Goal: Task Accomplishment & Management: Manage account settings

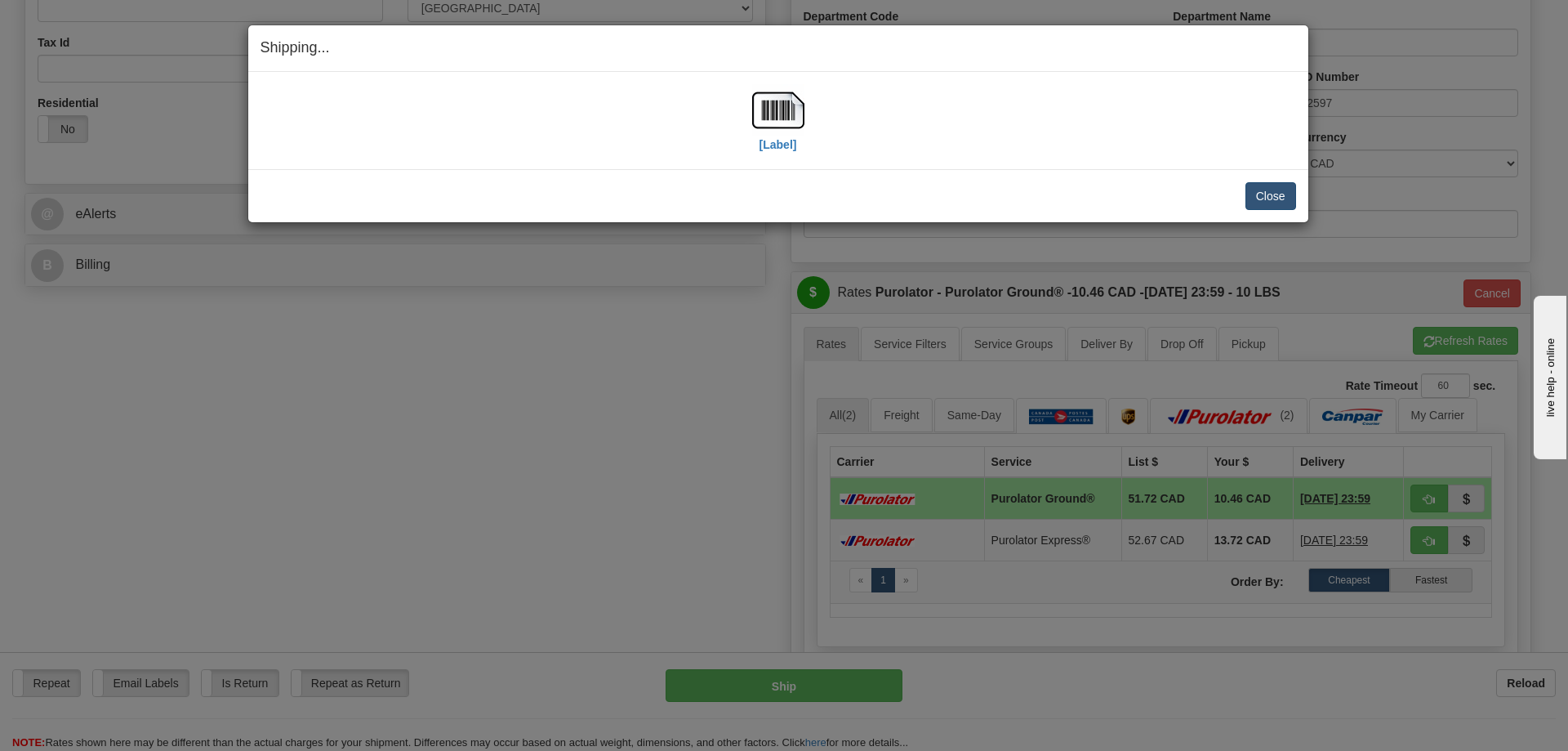
scroll to position [490, 0]
click at [1262, 195] on button "Close" at bounding box center [1271, 196] width 51 height 28
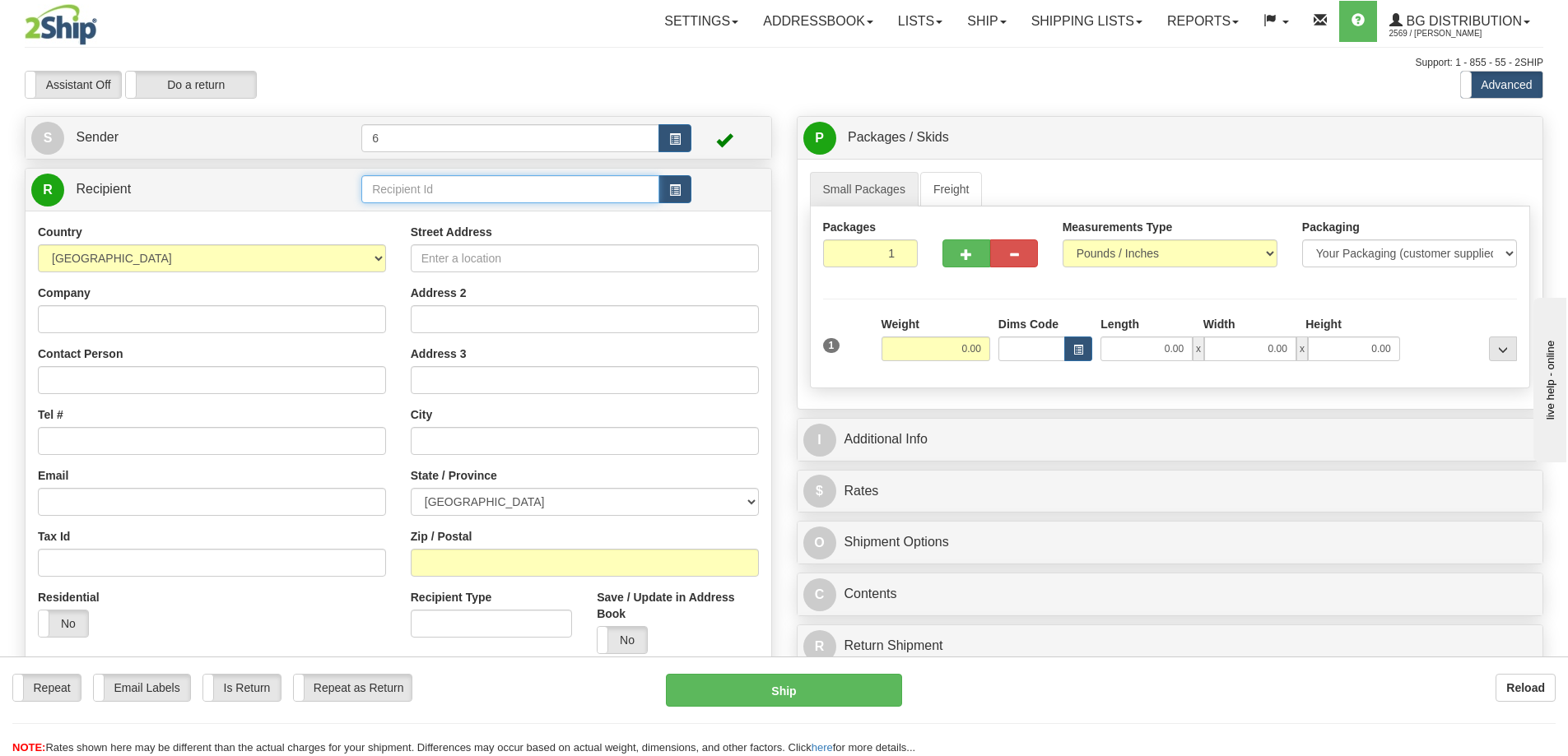
click at [496, 187] on input "text" at bounding box center [510, 189] width 298 height 28
click at [396, 221] on div "60166" at bounding box center [507, 216] width 283 height 18
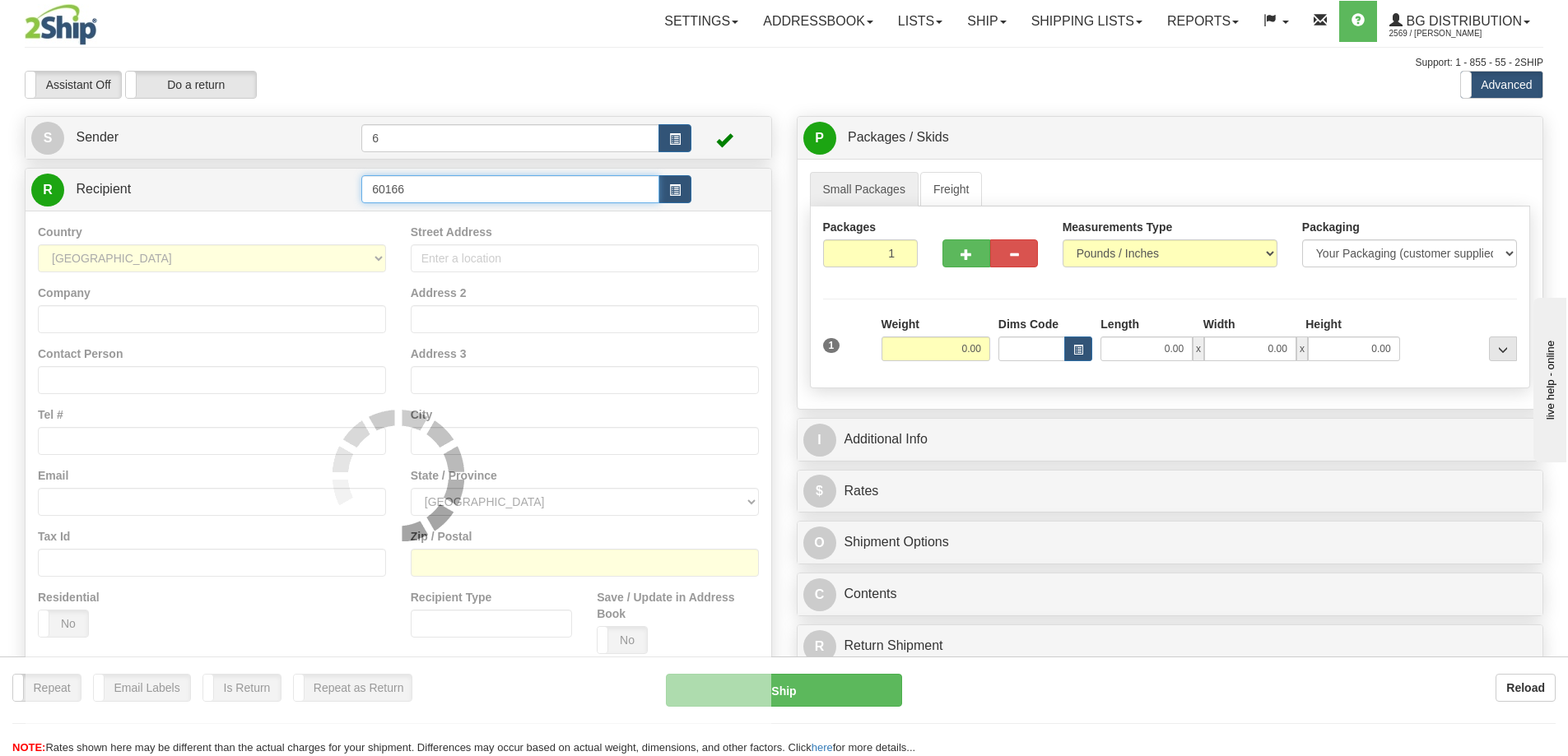
type input "60166"
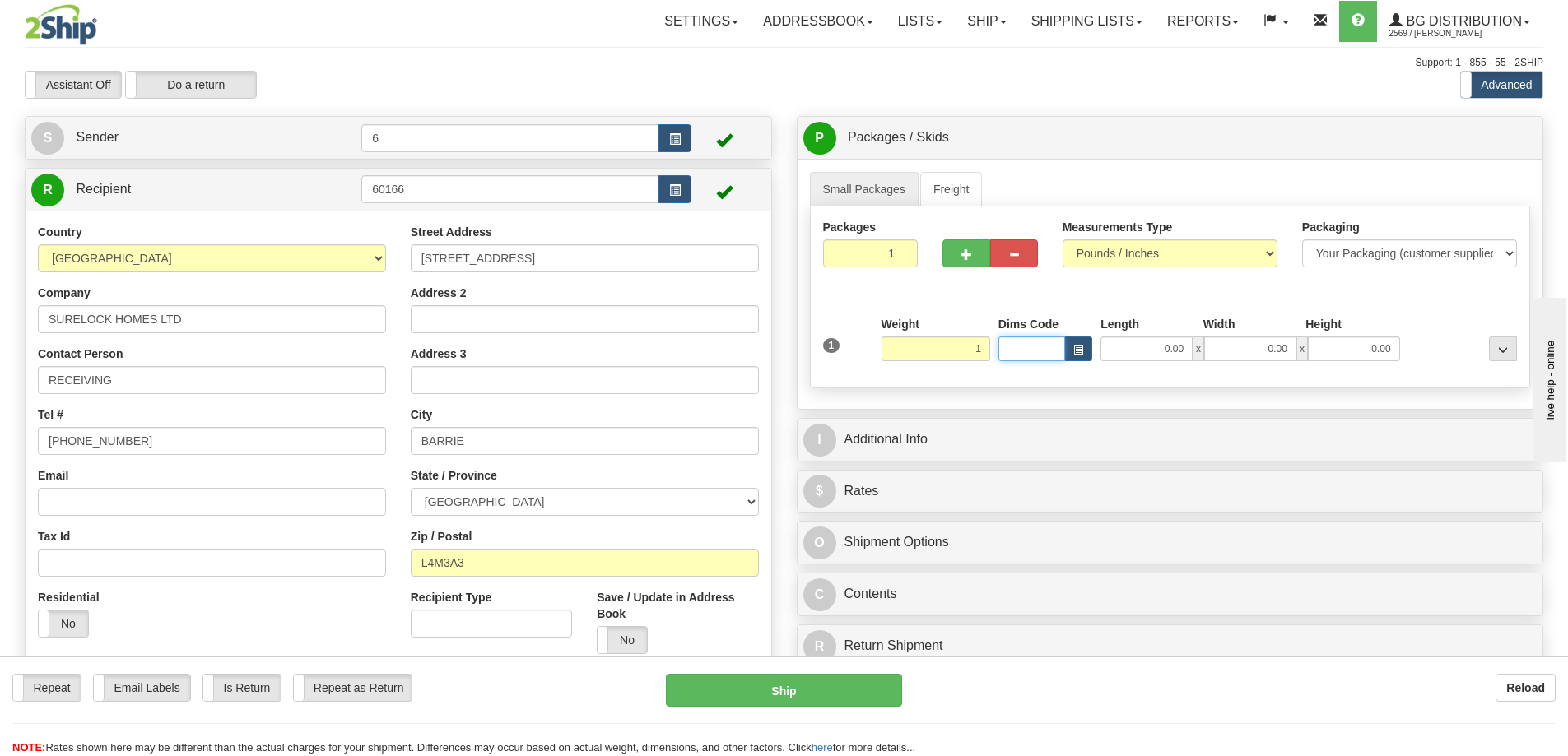
type input "1.00"
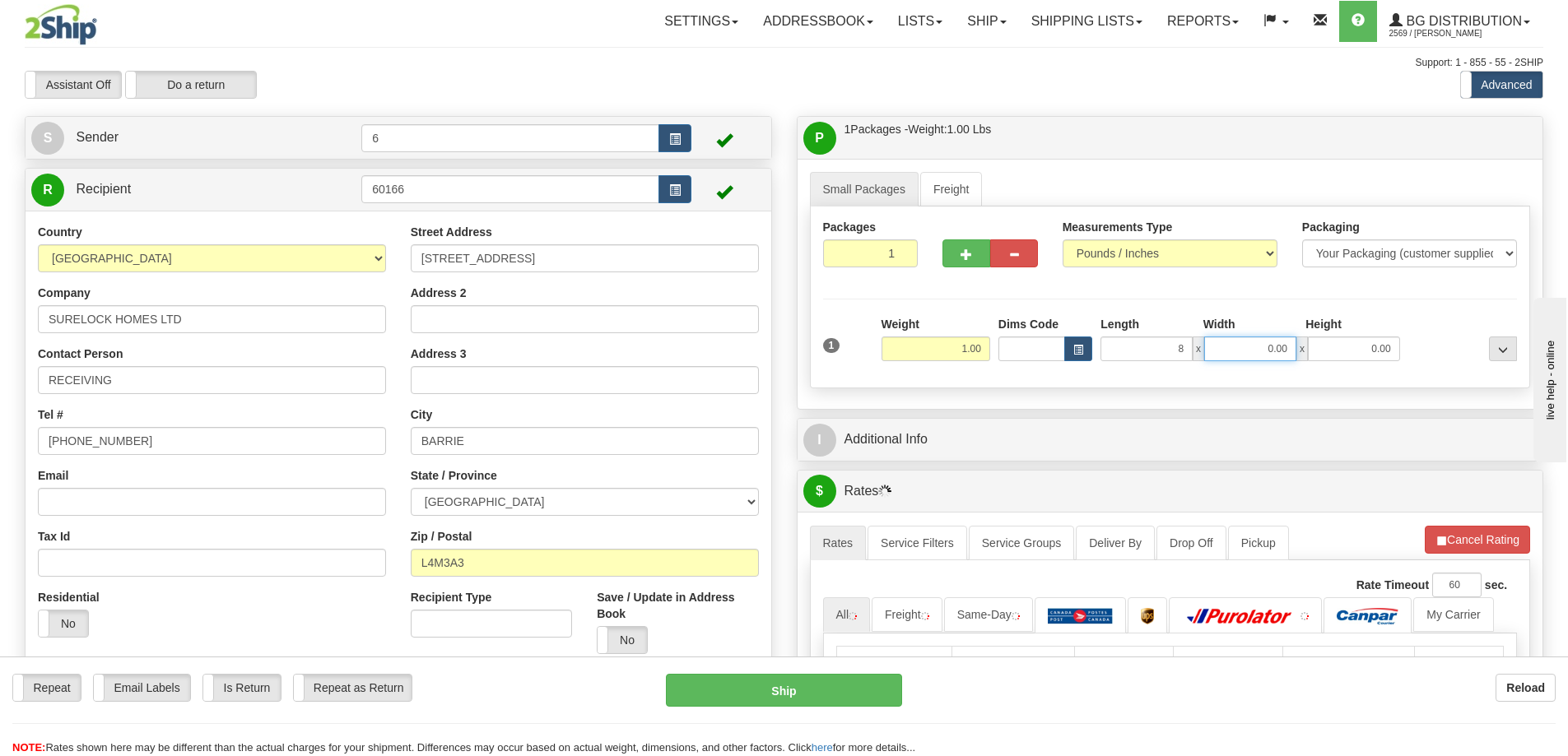
type input "8.00"
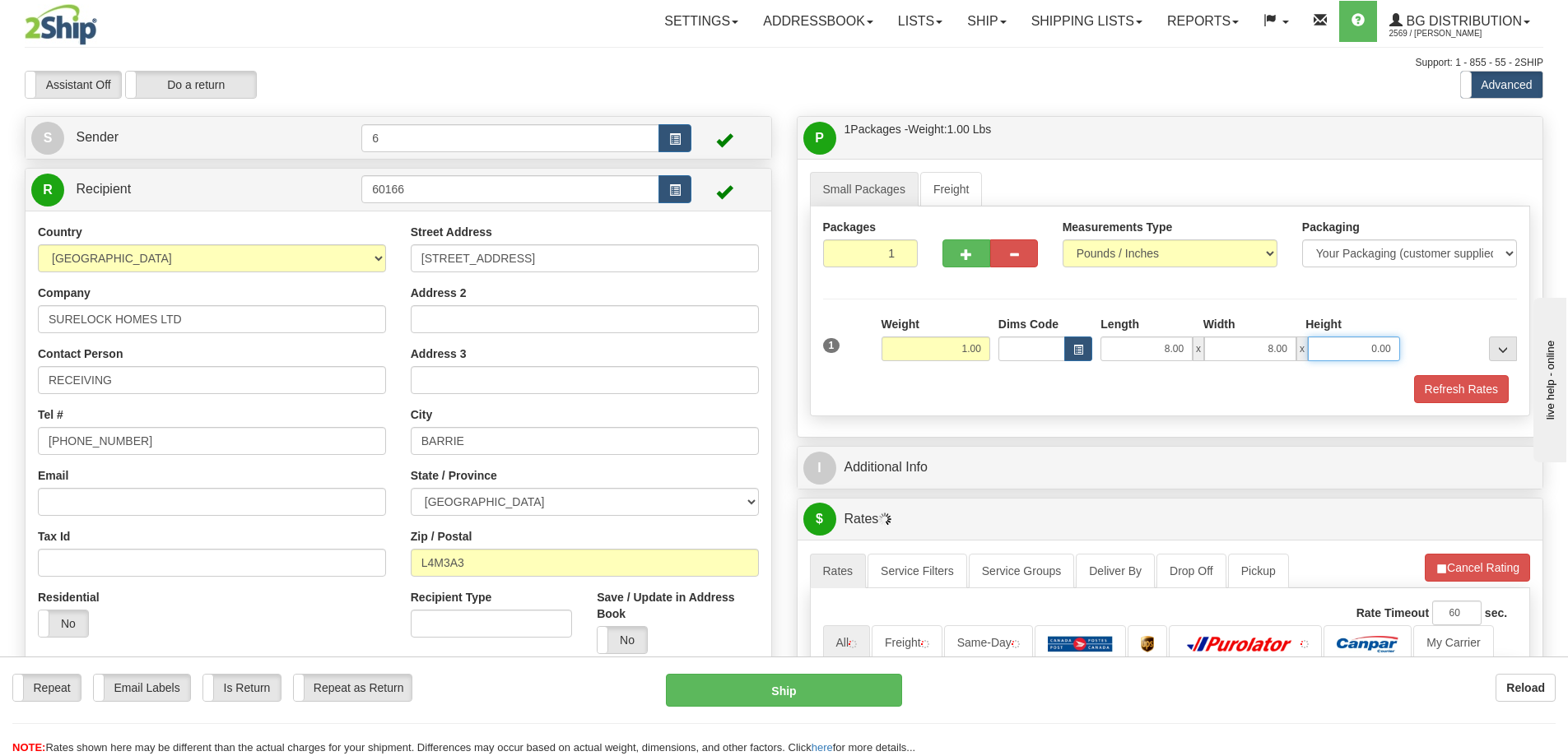
type input "4"
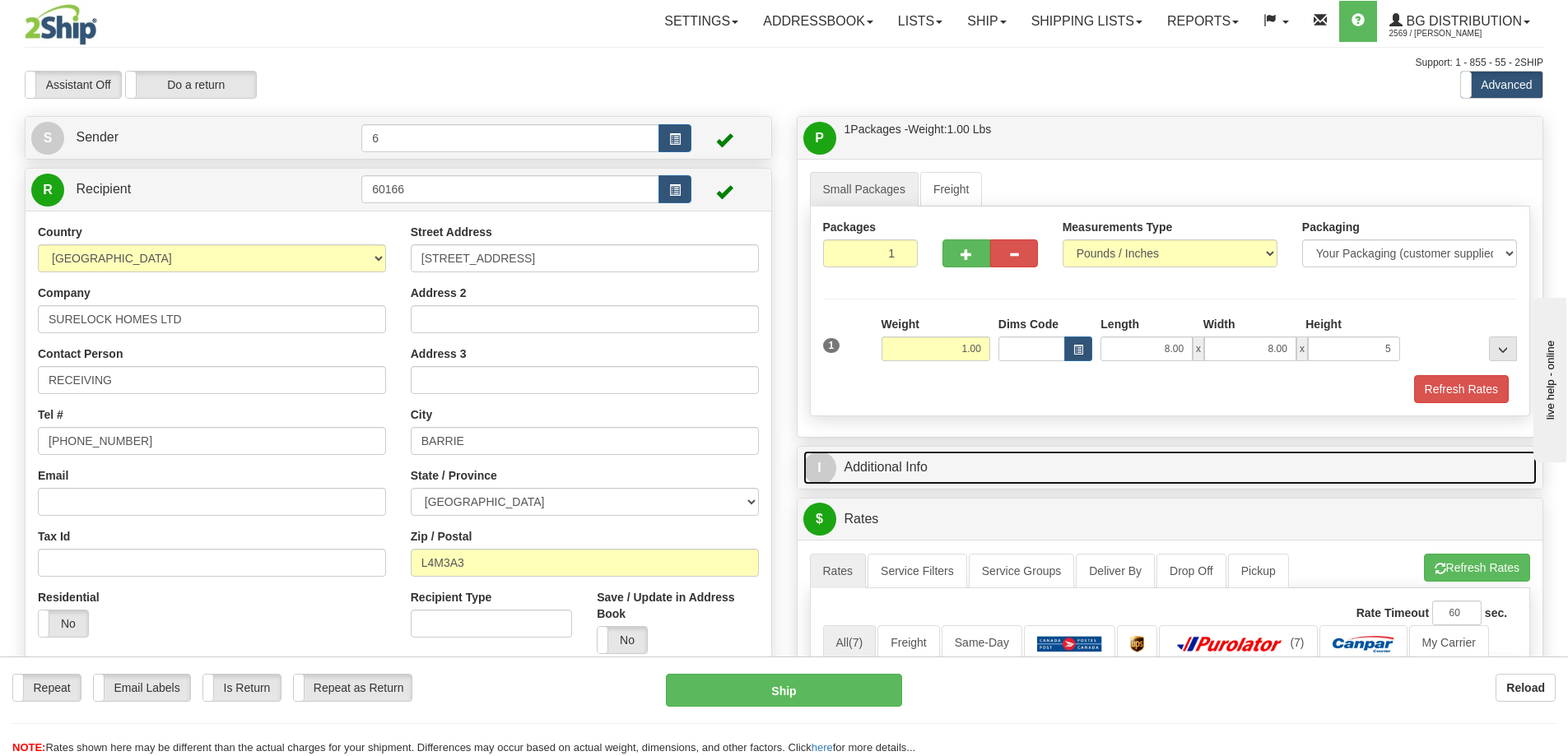
type input "5.00"
click at [976, 472] on link "I Additional Info" at bounding box center [1170, 468] width 734 height 34
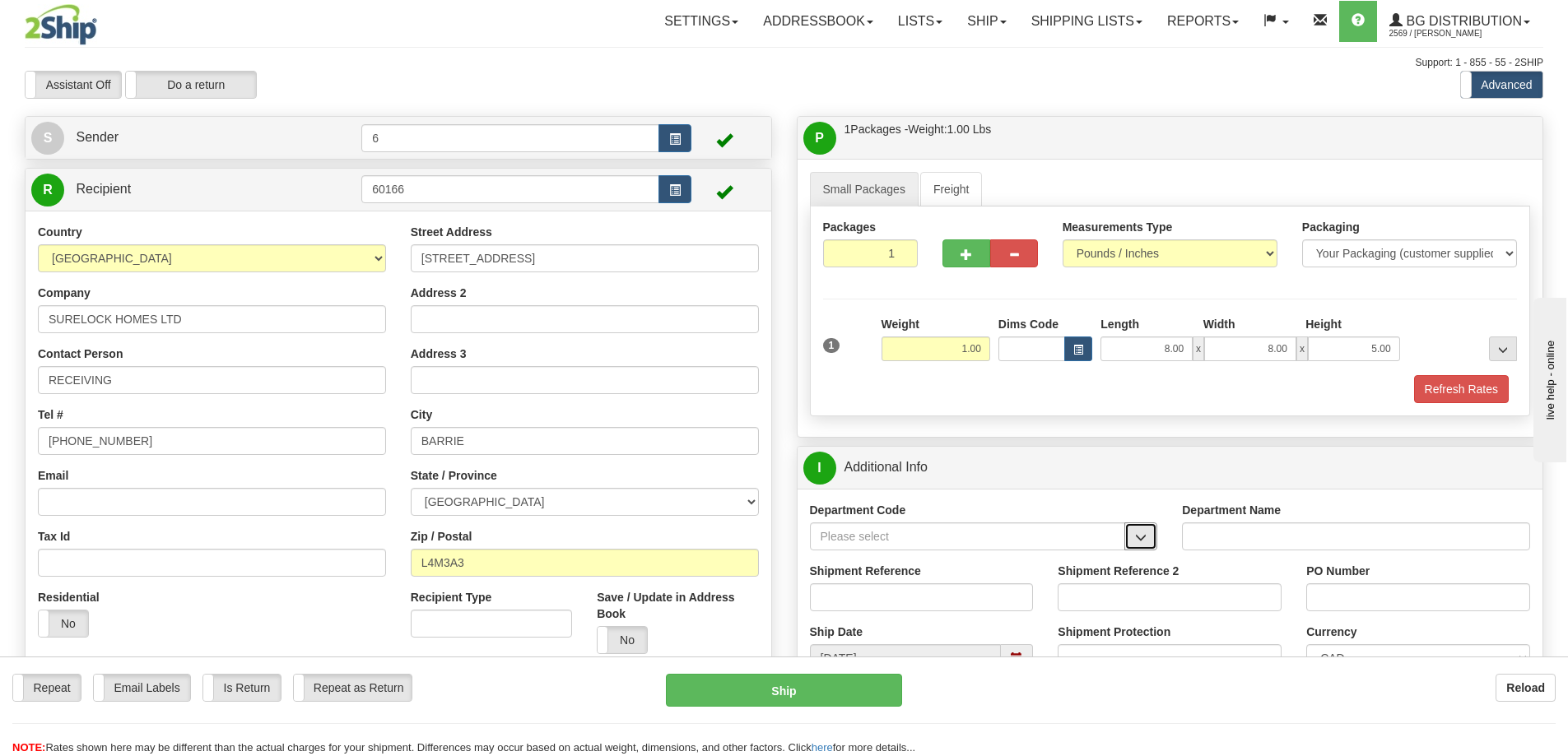
drag, startPoint x: 1136, startPoint y: 534, endPoint x: 1119, endPoint y: 541, distance: 18.4
click at [1136, 534] on span "button" at bounding box center [1140, 537] width 11 height 10
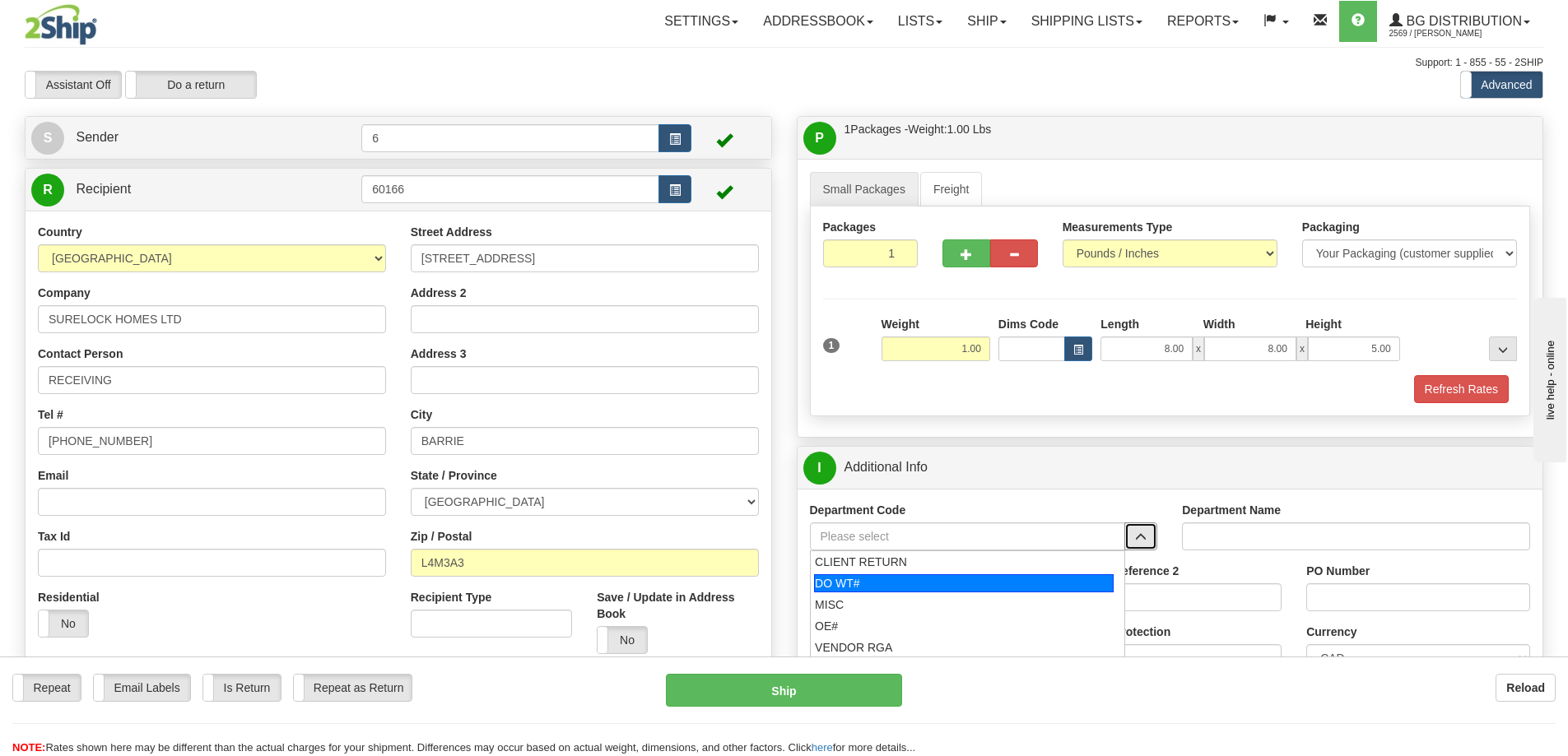
click at [878, 580] on div "DO WT#" at bounding box center [963, 583] width 300 height 18
type input "DO WT#"
type input "DIRECT ORDERS"
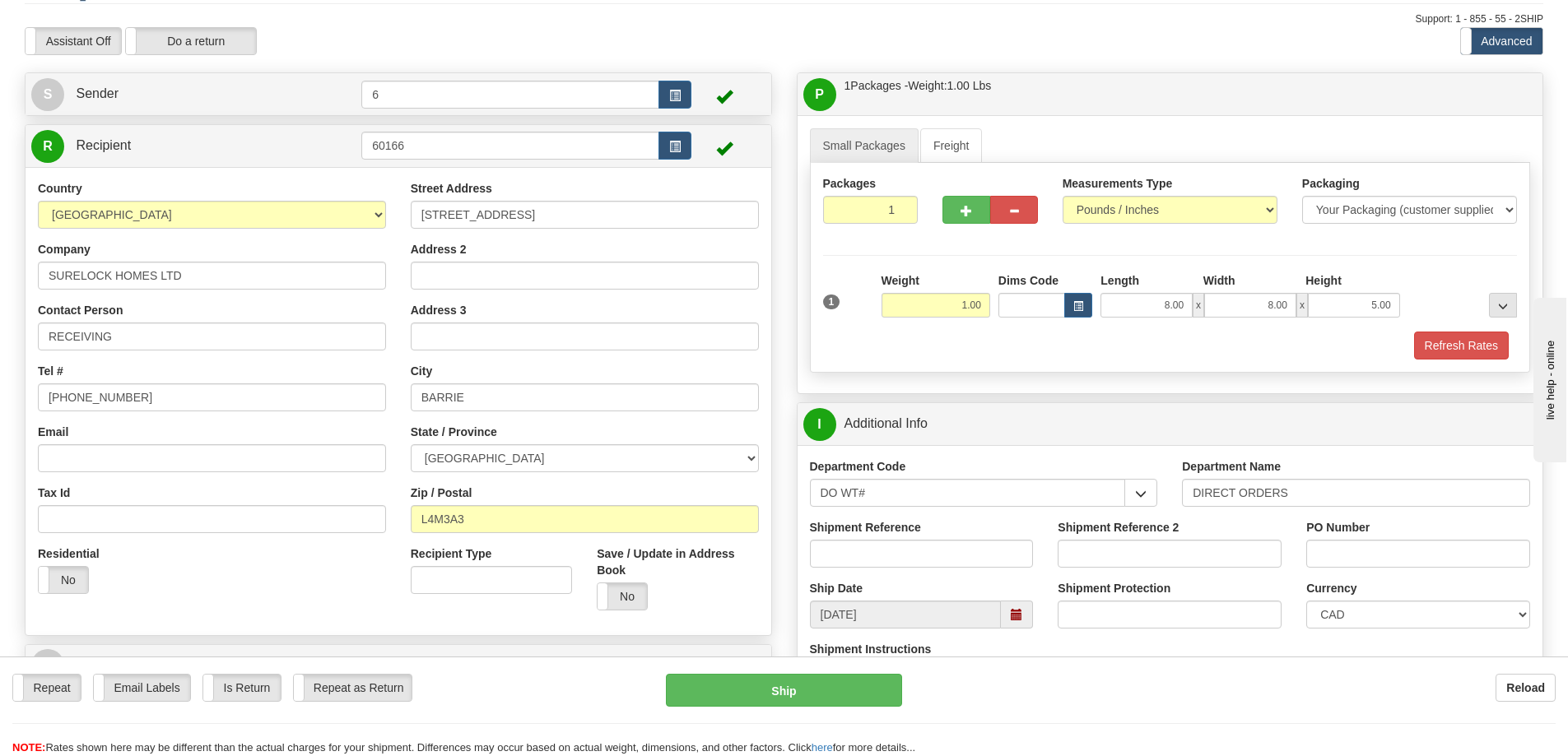
scroll to position [82, 0]
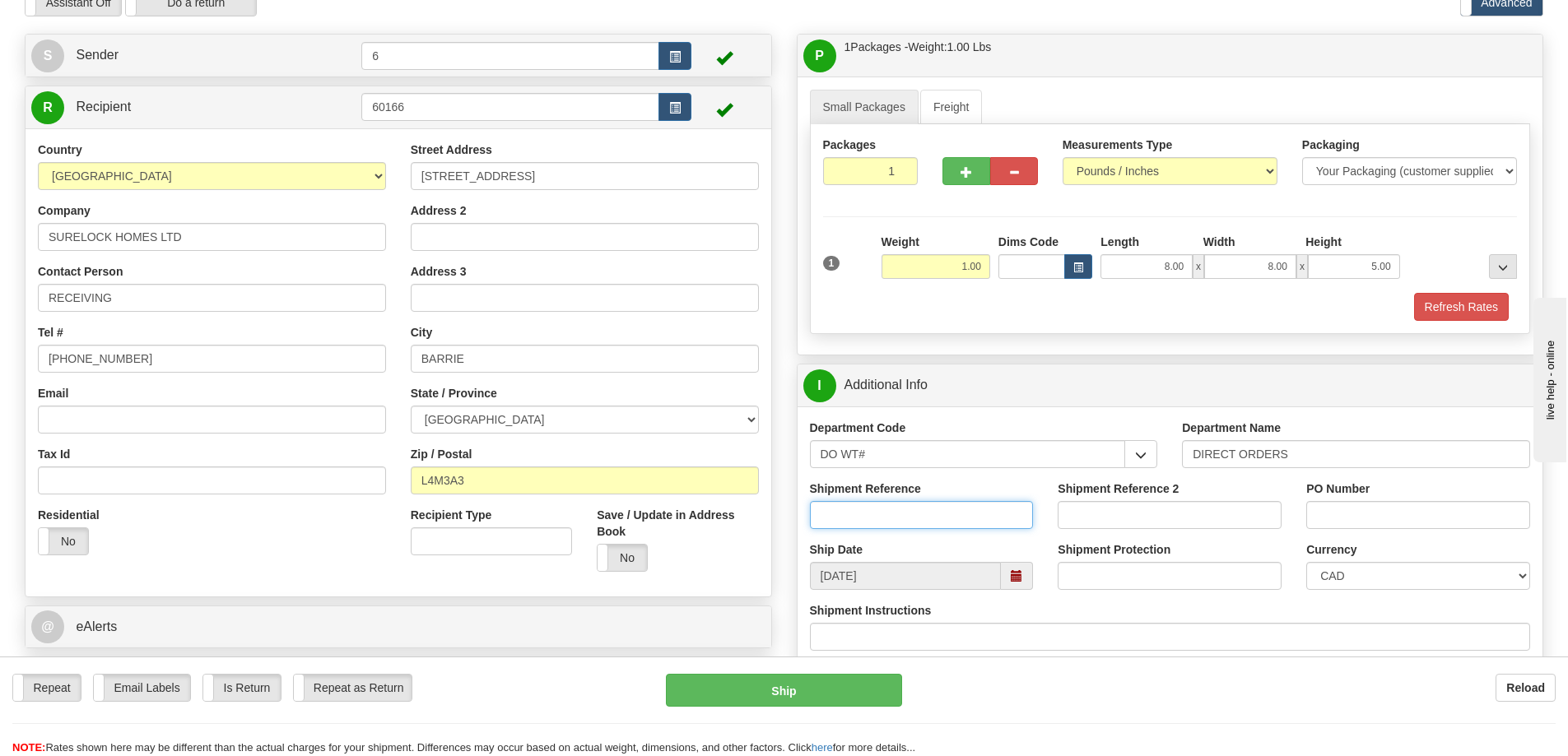
click at [900, 518] on input "Shipment Reference" at bounding box center [921, 515] width 224 height 28
type input "165631-00"
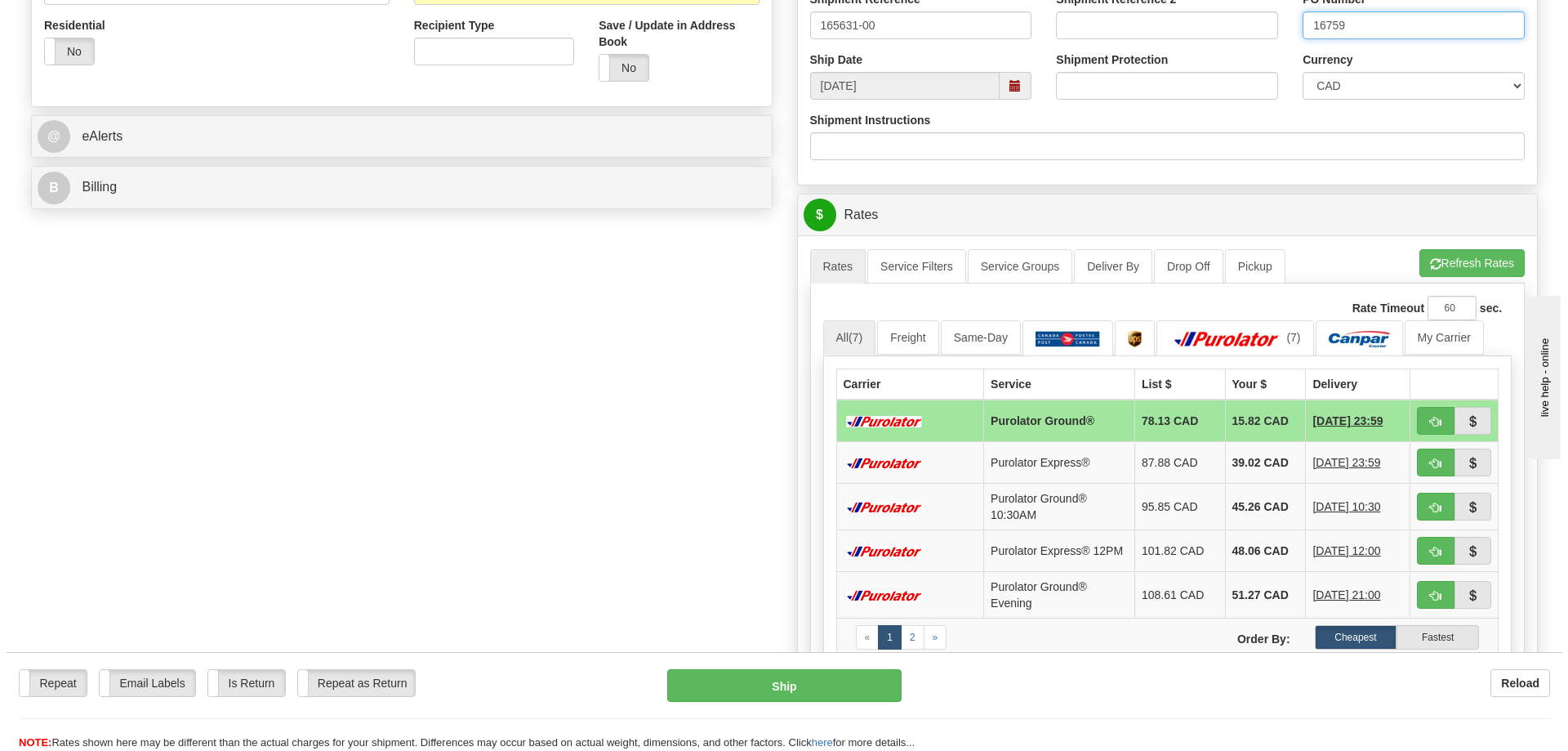
scroll to position [572, 0]
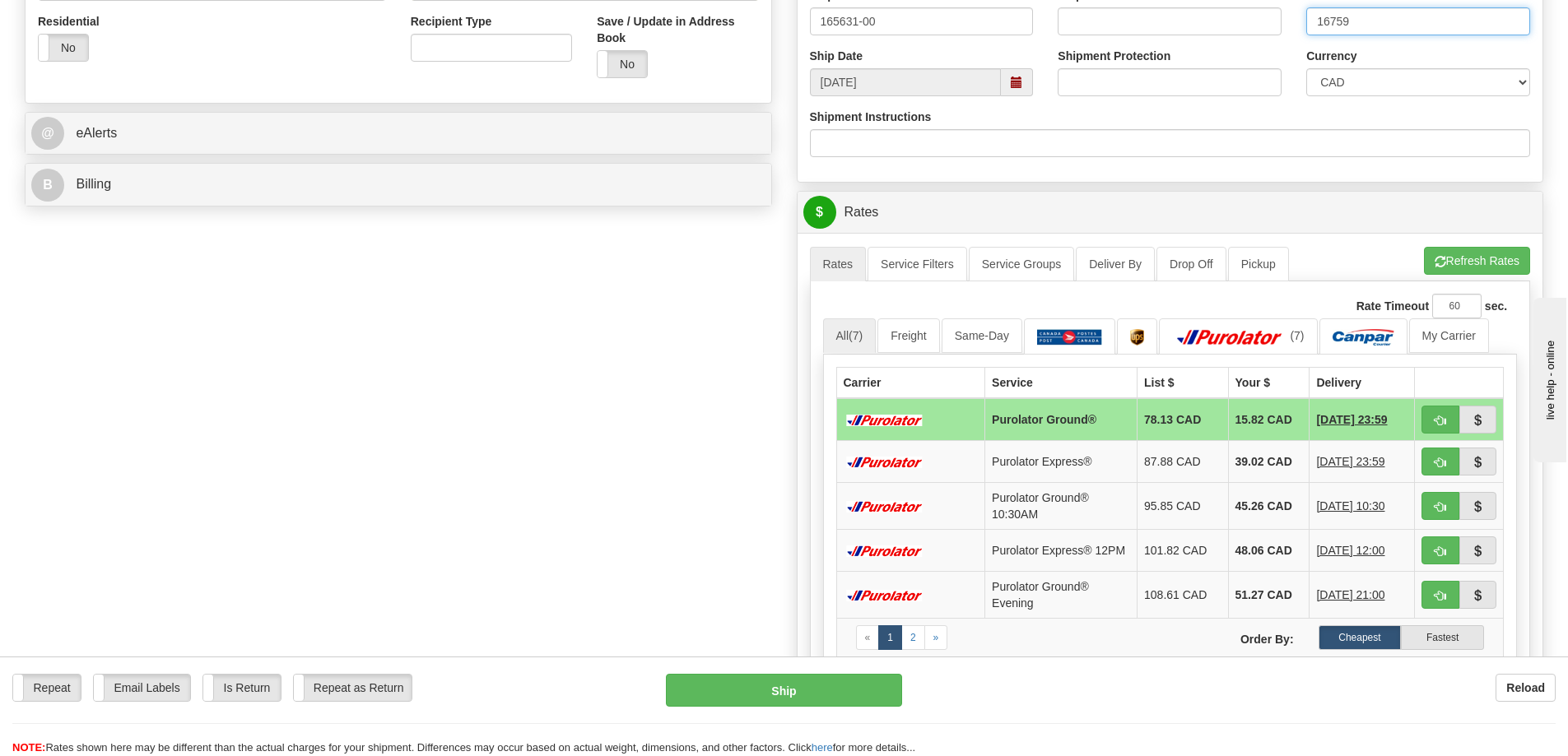
type input "16759"
click at [1453, 422] on button "button" at bounding box center [1440, 419] width 37 height 28
type input "260"
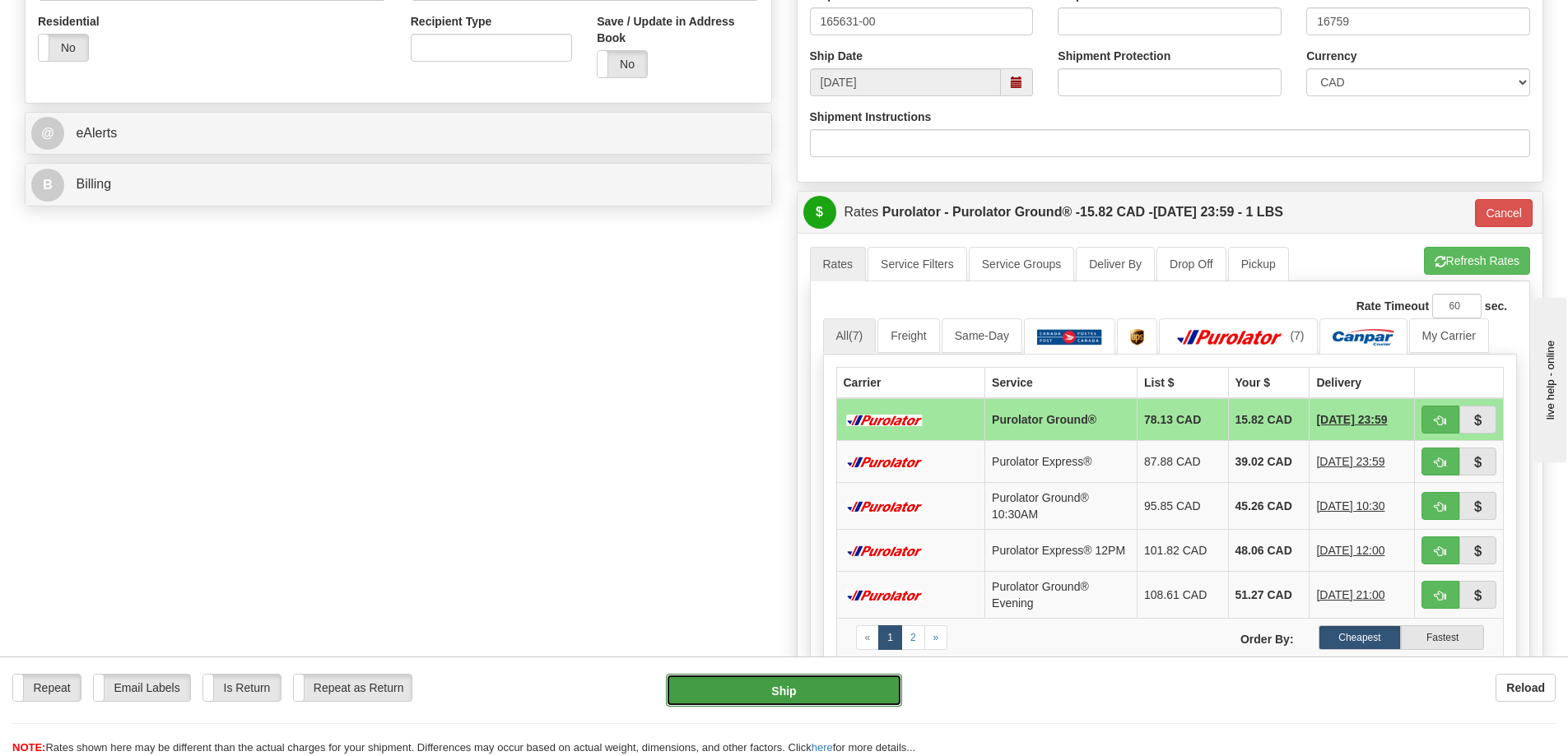
click at [837, 687] on button "Ship" at bounding box center [784, 690] width 236 height 33
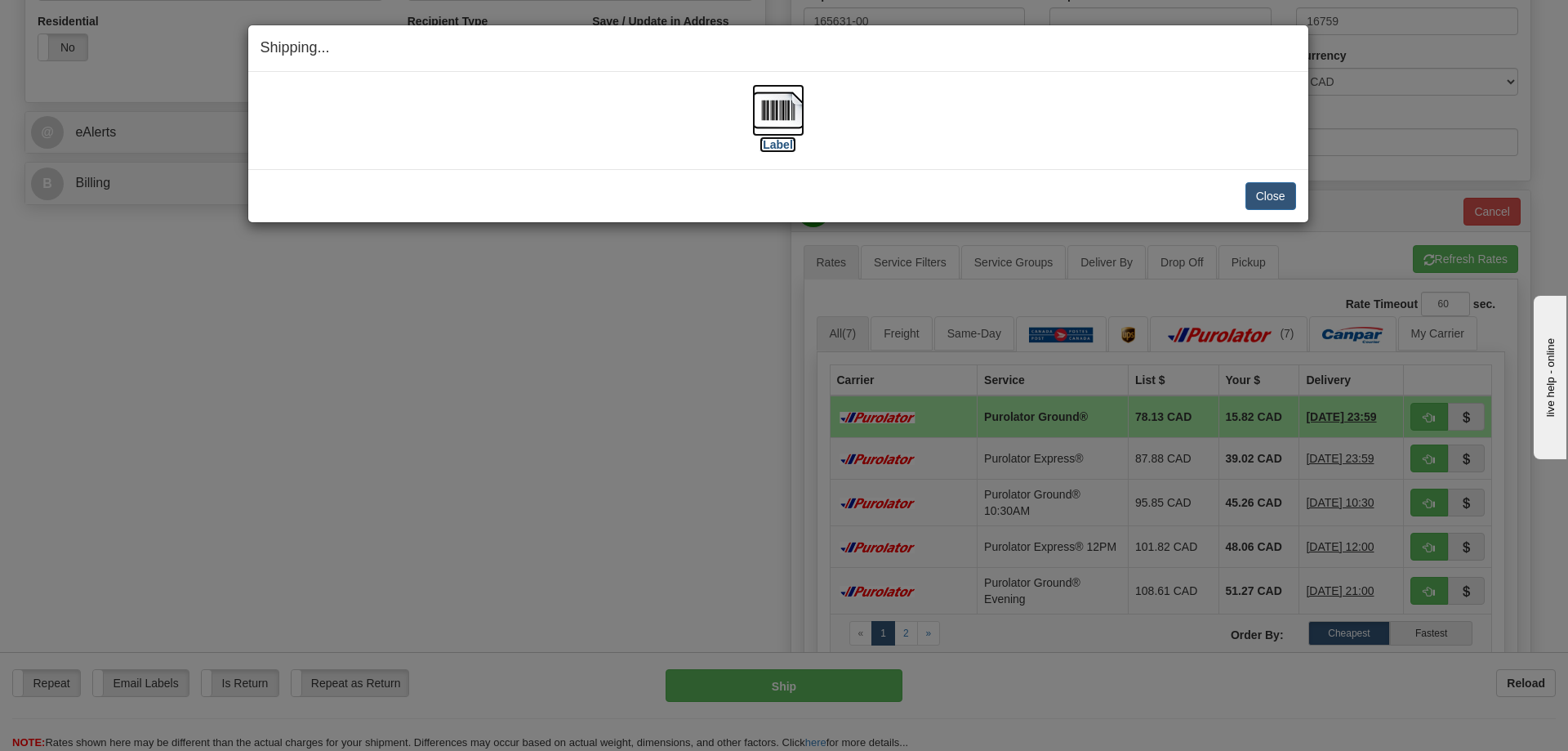
click at [789, 117] on img at bounding box center [778, 111] width 52 height 52
click at [1259, 194] on button "Close" at bounding box center [1271, 196] width 51 height 28
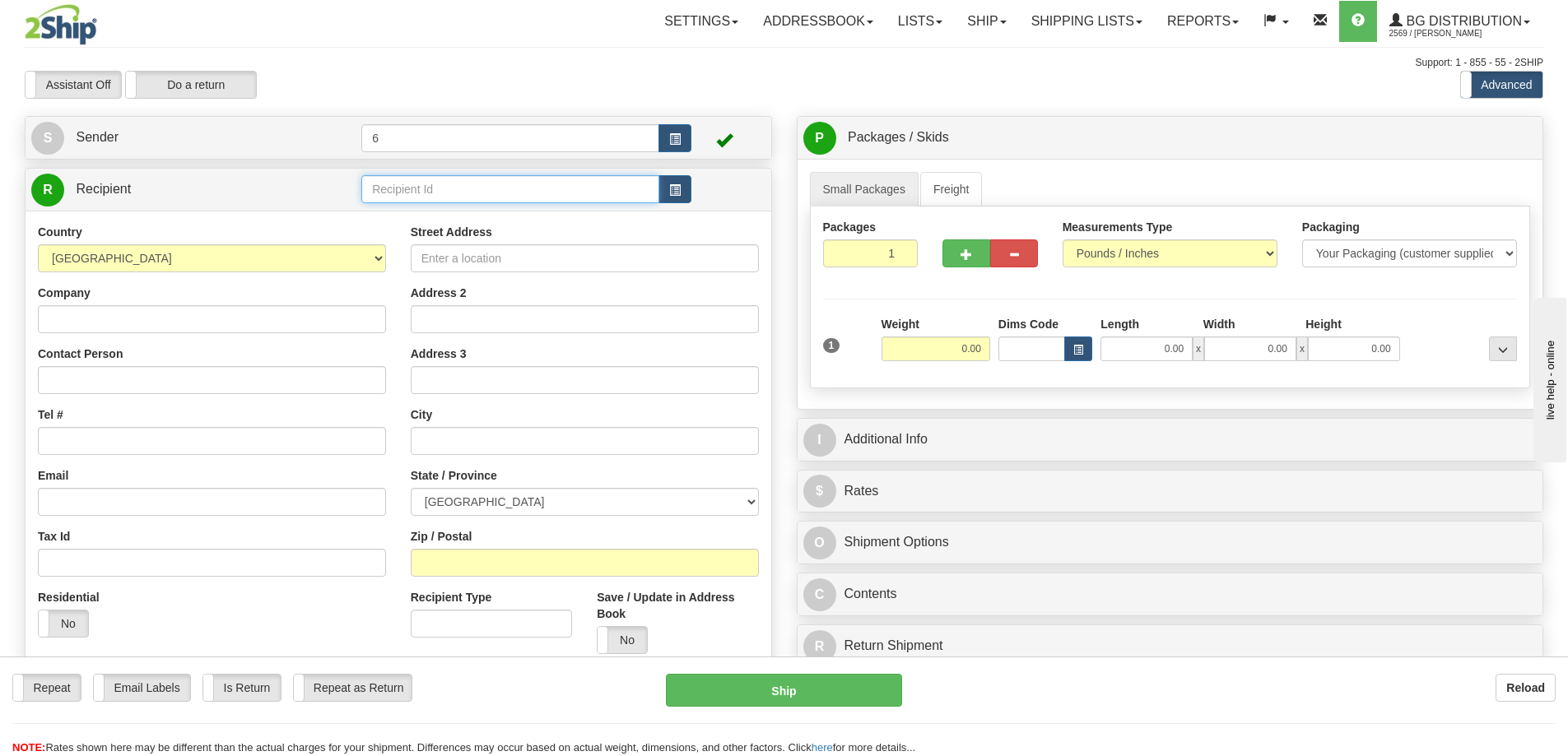
click at [445, 189] on input "text" at bounding box center [510, 189] width 298 height 28
click at [508, 217] on div "910932" at bounding box center [507, 216] width 283 height 18
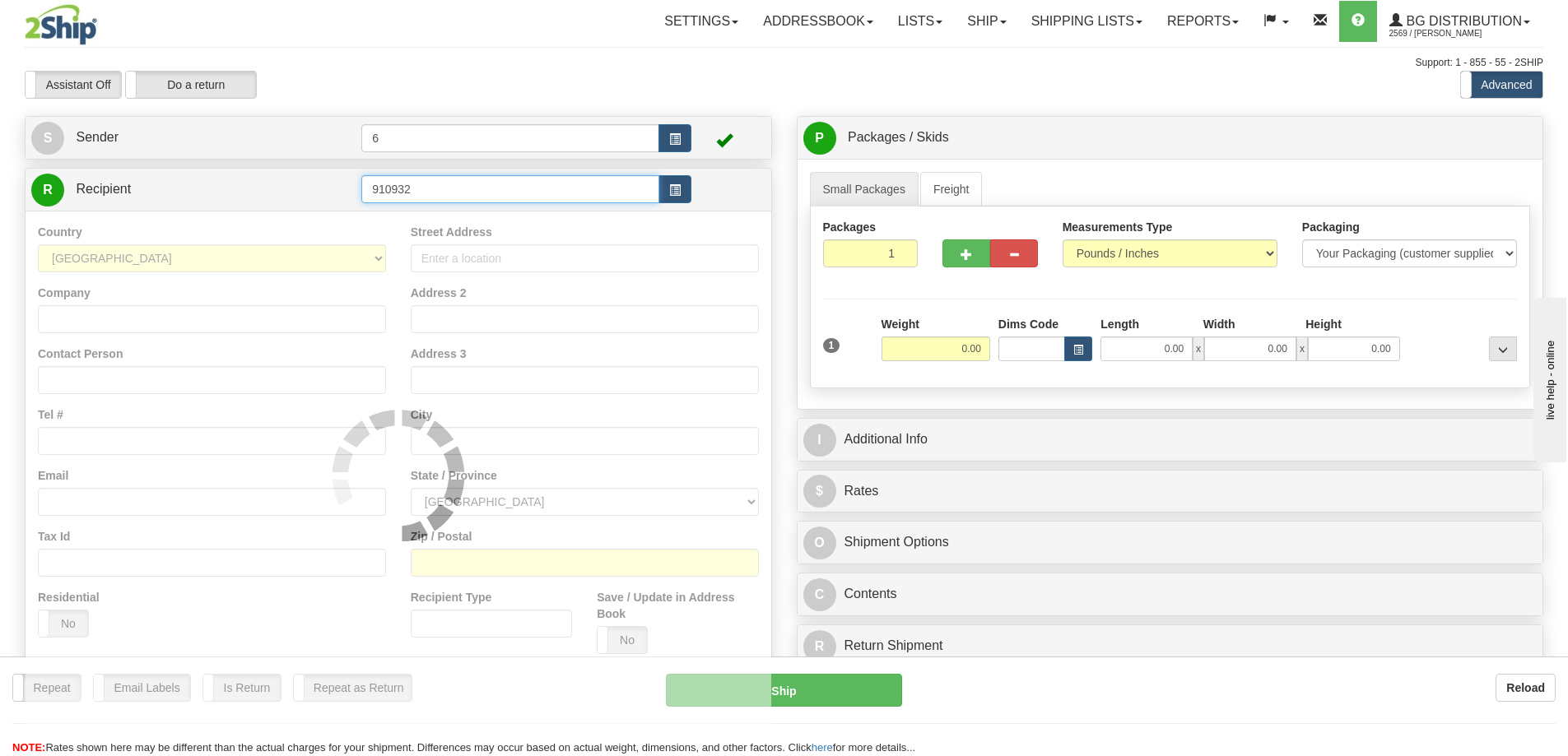
type input "910932"
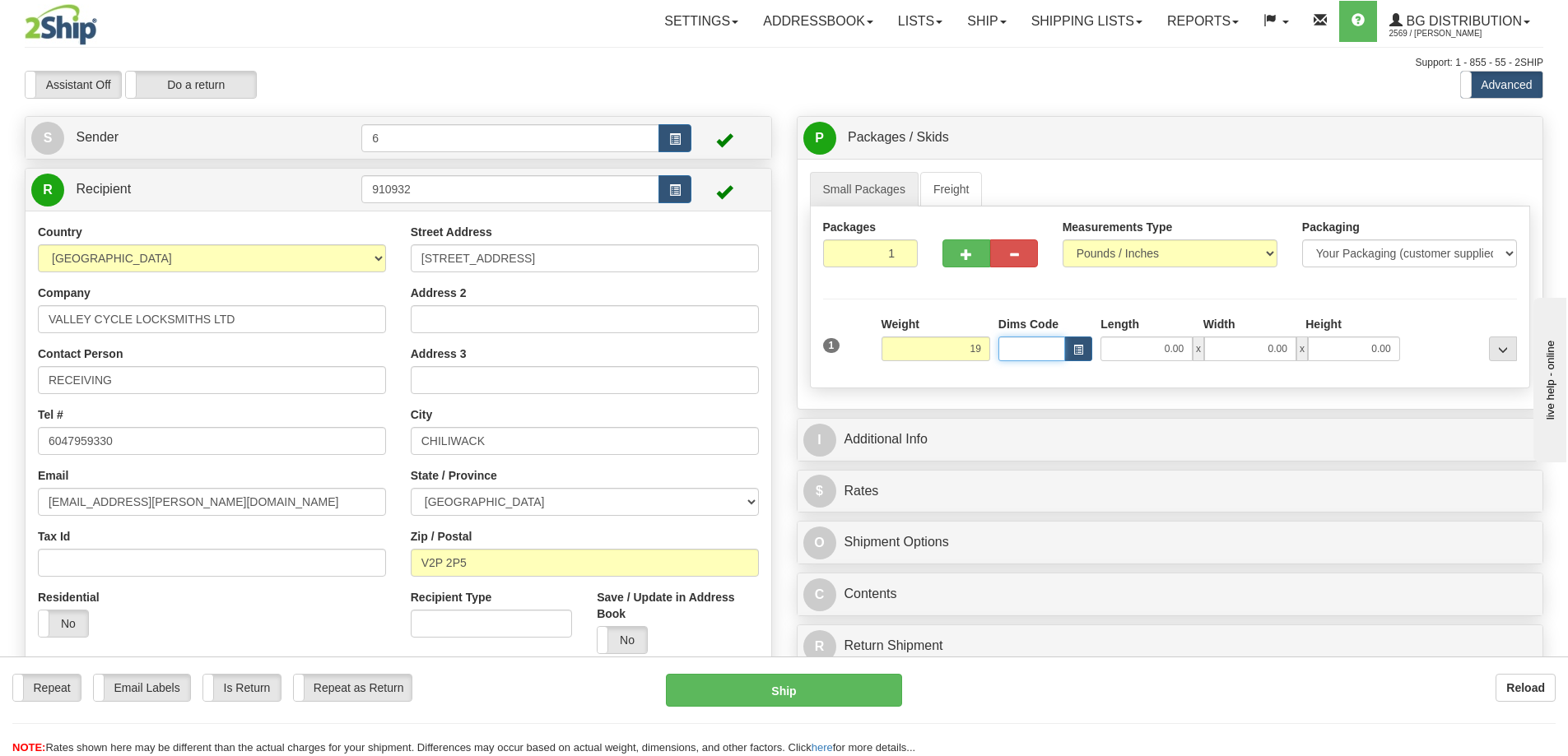
type input "19.00"
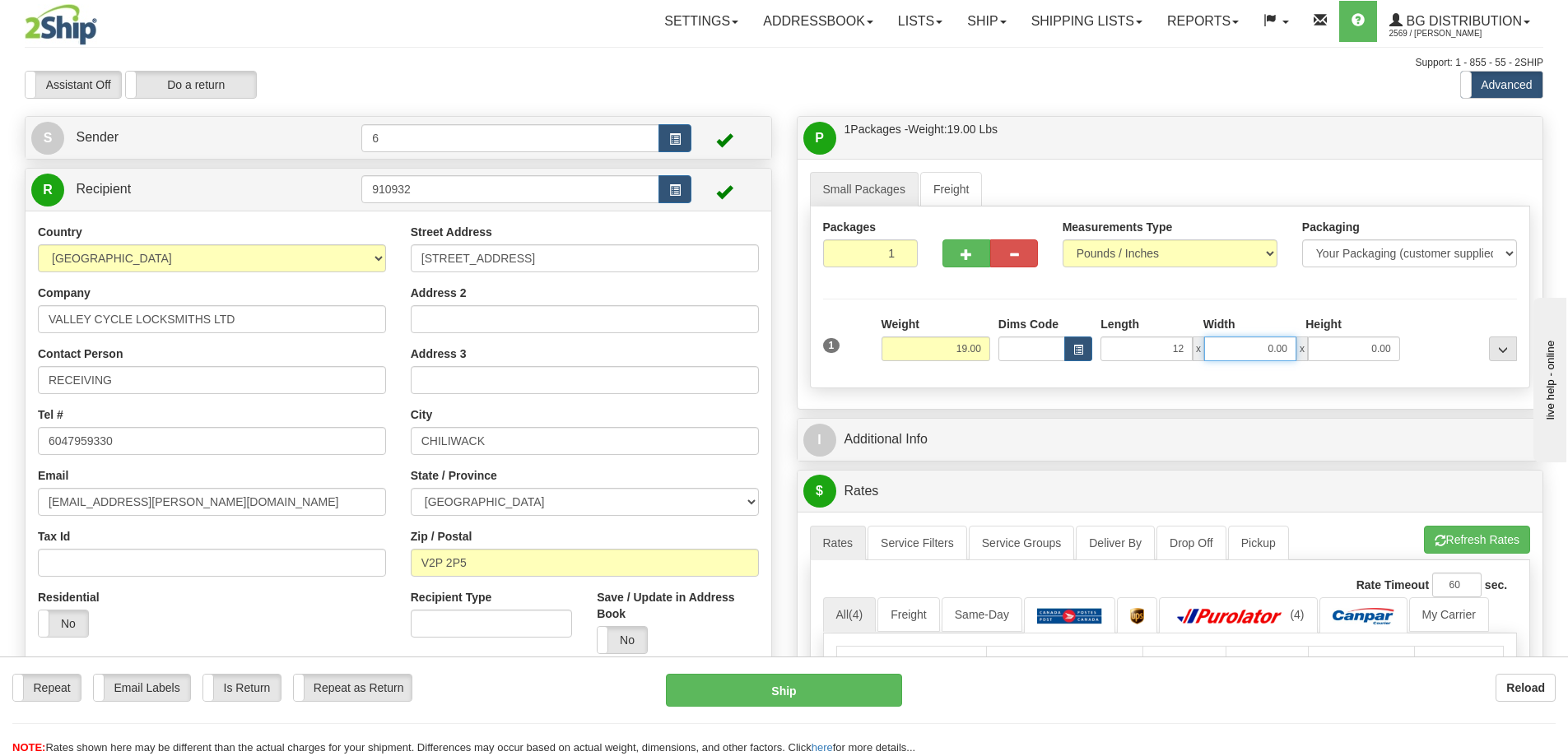
type input "12.00"
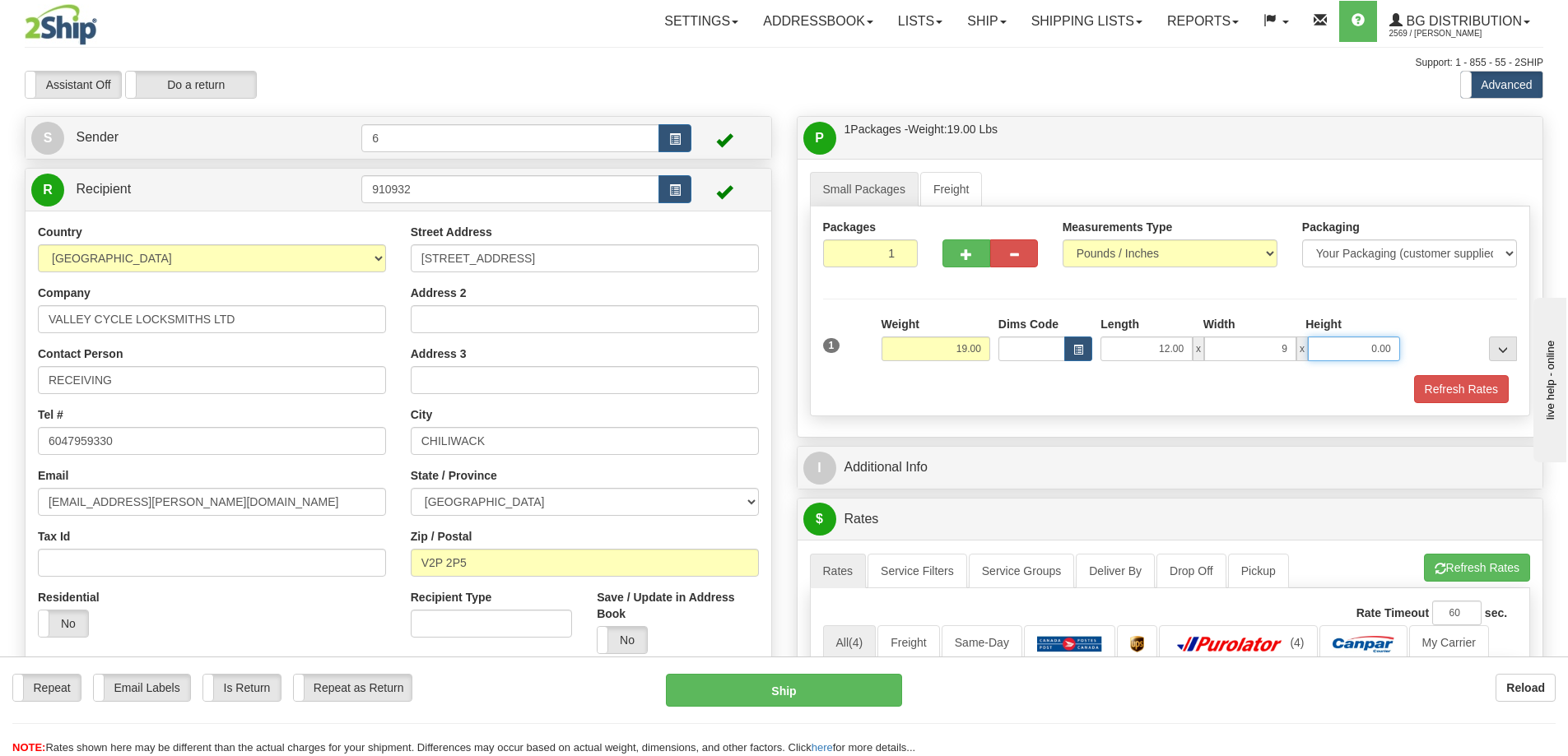
type input "9.00"
type input "6.00"
click at [964, 260] on span "button" at bounding box center [966, 254] width 11 height 10
radio input "true"
type input "2"
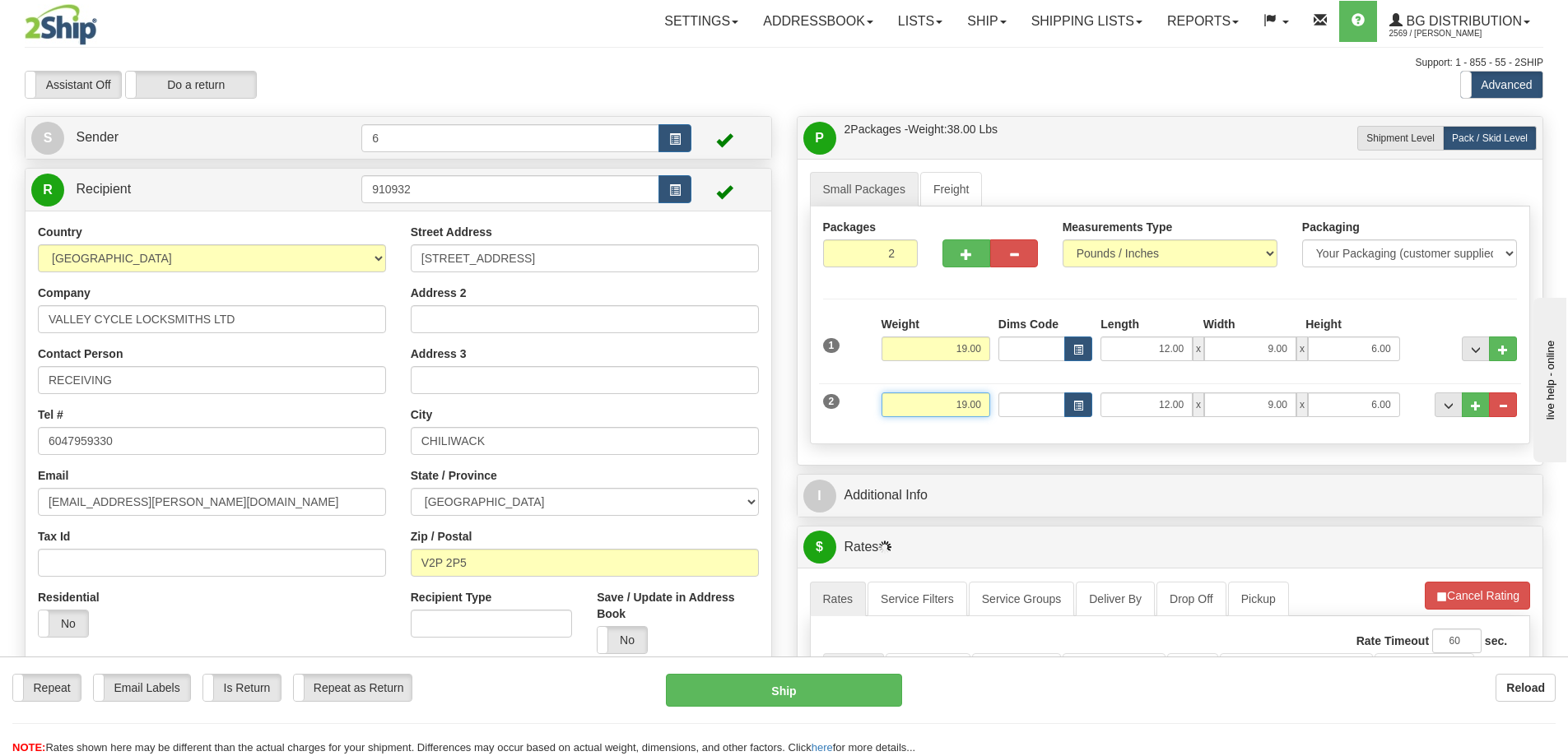
click at [966, 396] on input "19.00" at bounding box center [935, 404] width 109 height 24
type input "20.00"
click at [967, 251] on span "button" at bounding box center [966, 254] width 11 height 10
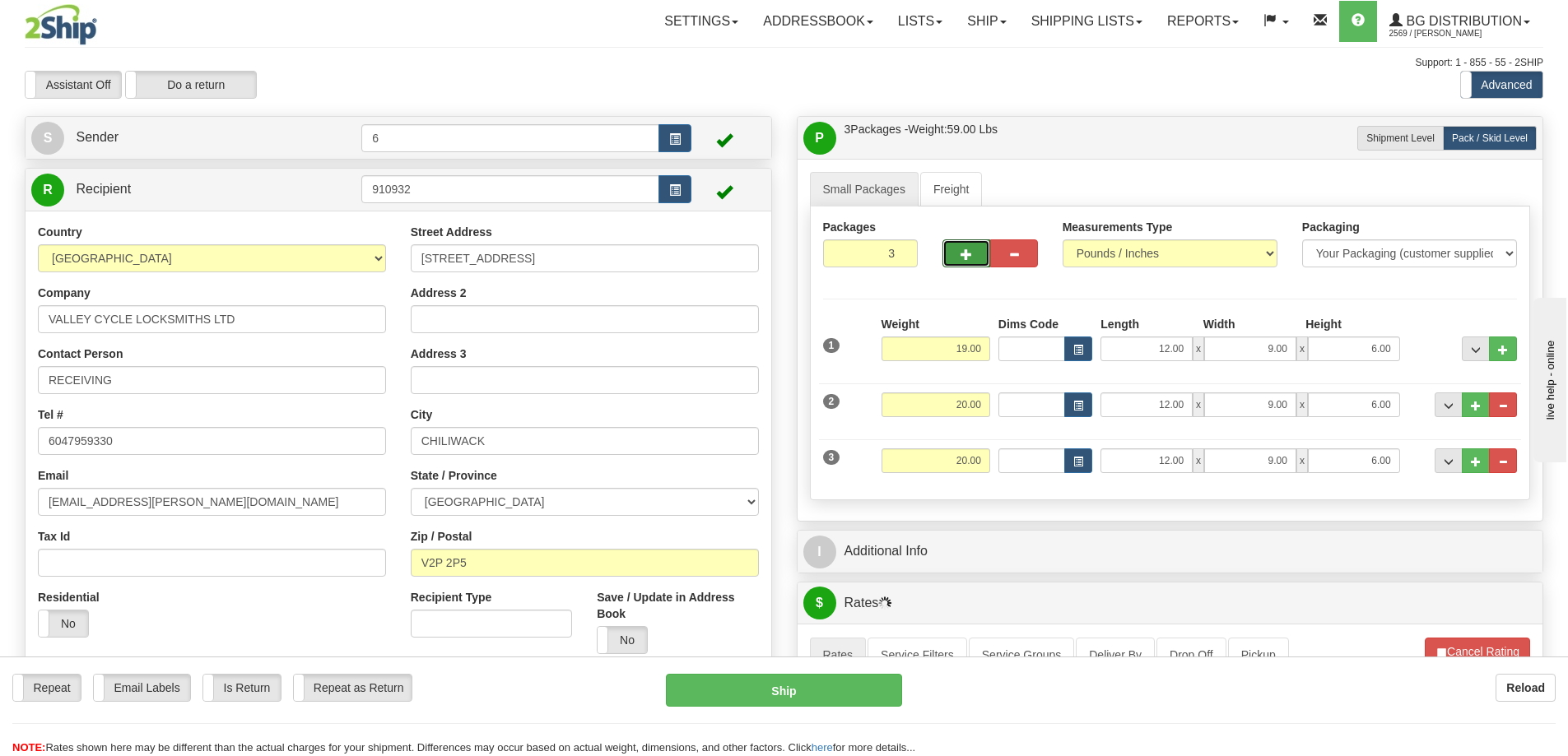
click at [981, 257] on button "button" at bounding box center [966, 254] width 48 height 28
type input "4"
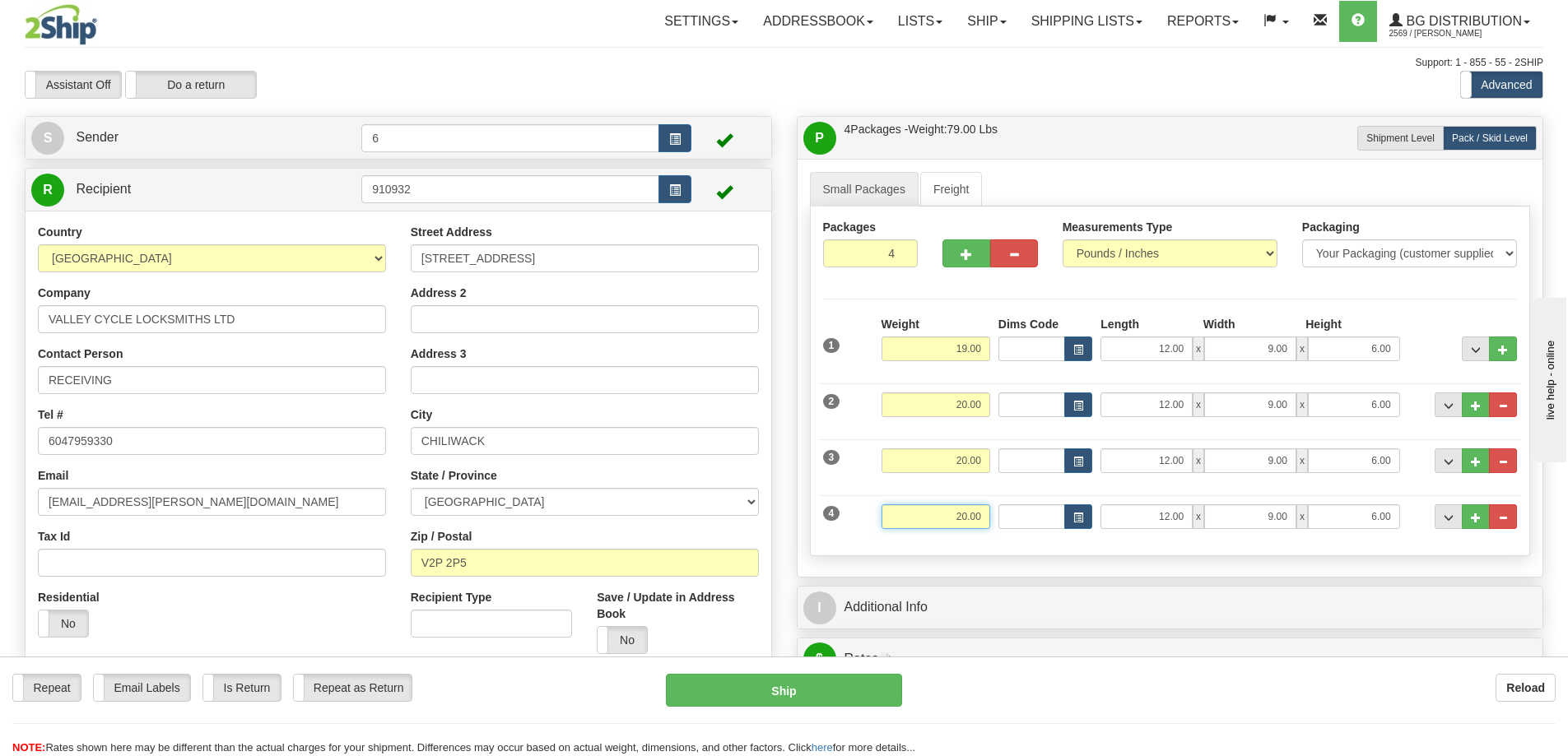
click at [964, 516] on input "20.00" at bounding box center [935, 516] width 109 height 24
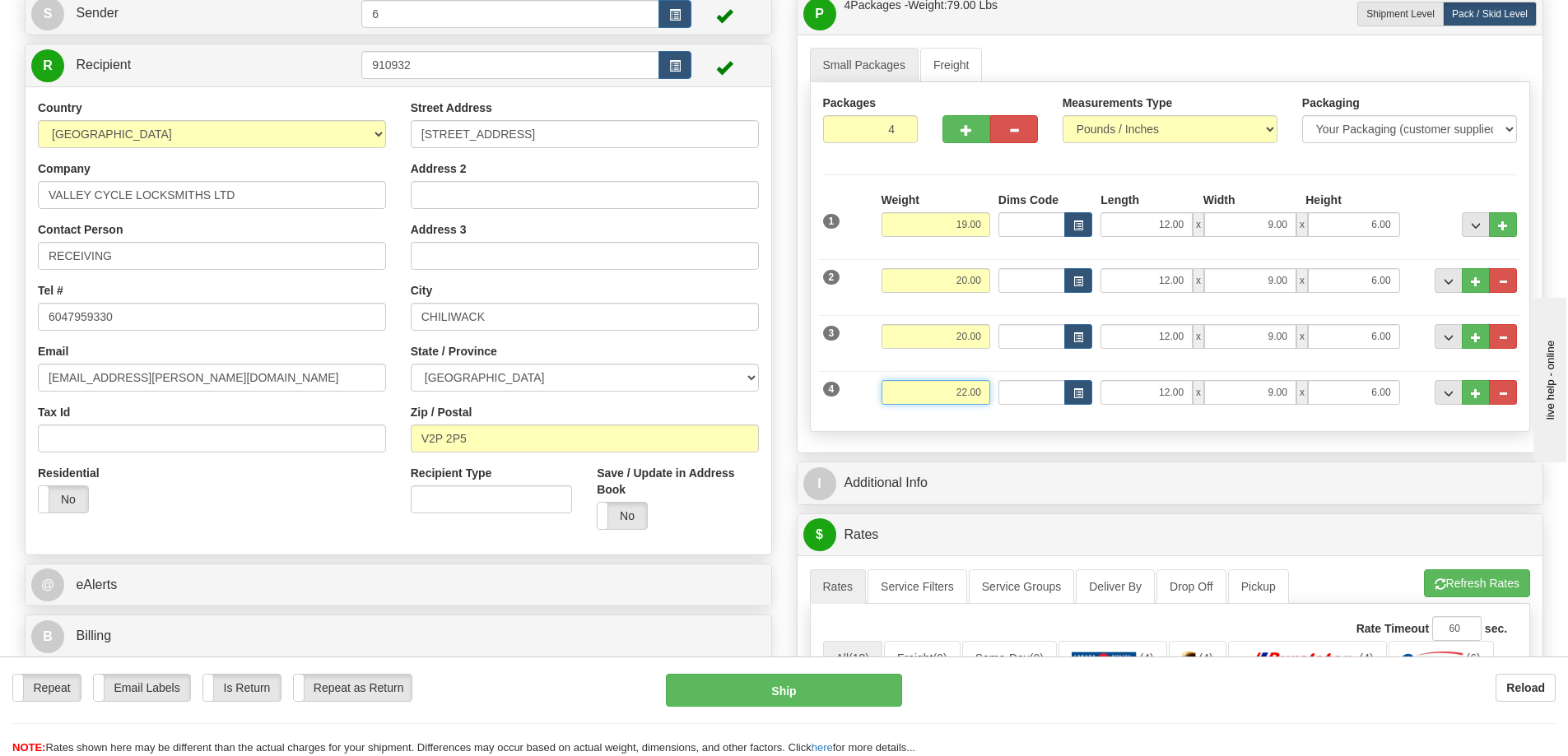
scroll to position [165, 0]
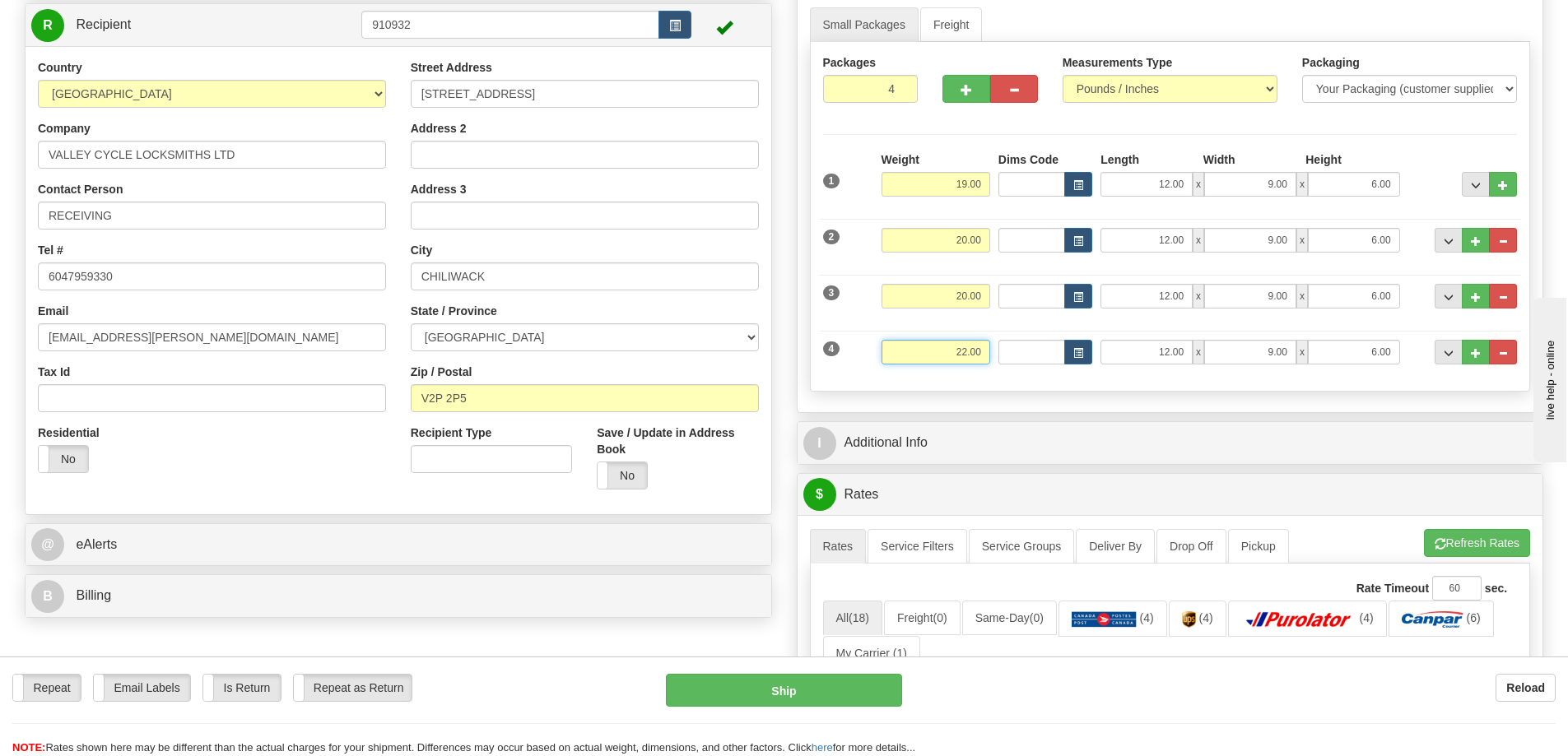
type input "22.00"
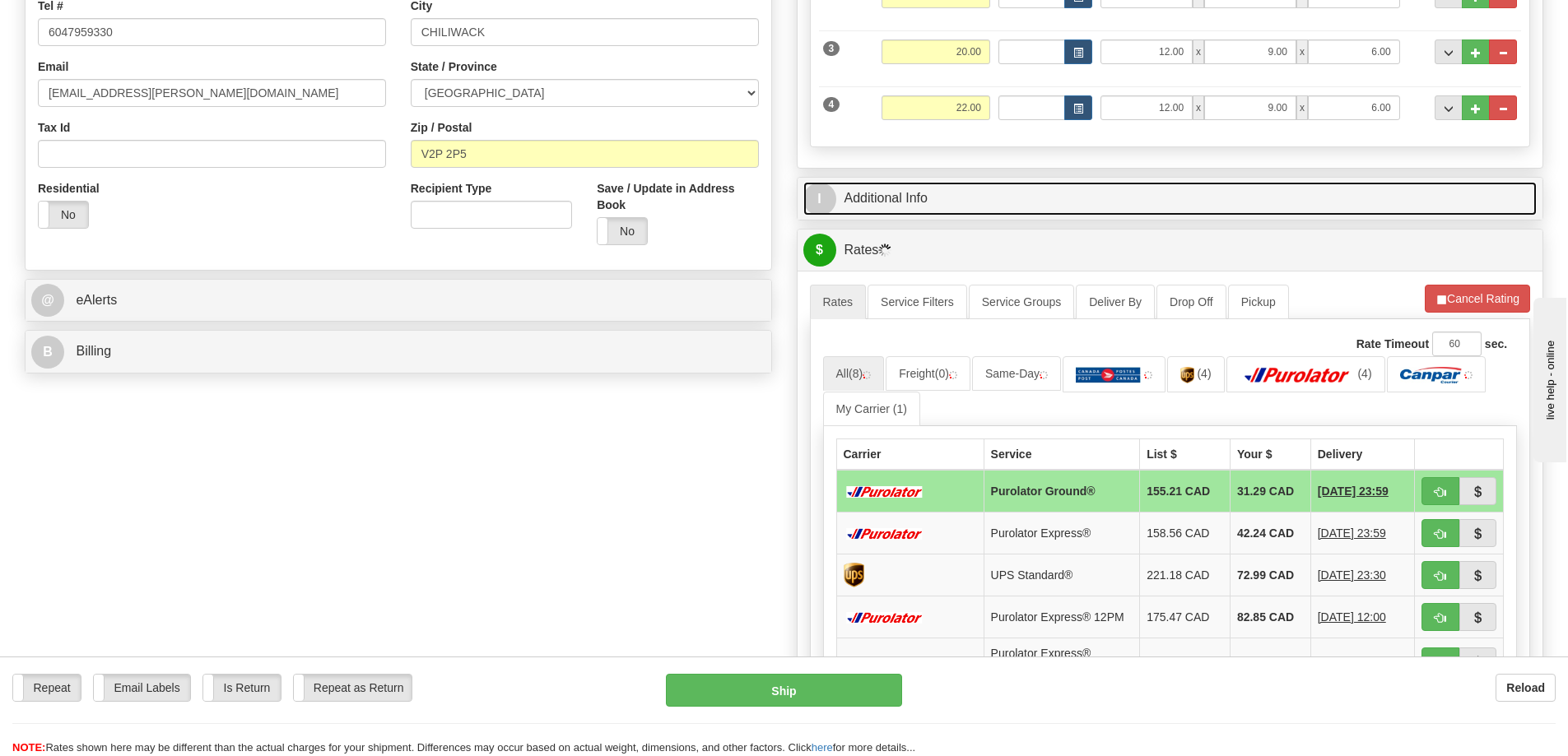
scroll to position [412, 0]
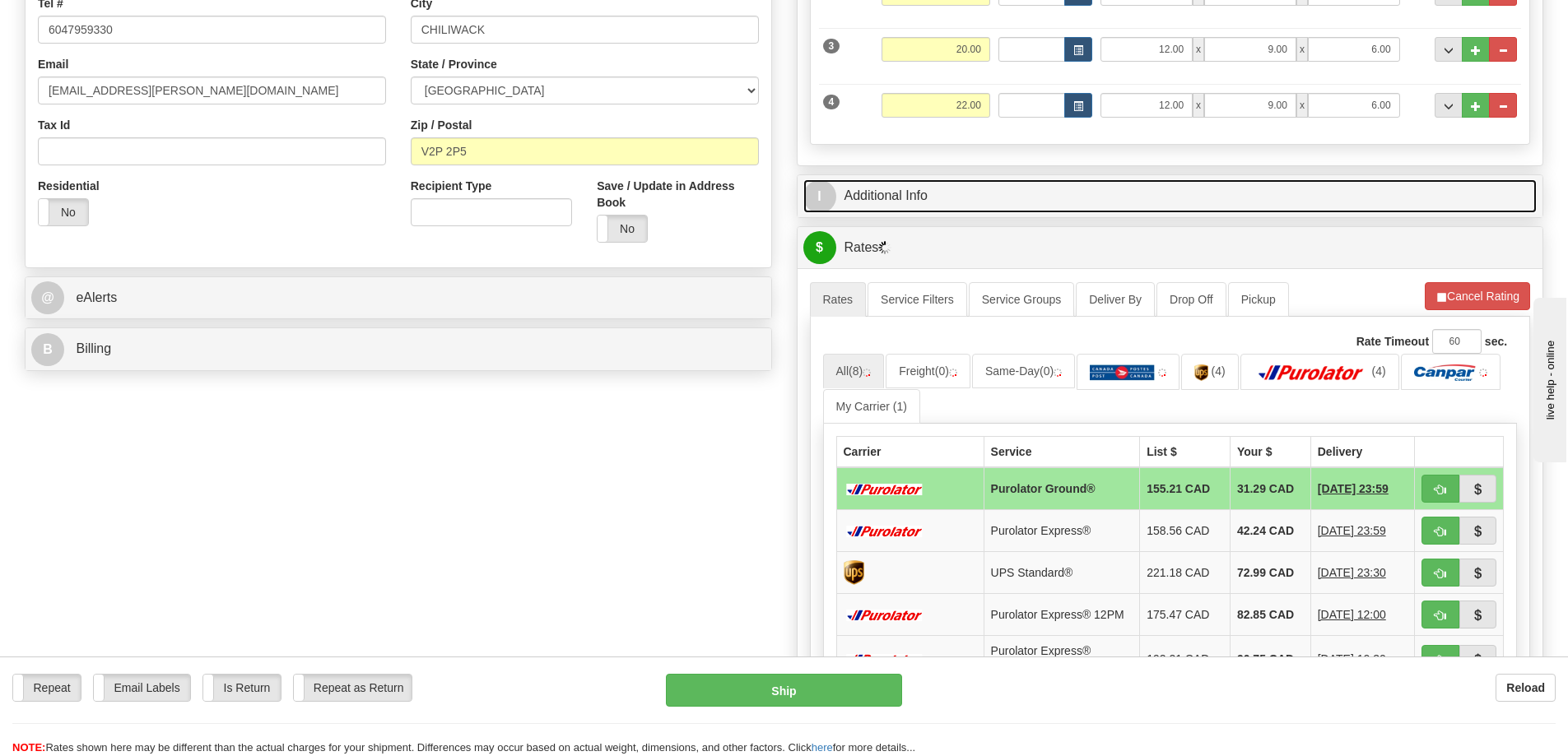
click at [913, 195] on link "I Additional Info" at bounding box center [1170, 196] width 734 height 34
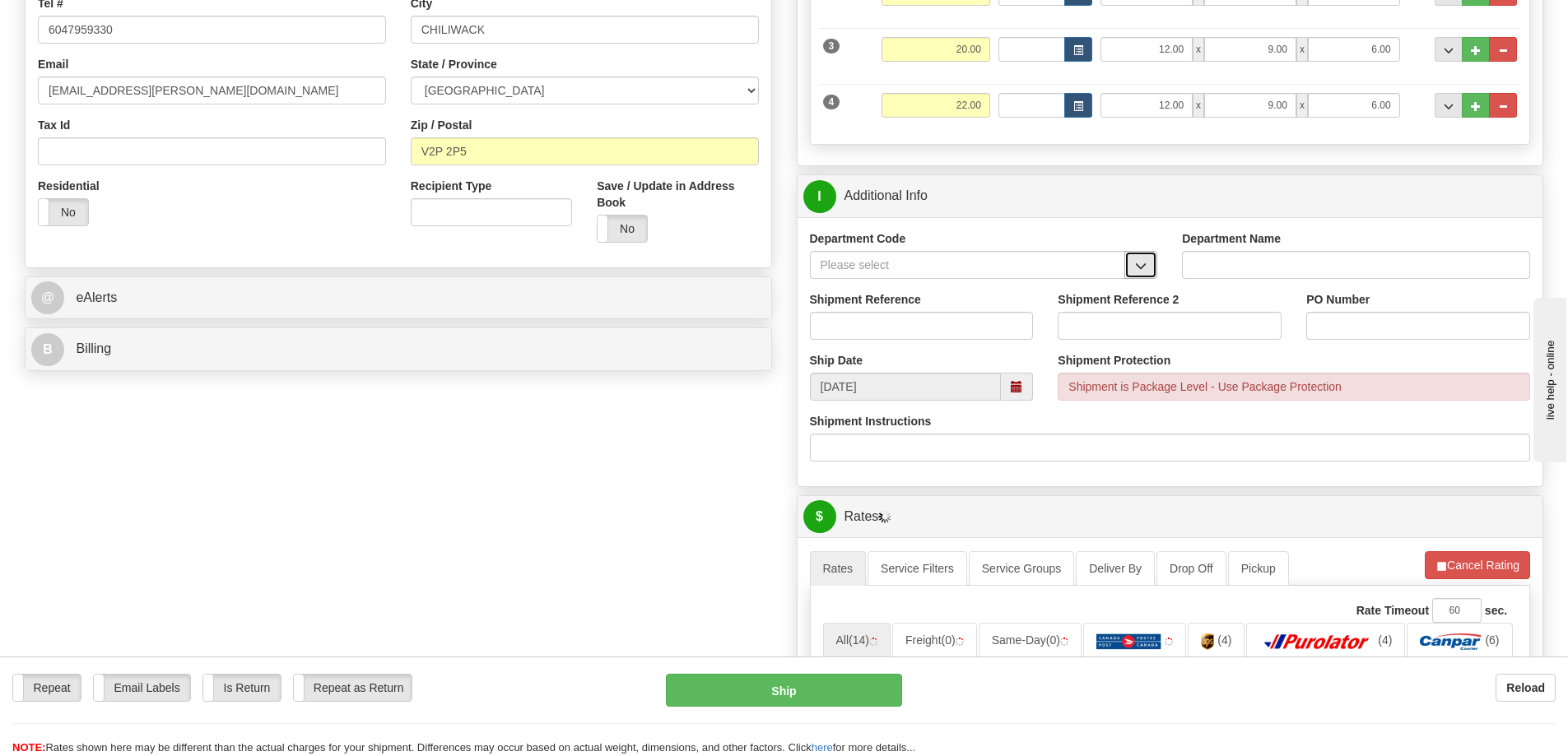
click at [1135, 269] on span "button" at bounding box center [1140, 266] width 11 height 10
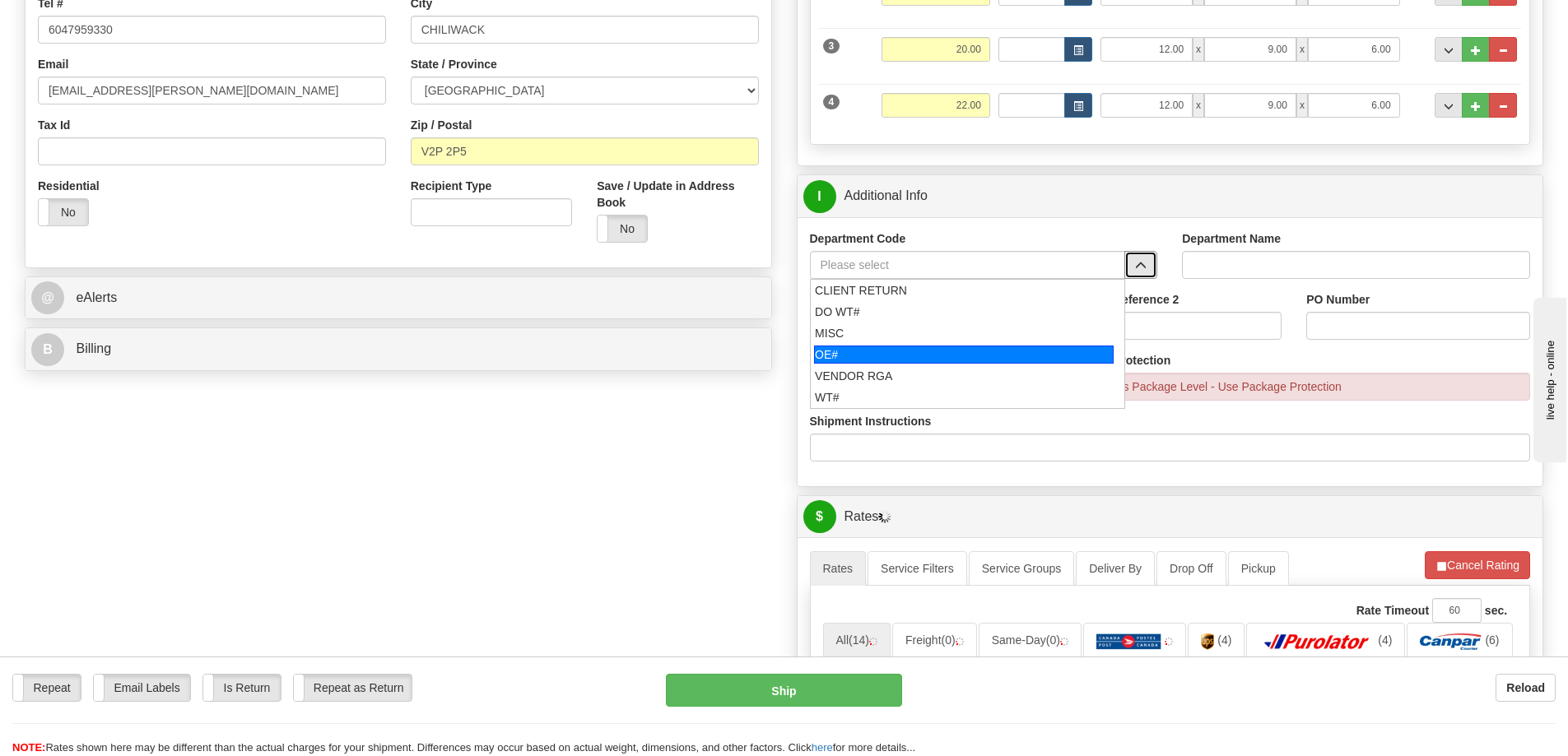
click at [934, 356] on div "OE#" at bounding box center [963, 354] width 300 height 18
type input "OE#"
type input "ORDERS"
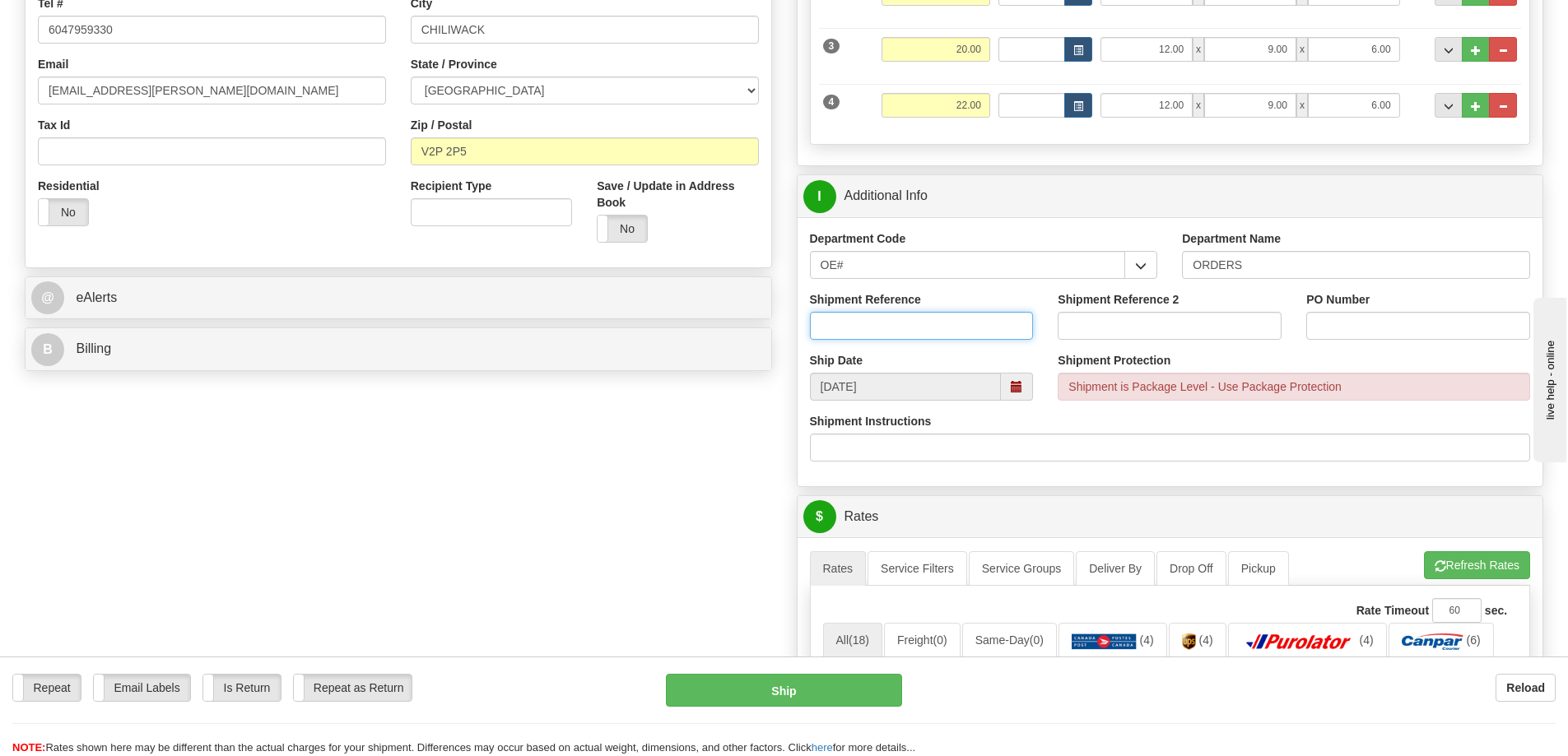
click at [882, 340] on input "Shipment Reference" at bounding box center [921, 326] width 224 height 28
type input "60032192-00"
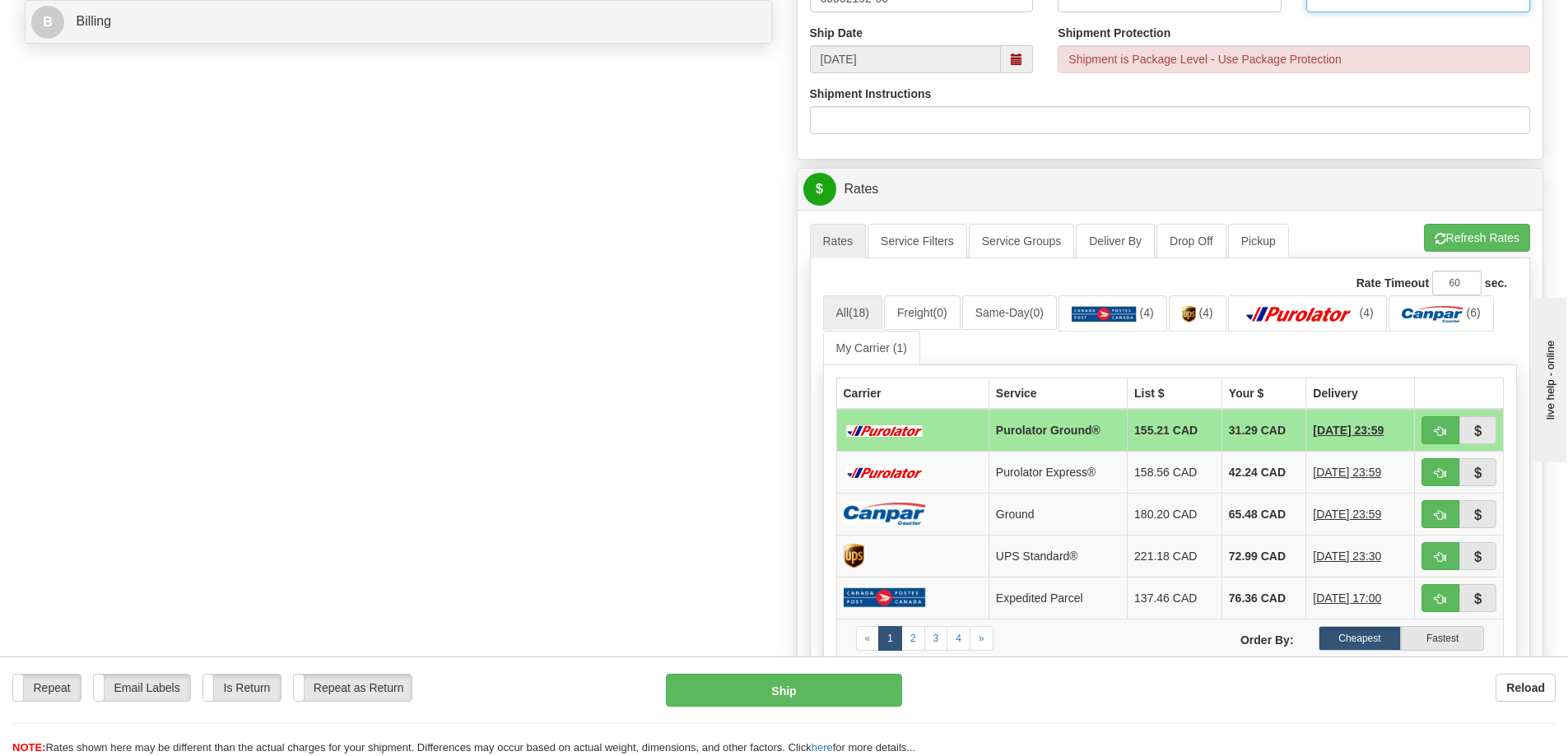
scroll to position [740, 0]
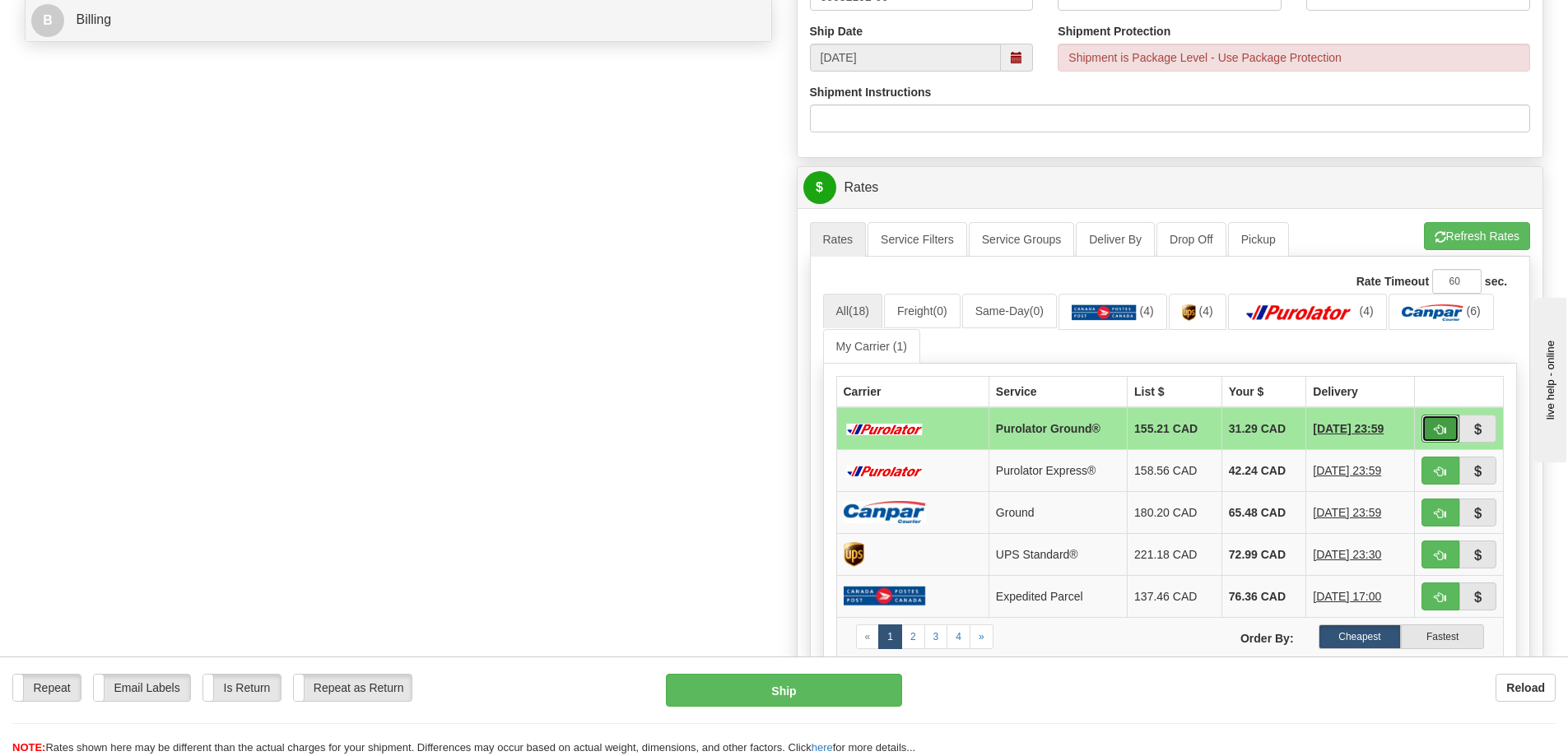
click at [1446, 432] on button "button" at bounding box center [1440, 429] width 37 height 28
type input "260"
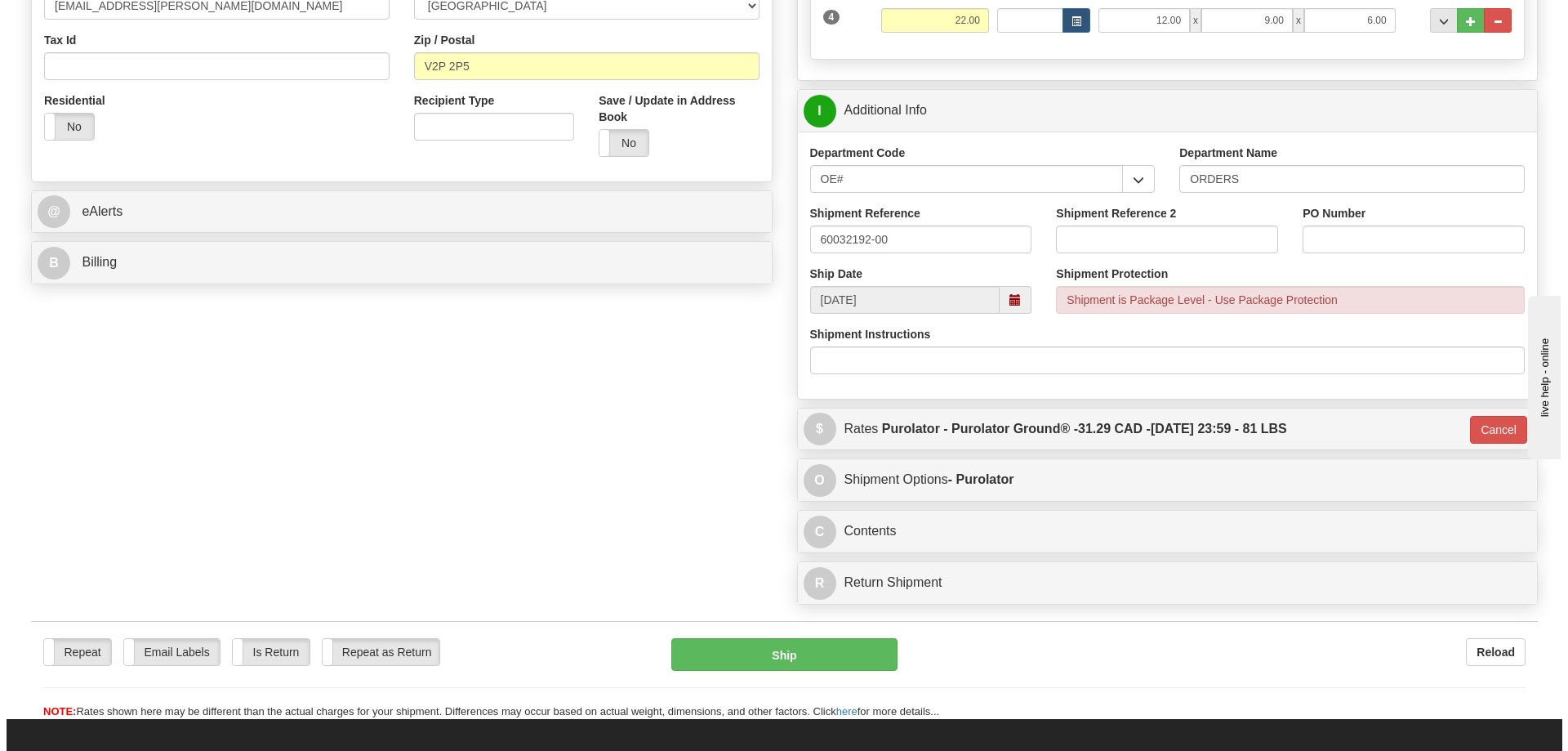
scroll to position [490, 0]
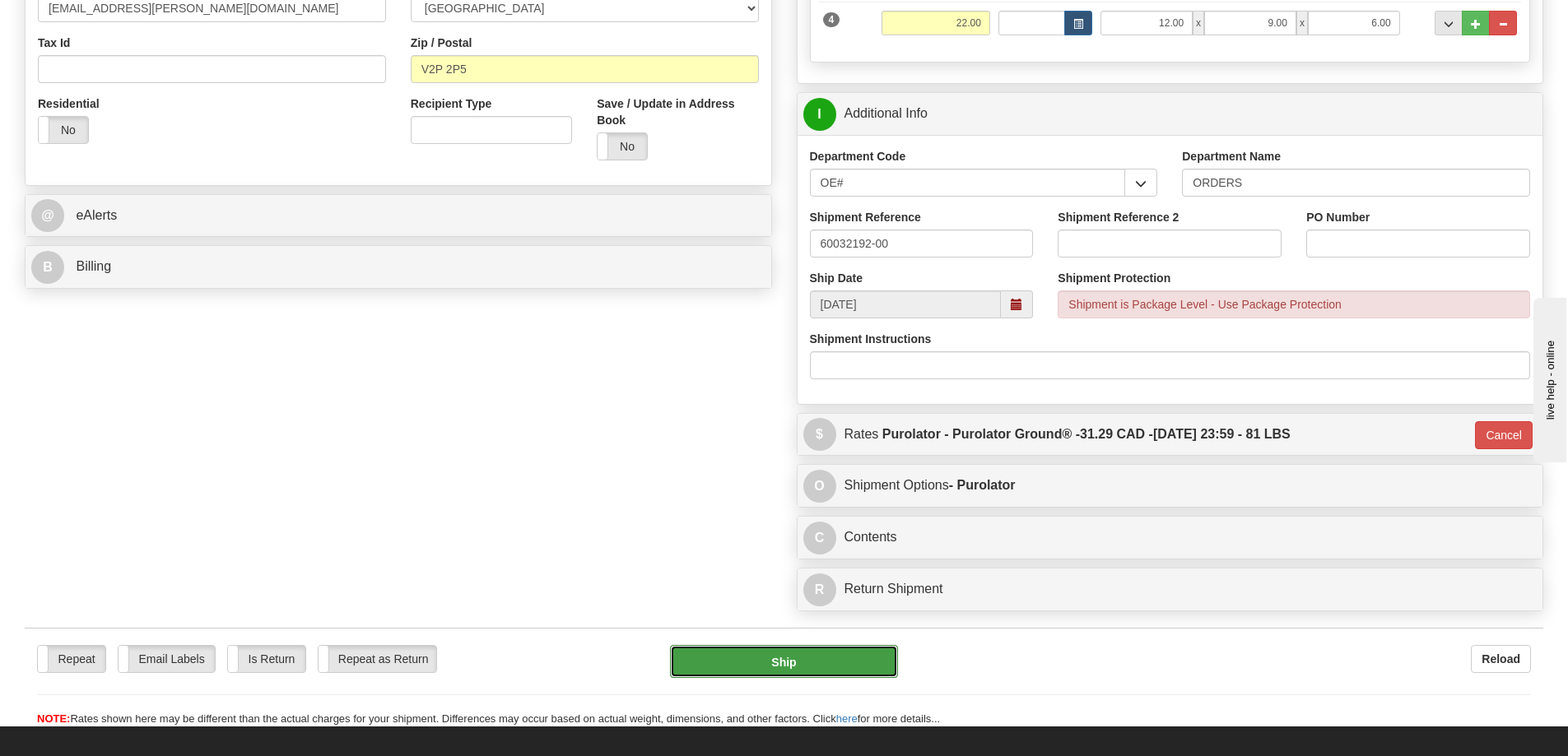
click at [842, 676] on button "Ship" at bounding box center [784, 661] width 228 height 33
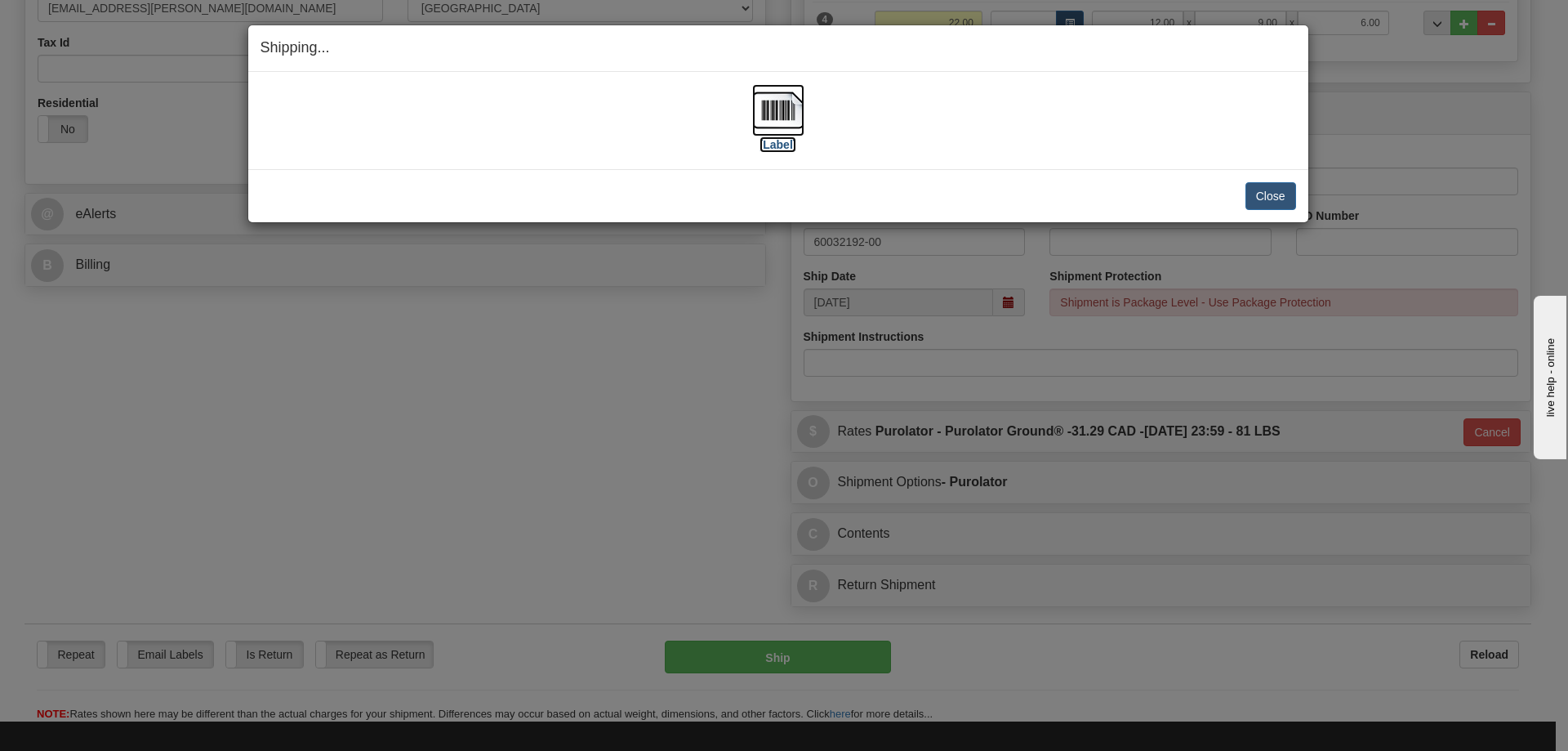
click at [772, 114] on img at bounding box center [778, 111] width 52 height 52
click at [1266, 191] on button "Close" at bounding box center [1271, 196] width 51 height 28
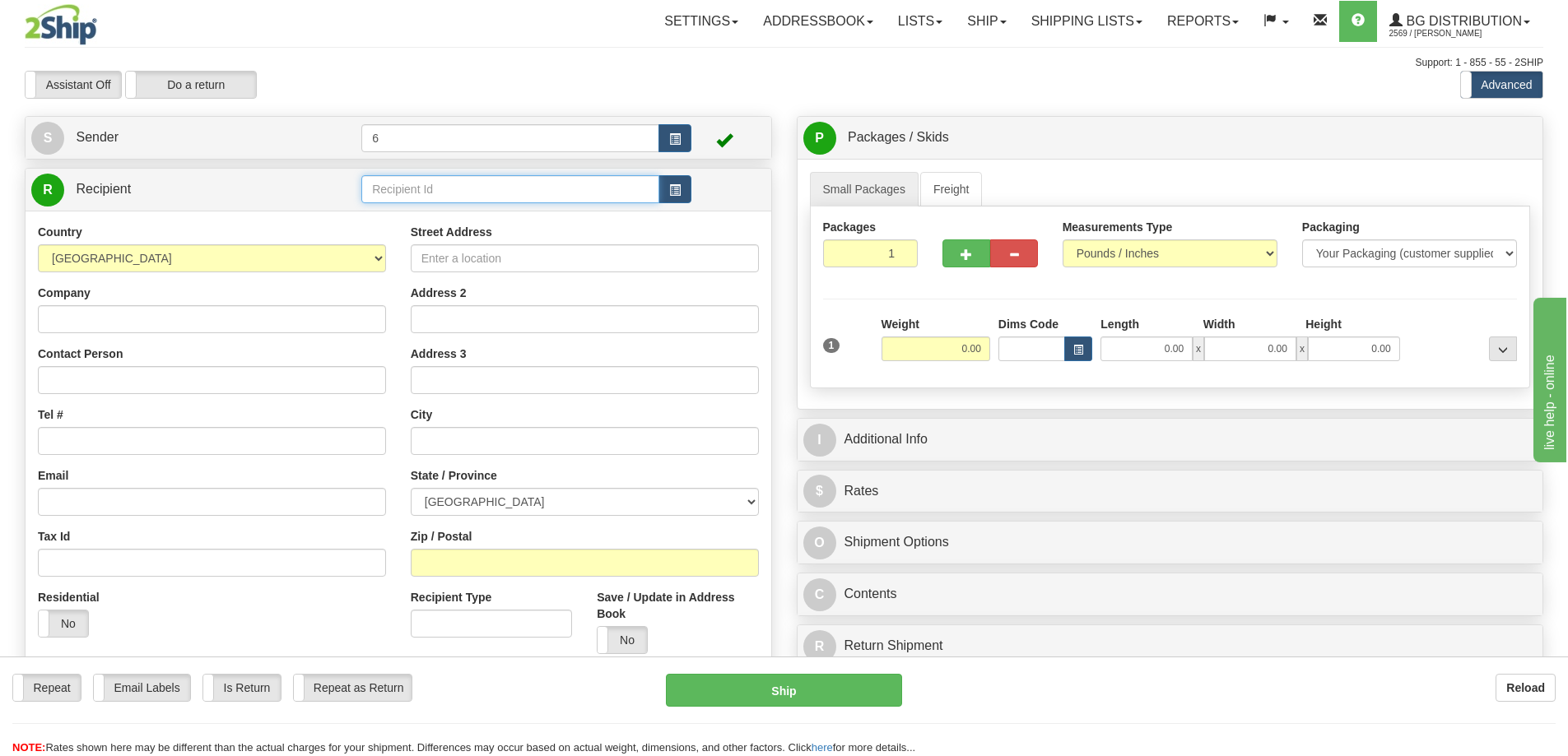
click at [459, 187] on input "text" at bounding box center [510, 189] width 298 height 28
type input "43015"
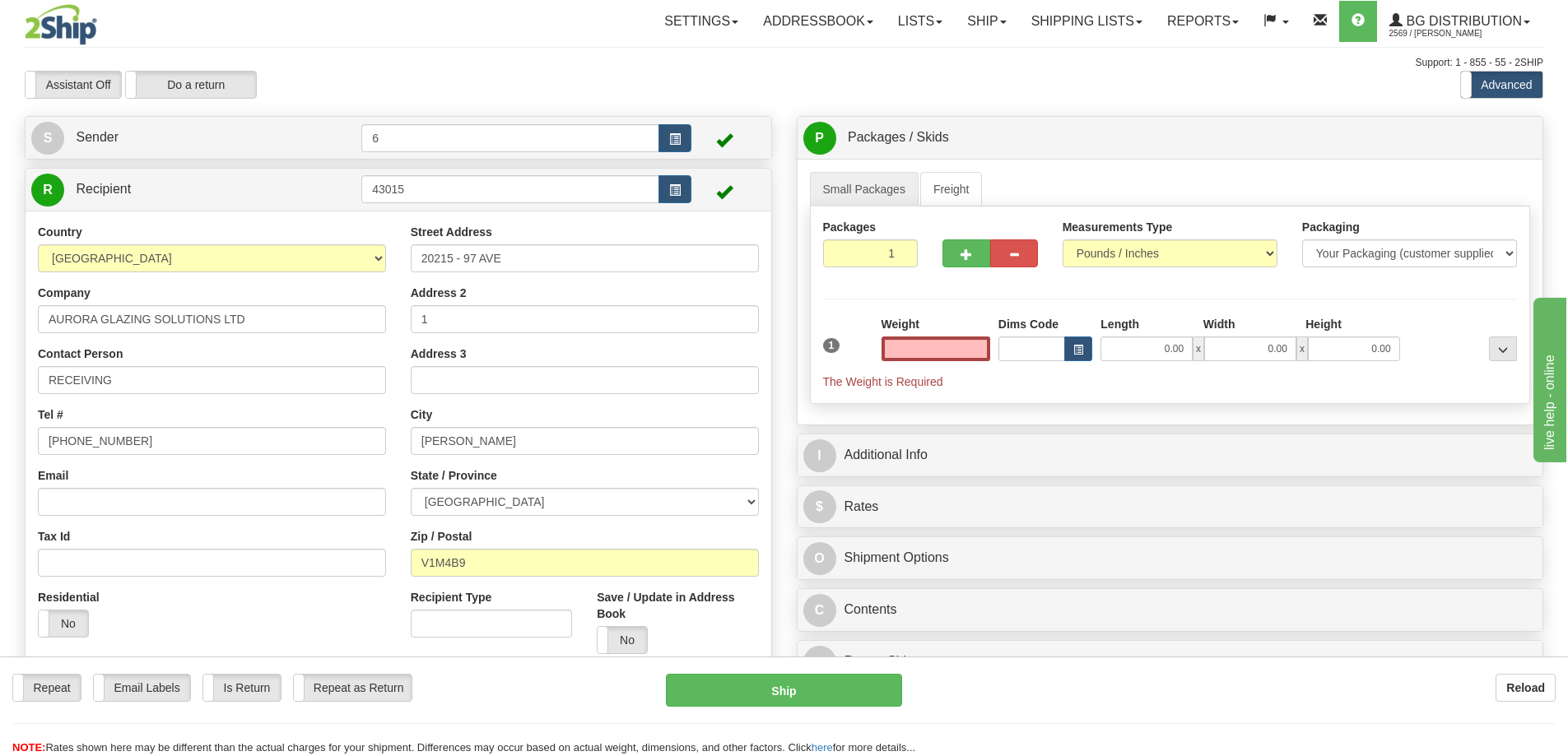
type input "0.00"
click at [985, 371] on div "Weight 0.00" at bounding box center [935, 345] width 117 height 58
click at [961, 354] on input "0.00" at bounding box center [935, 349] width 109 height 24
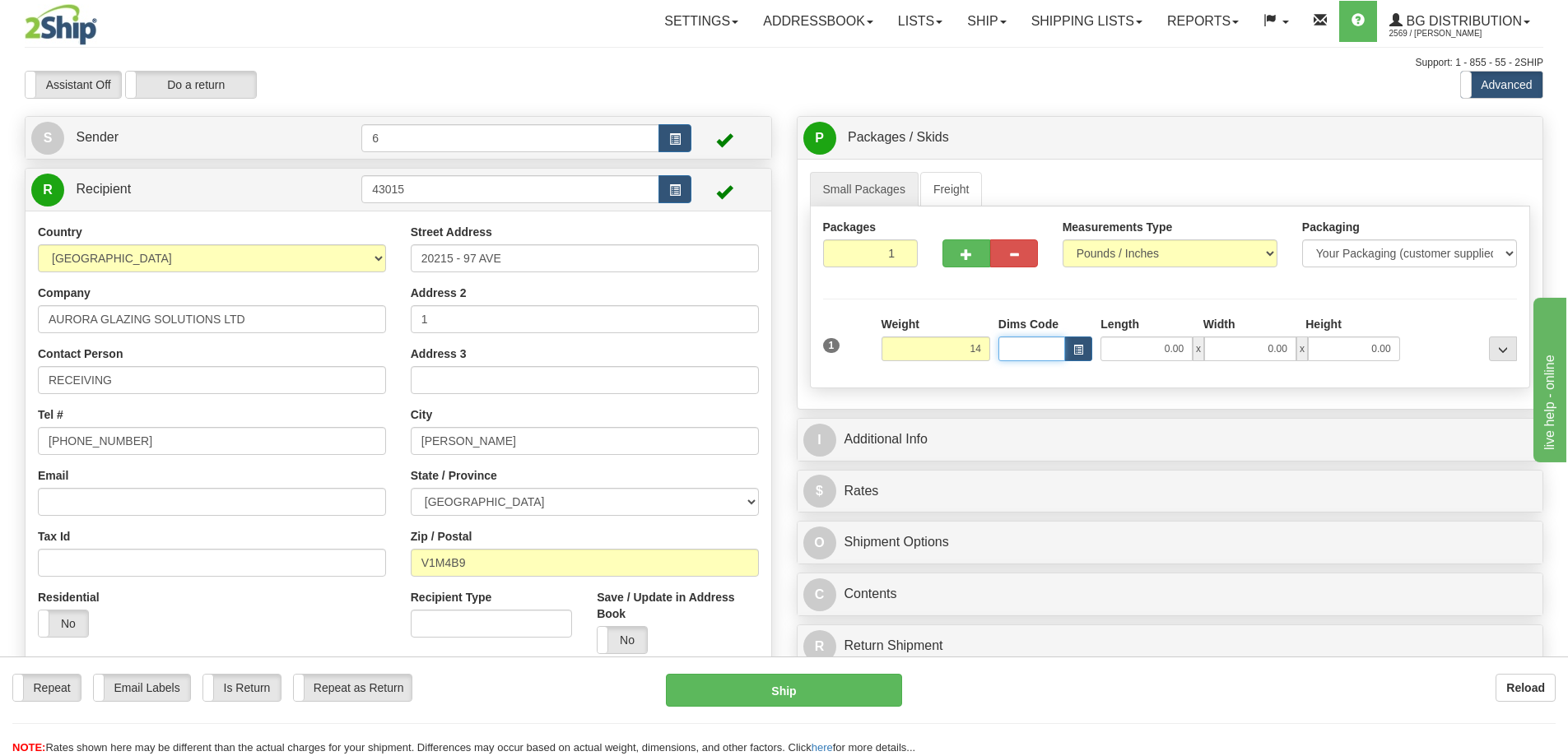
type input "14.00"
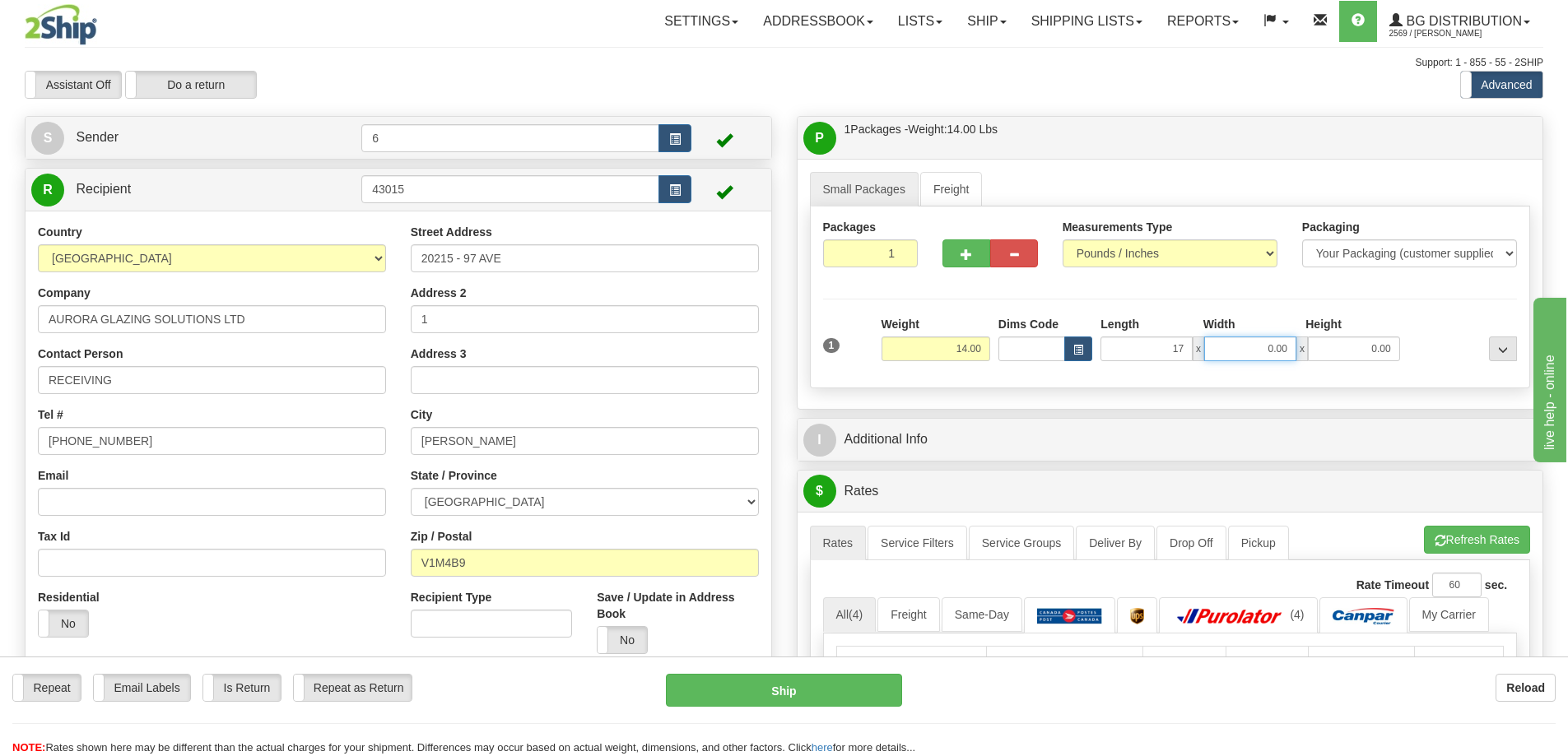
type input "17.00"
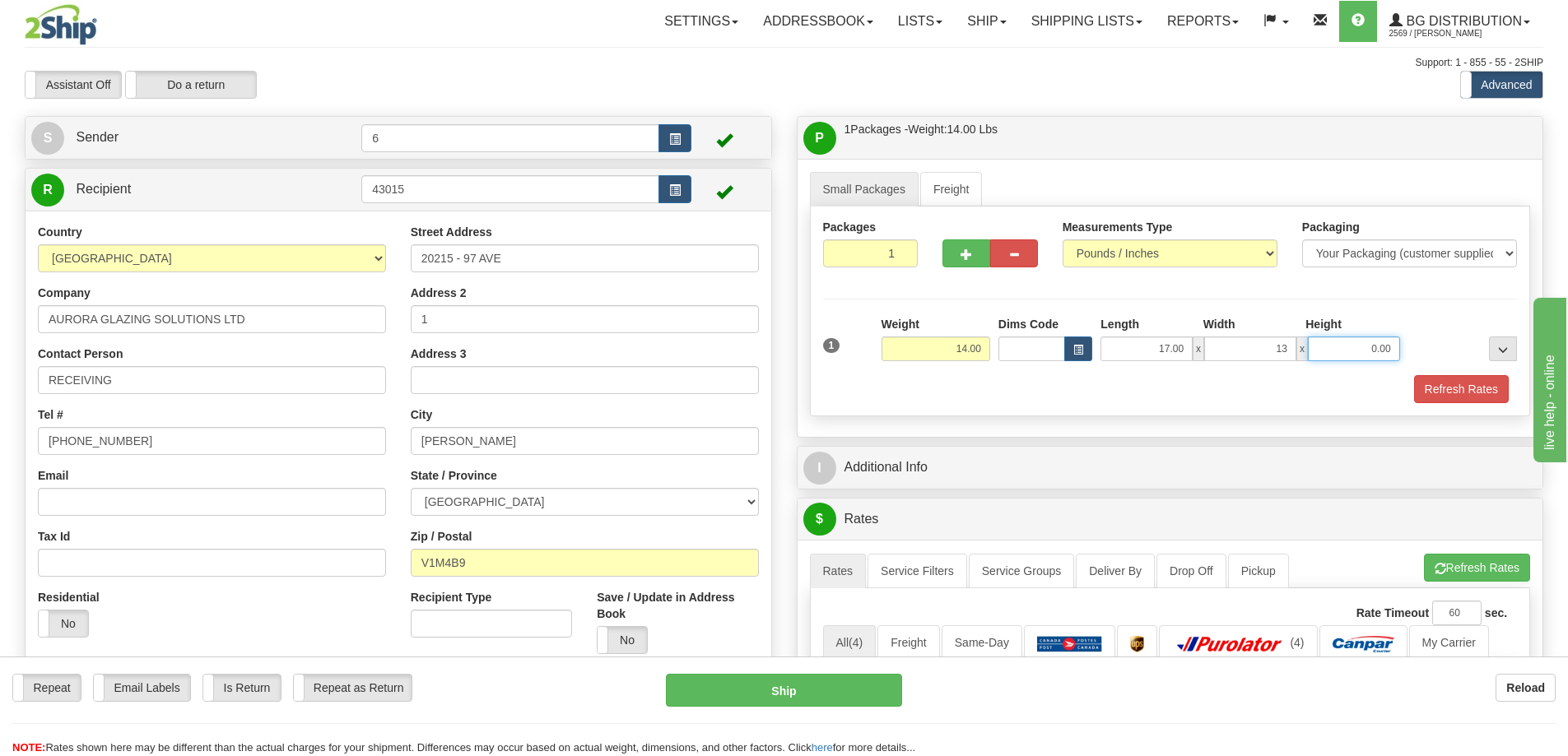
type input "13.00"
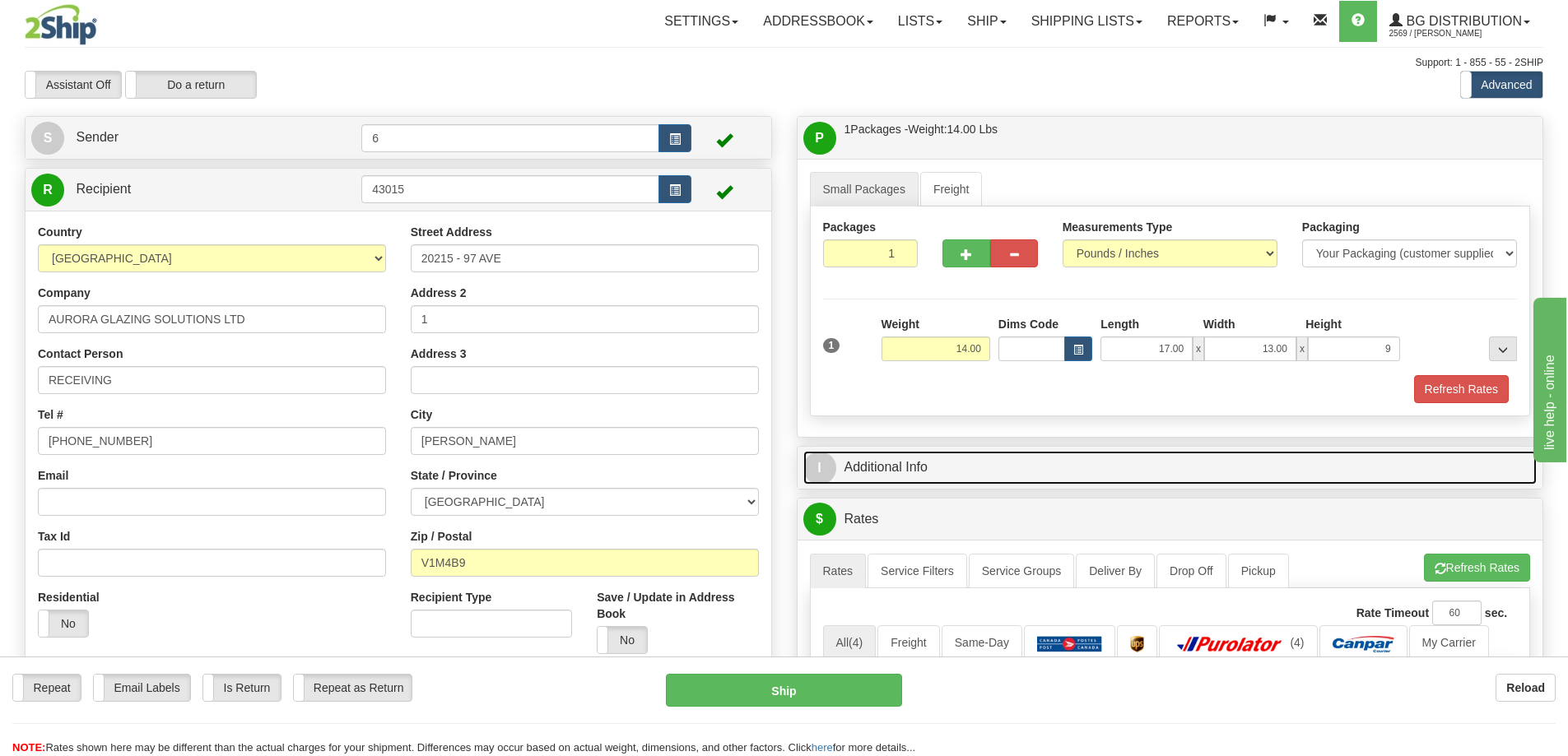
type input "9.00"
click at [878, 463] on link "I Additional Info" at bounding box center [1170, 468] width 734 height 34
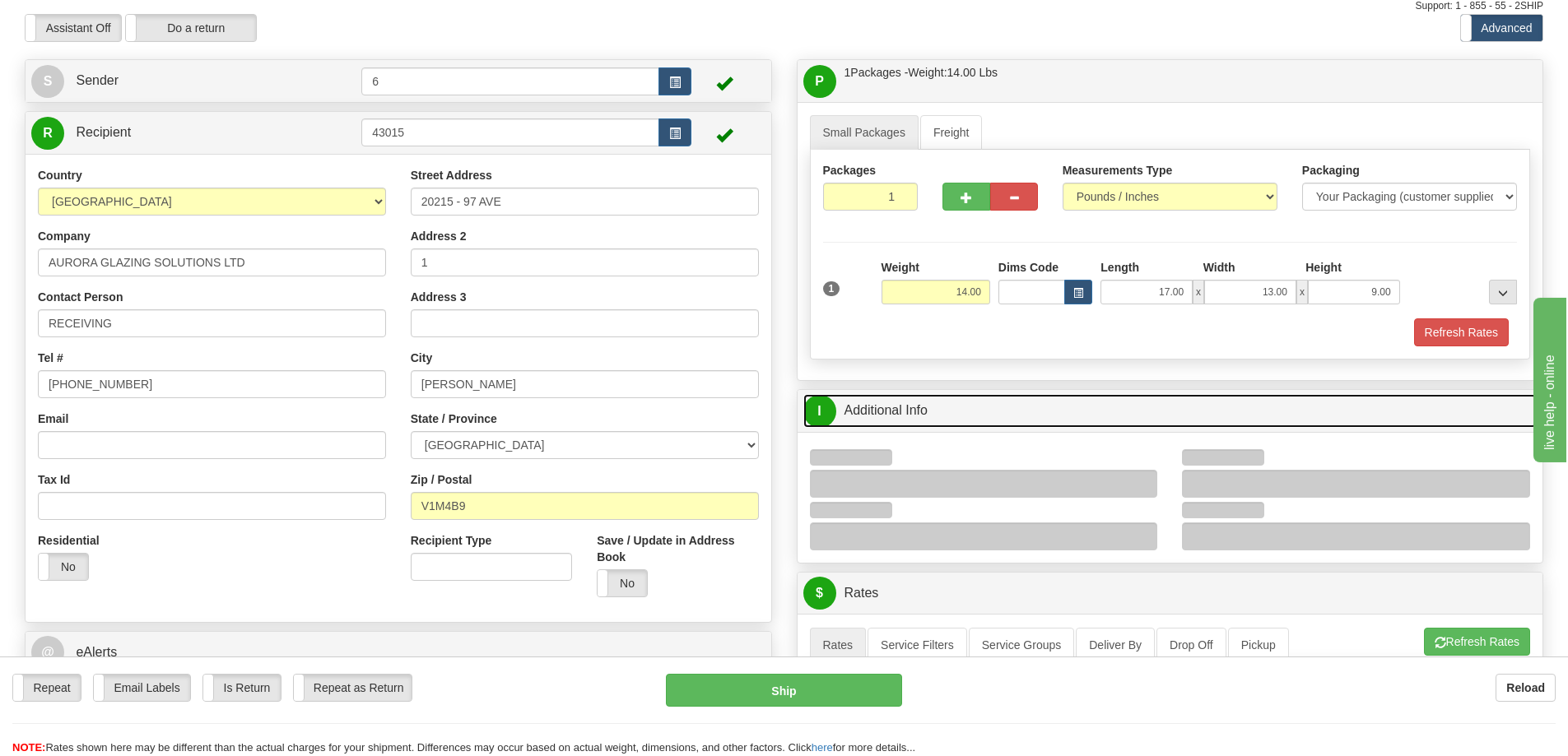
scroll to position [82, 0]
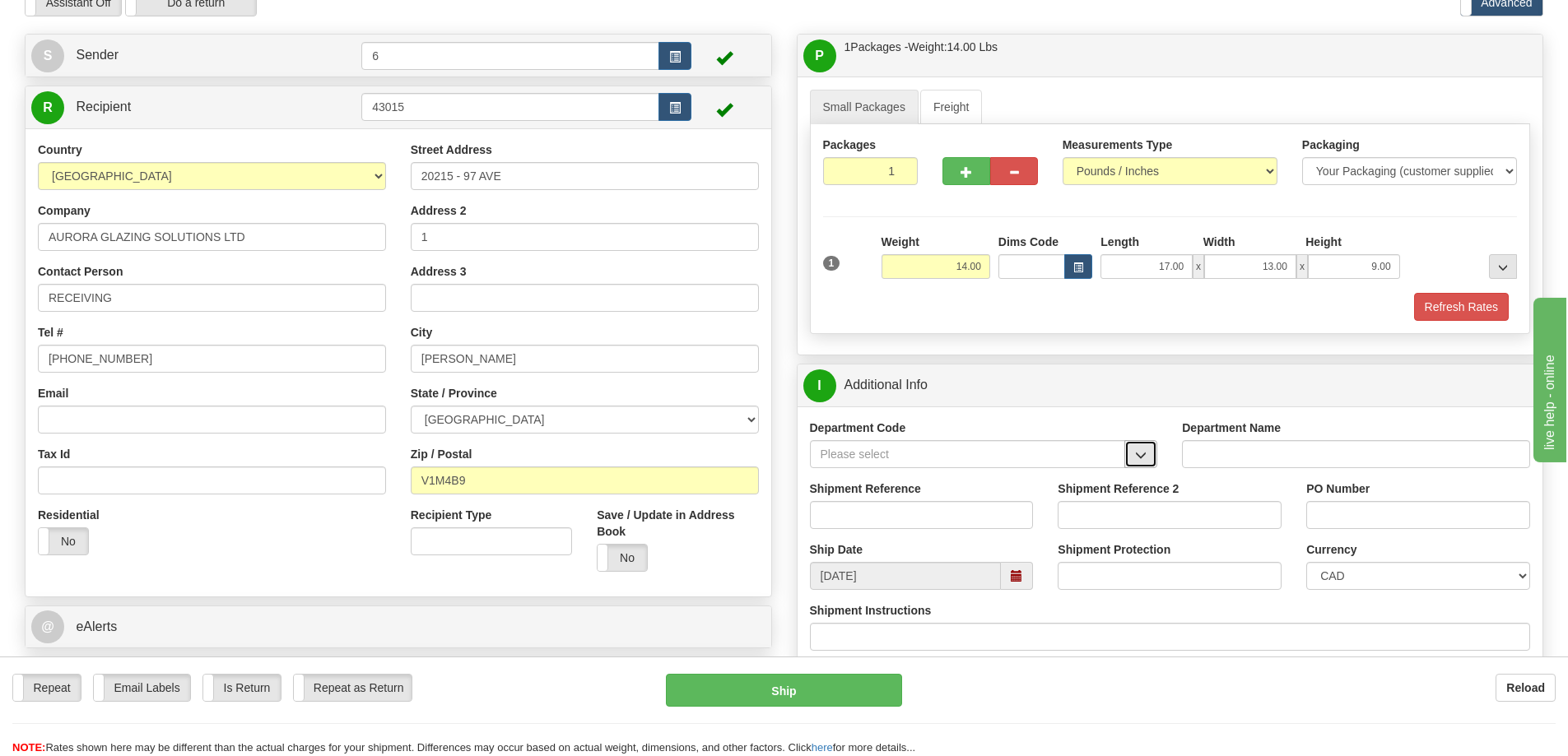
click at [1143, 460] on span "button" at bounding box center [1140, 455] width 11 height 10
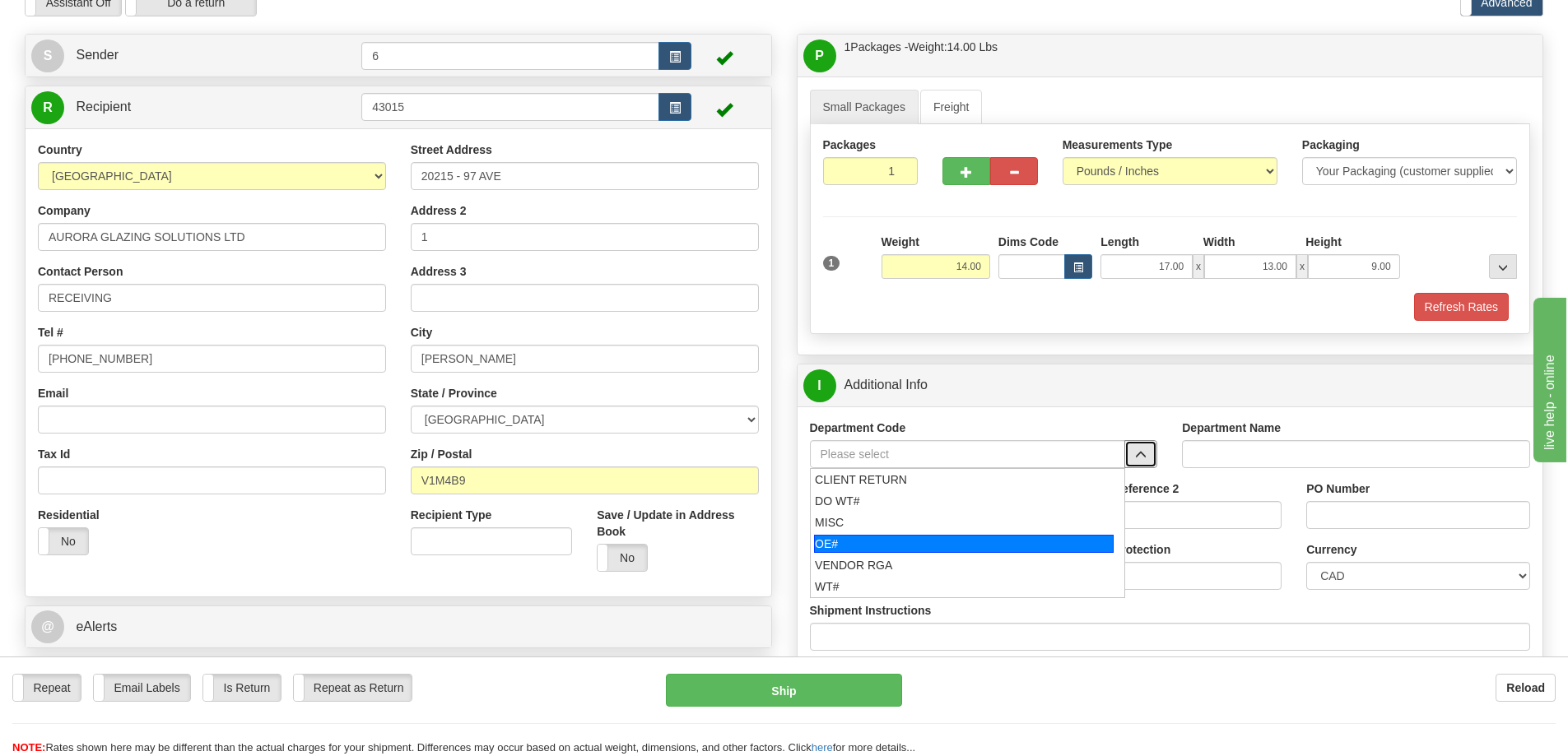
click at [1000, 545] on div "OE#" at bounding box center [963, 543] width 300 height 18
type input "OE#"
type input "ORDERS"
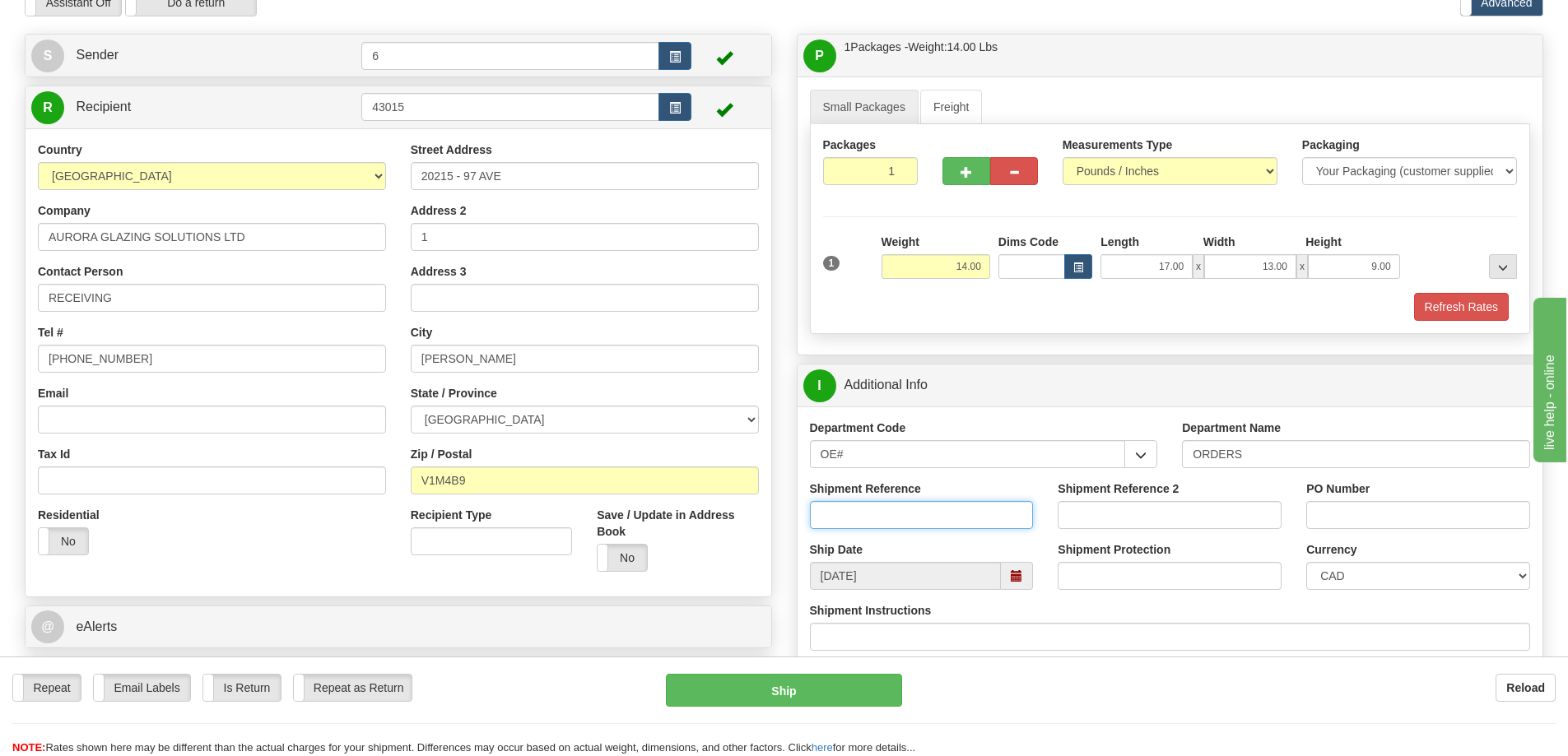
click at [971, 522] on input "Shipment Reference" at bounding box center [921, 515] width 224 height 28
type input "60031953-00"
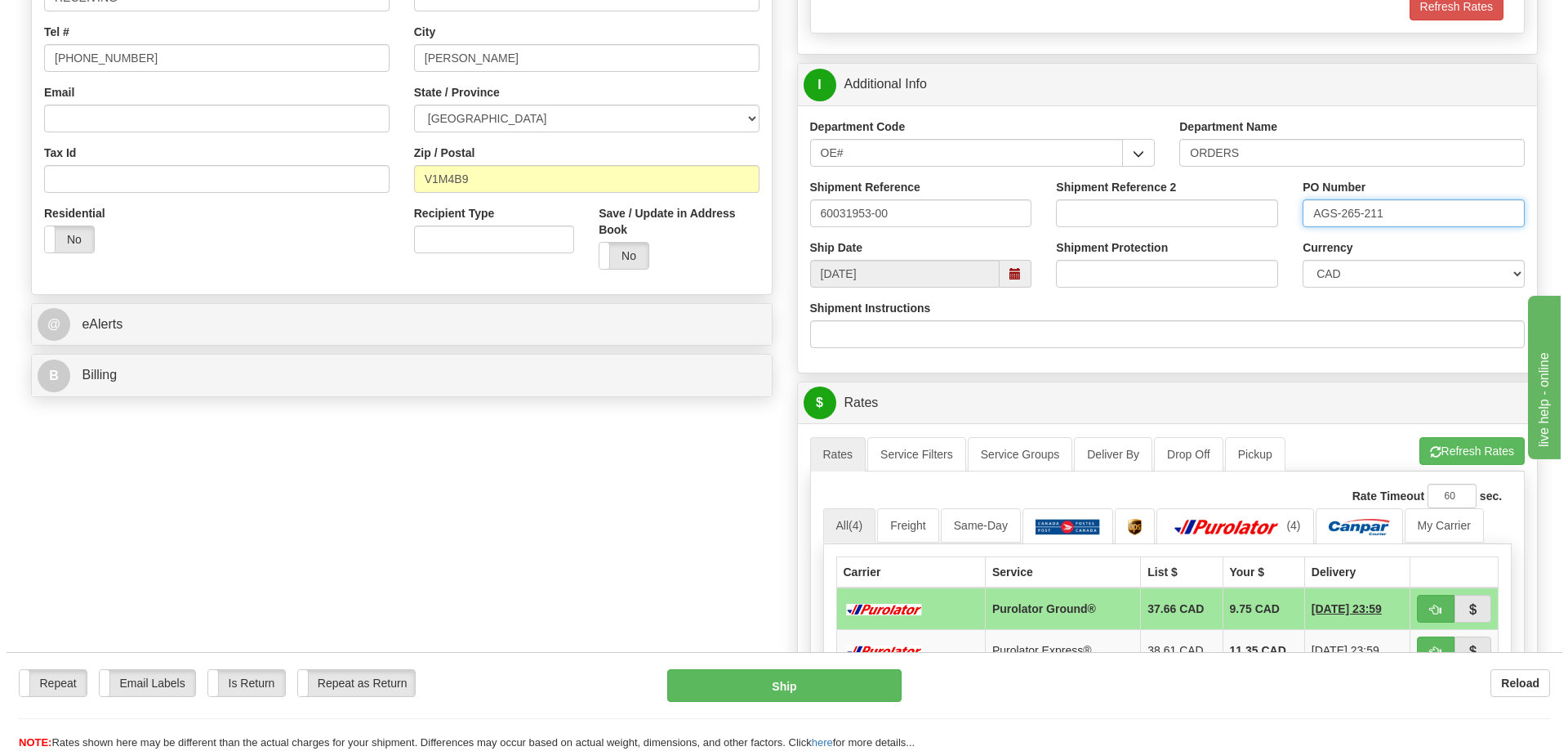
scroll to position [409, 0]
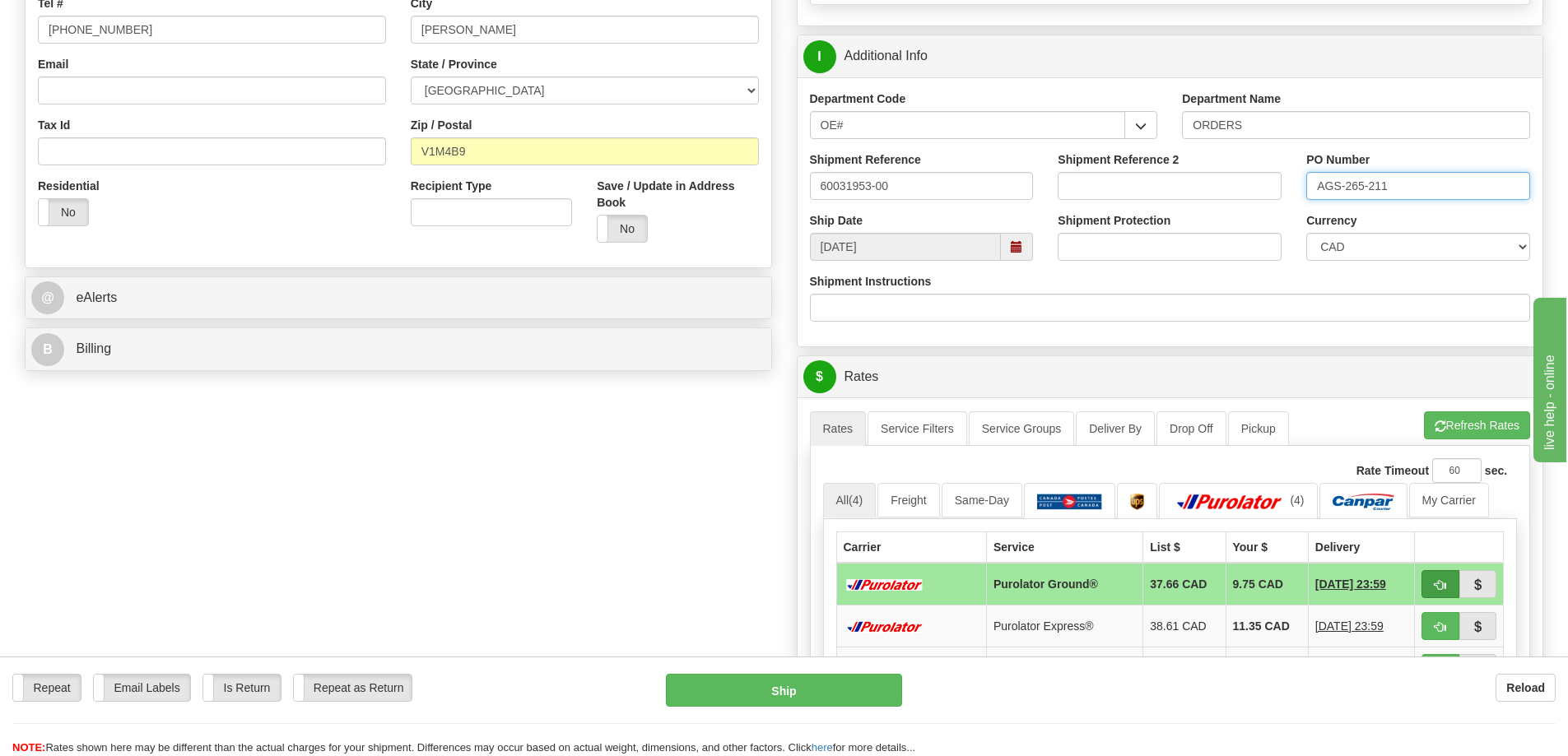
type input "AGS-265-211"
click at [1445, 584] on span "button" at bounding box center [1440, 585] width 11 height 10
type input "260"
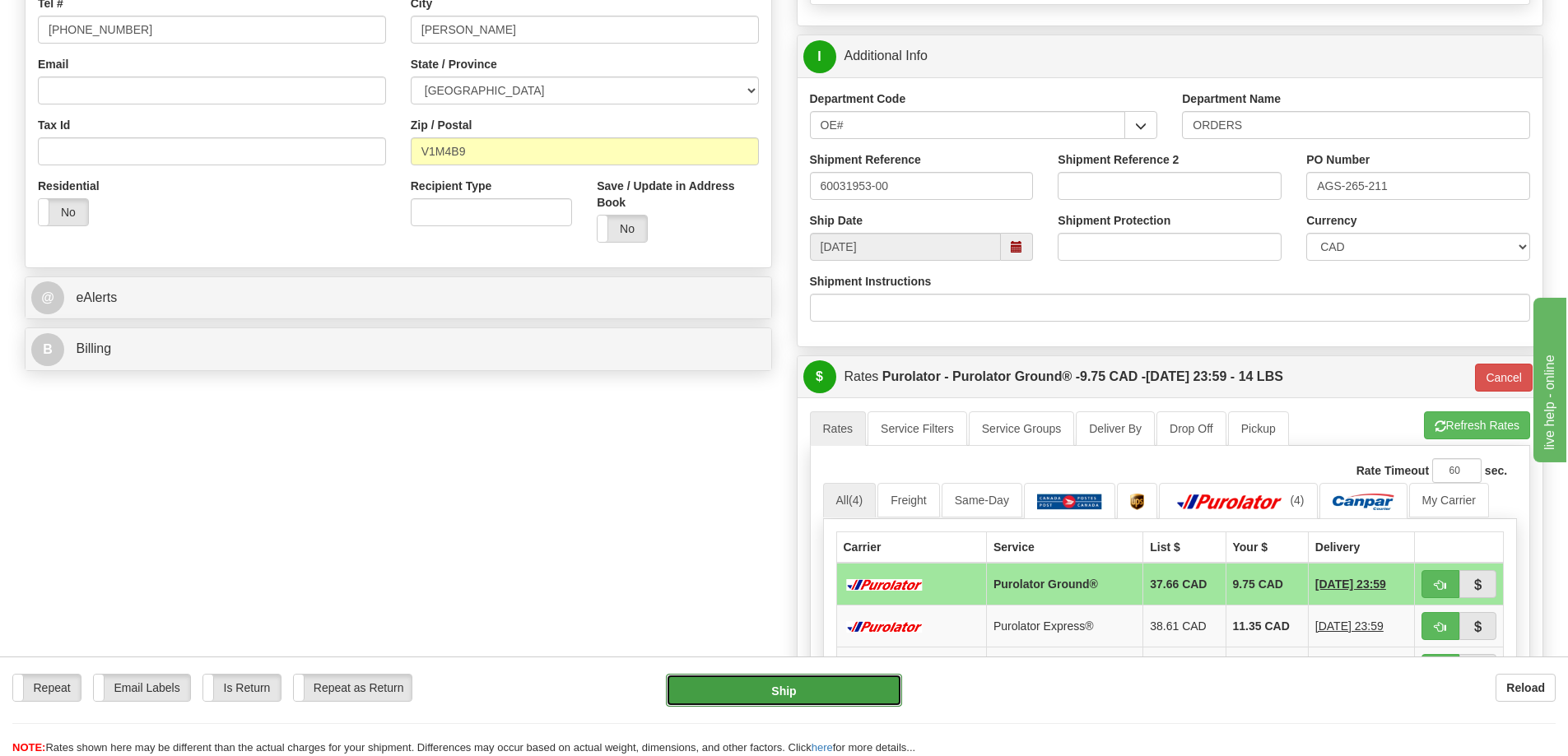
click at [759, 697] on button "Ship" at bounding box center [784, 690] width 236 height 33
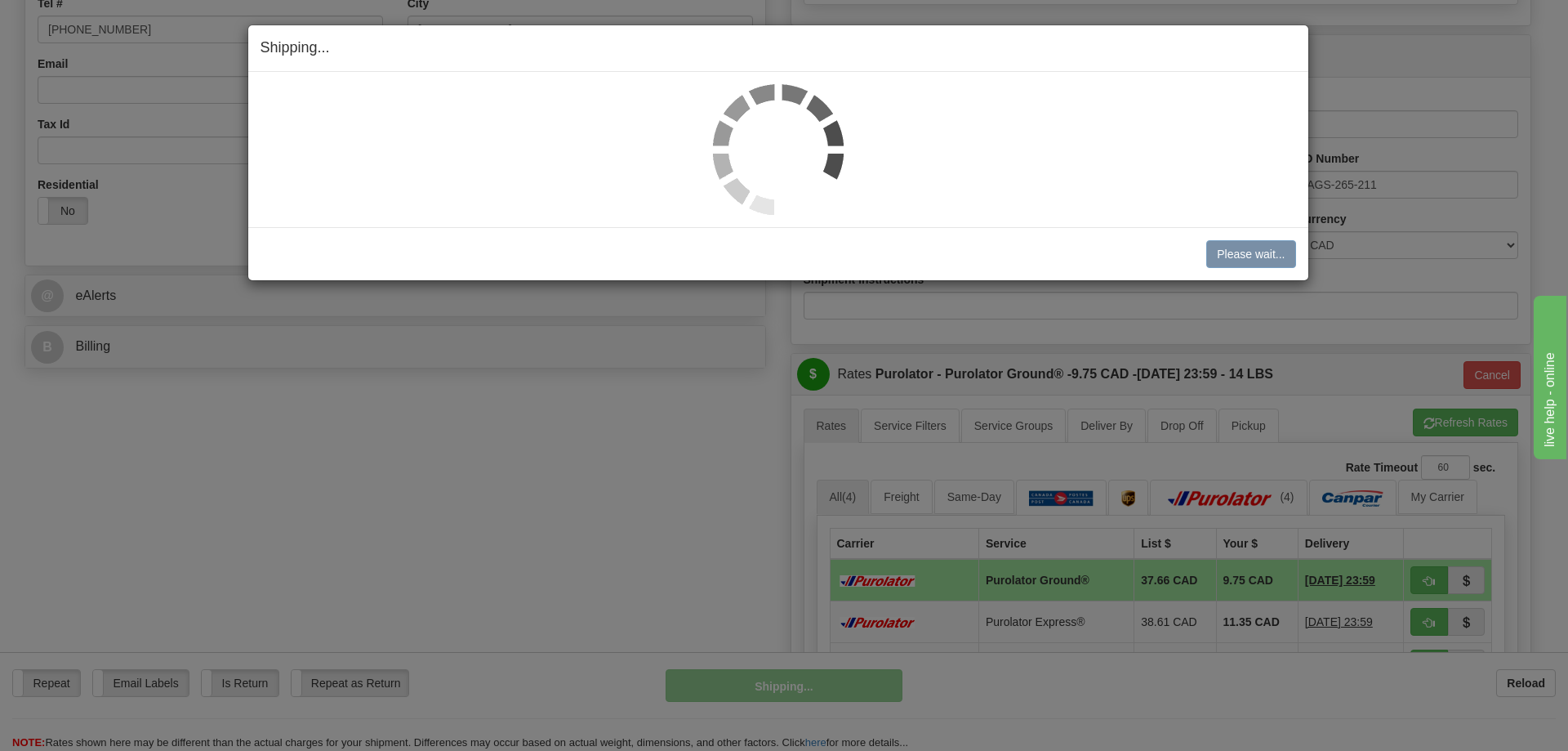
click at [1239, 237] on div "Please wait... Cancel Cancel Shipment and Quit Pickup Quit Pickup ONLY" at bounding box center [777, 253] width 1060 height 53
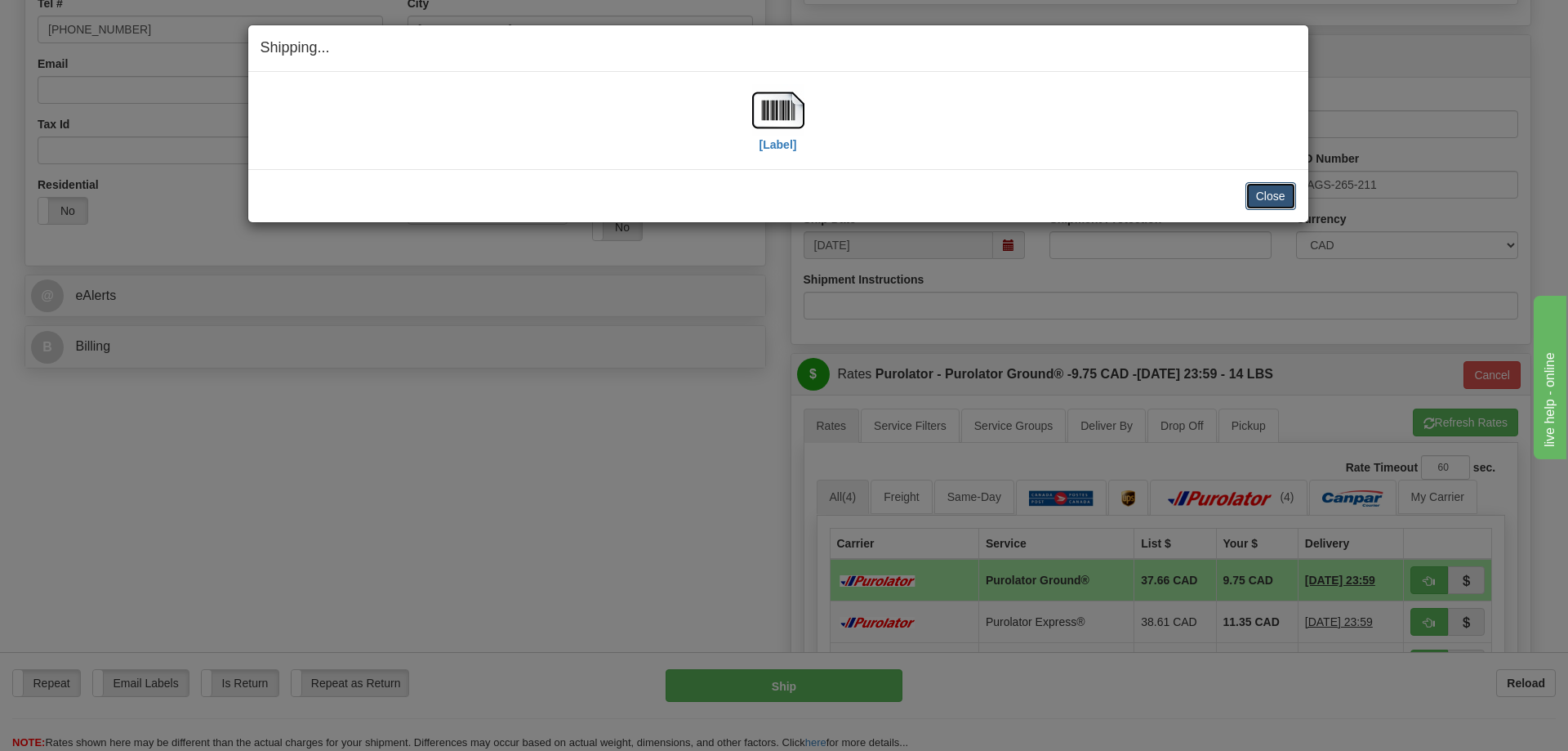
click at [1267, 187] on button "Close" at bounding box center [1271, 196] width 51 height 28
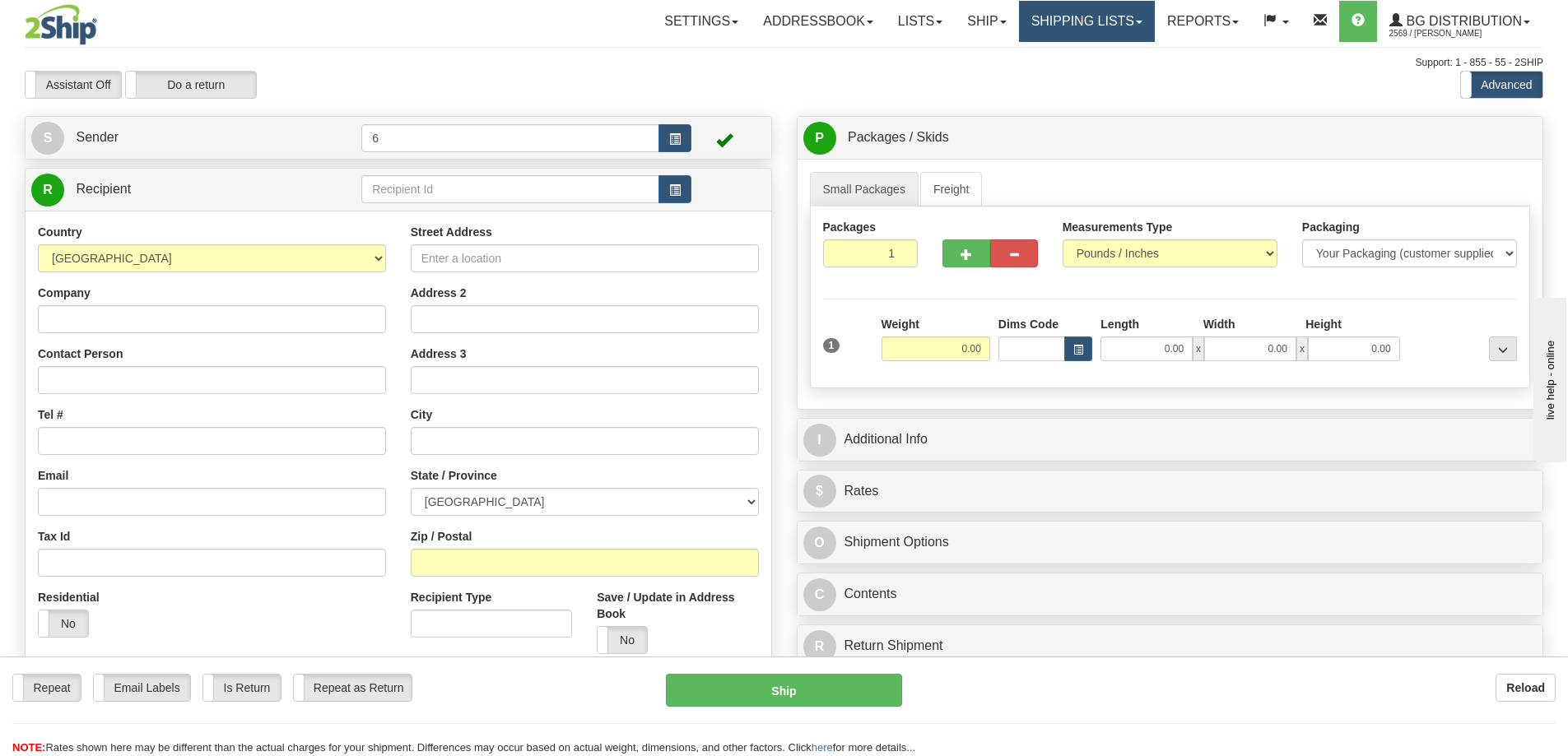
click at [1061, 17] on link "Shipping lists" at bounding box center [1086, 22] width 136 height 41
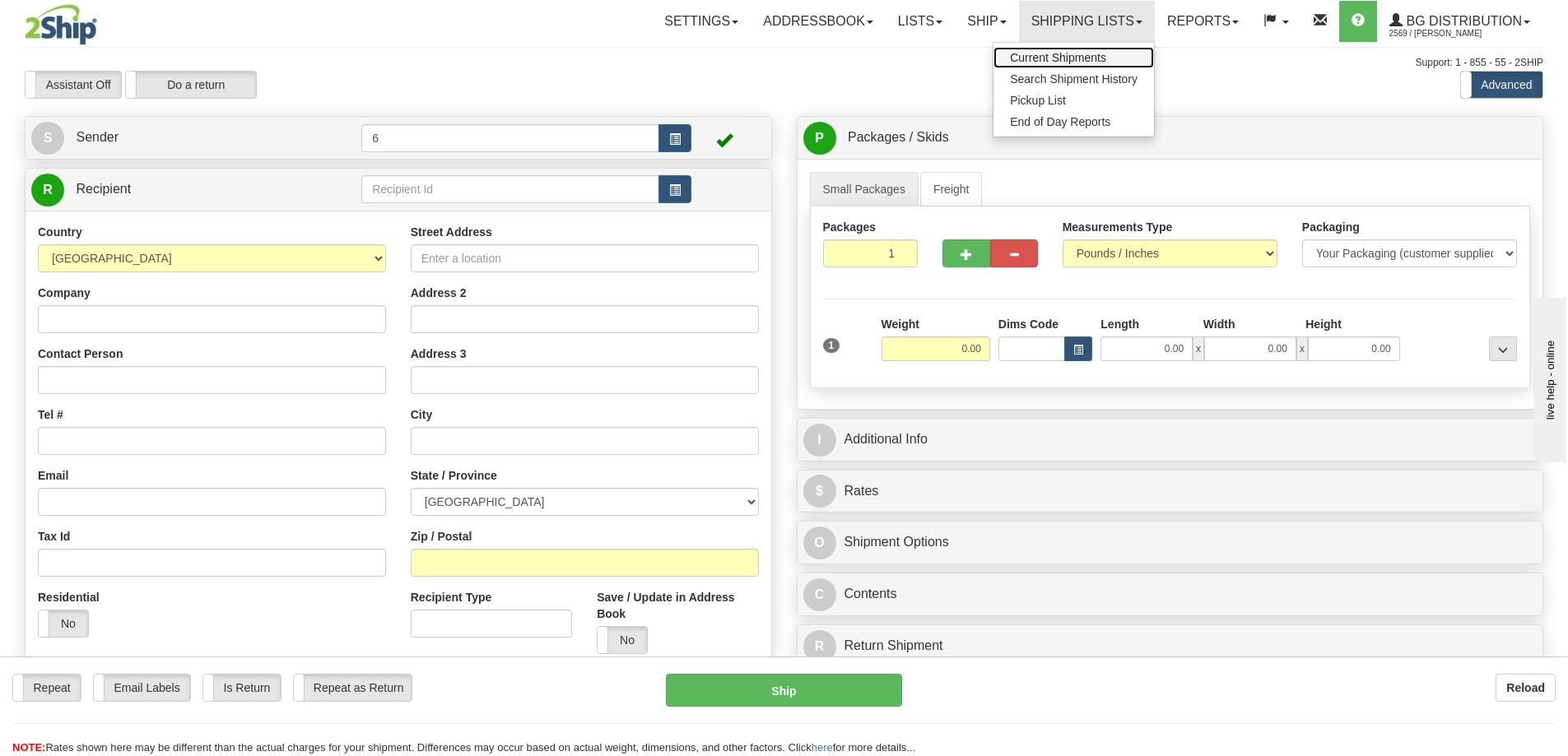
click at [1039, 54] on span "Current Shipments" at bounding box center [1058, 58] width 96 height 13
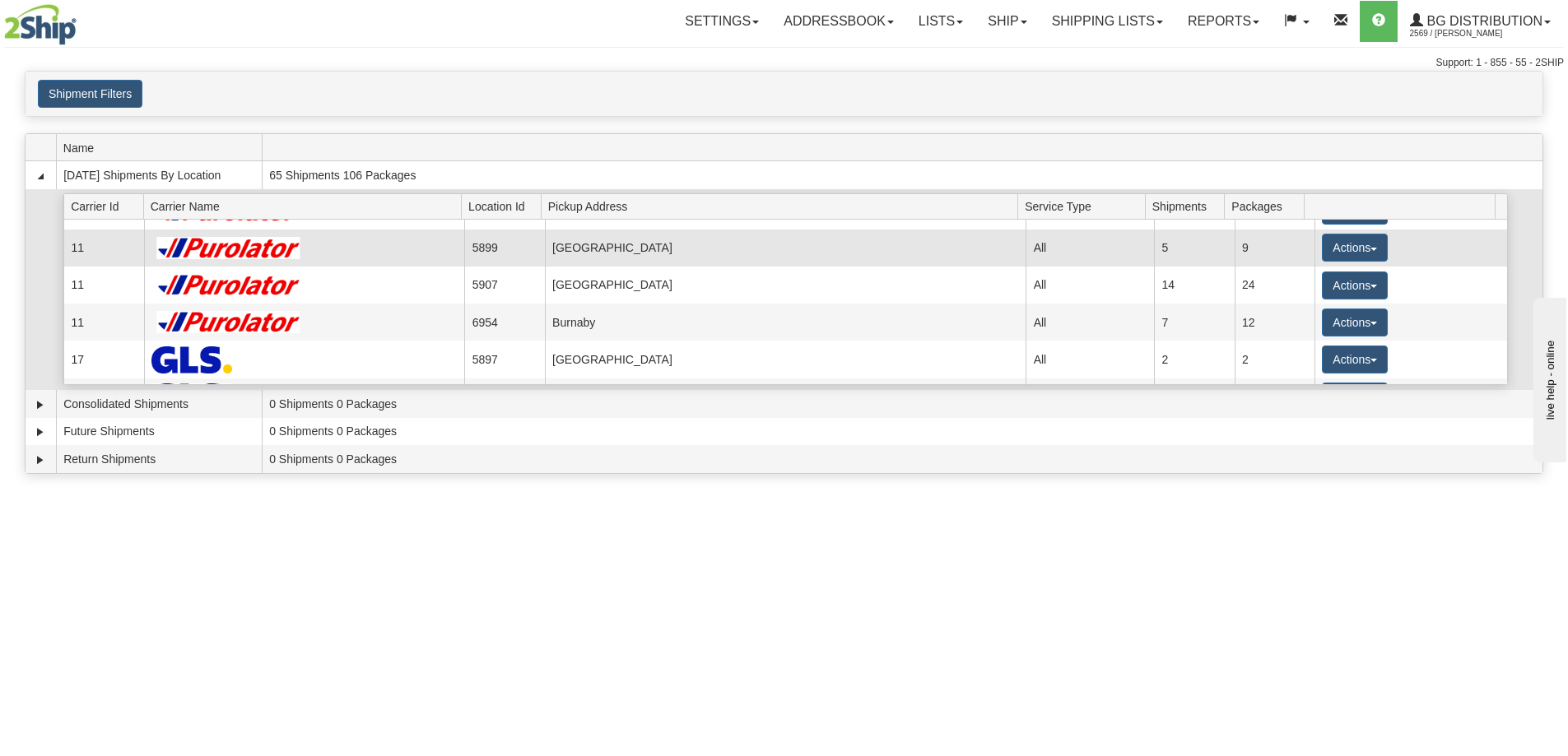
scroll to position [80, 0]
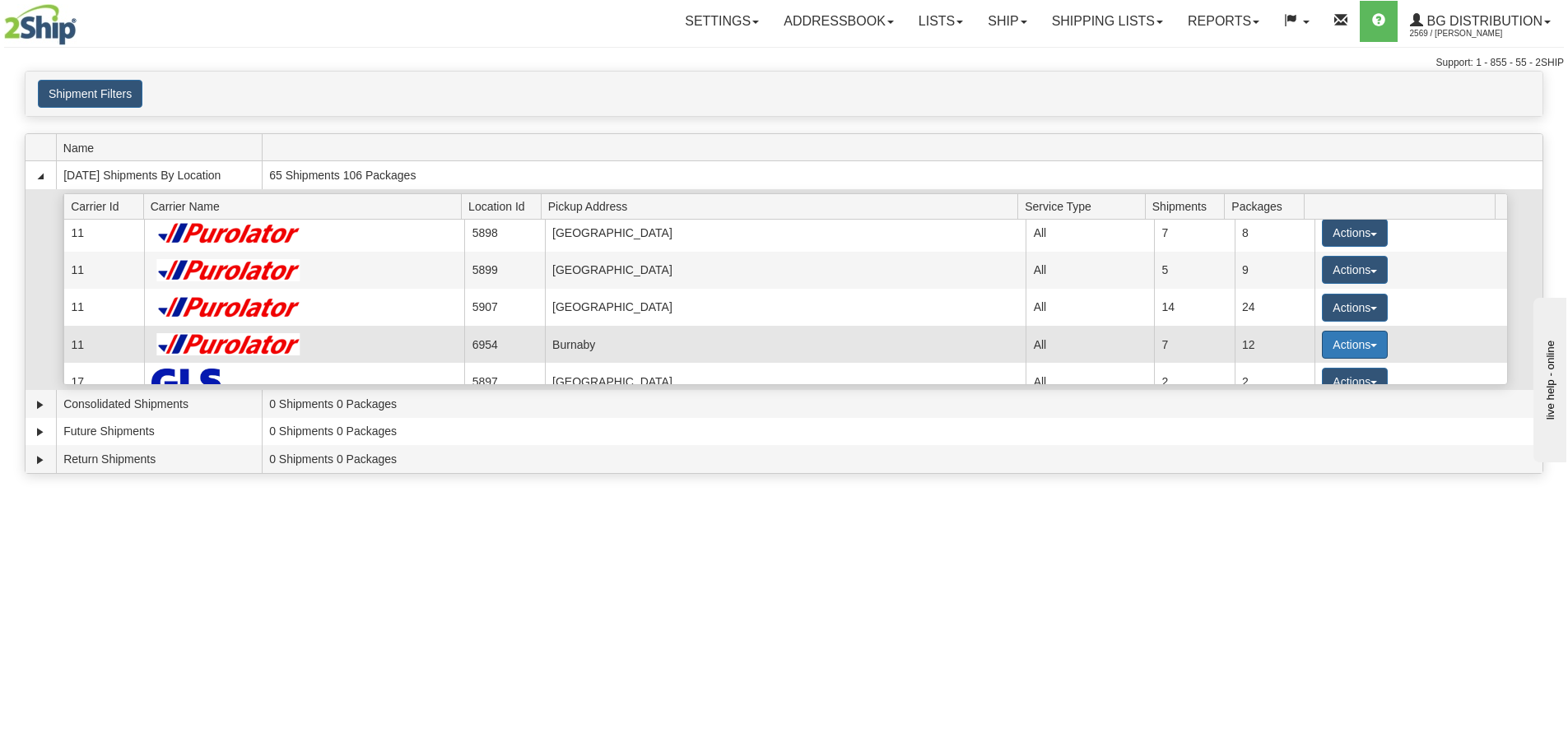
click at [1349, 343] on button "Actions" at bounding box center [1355, 344] width 66 height 28
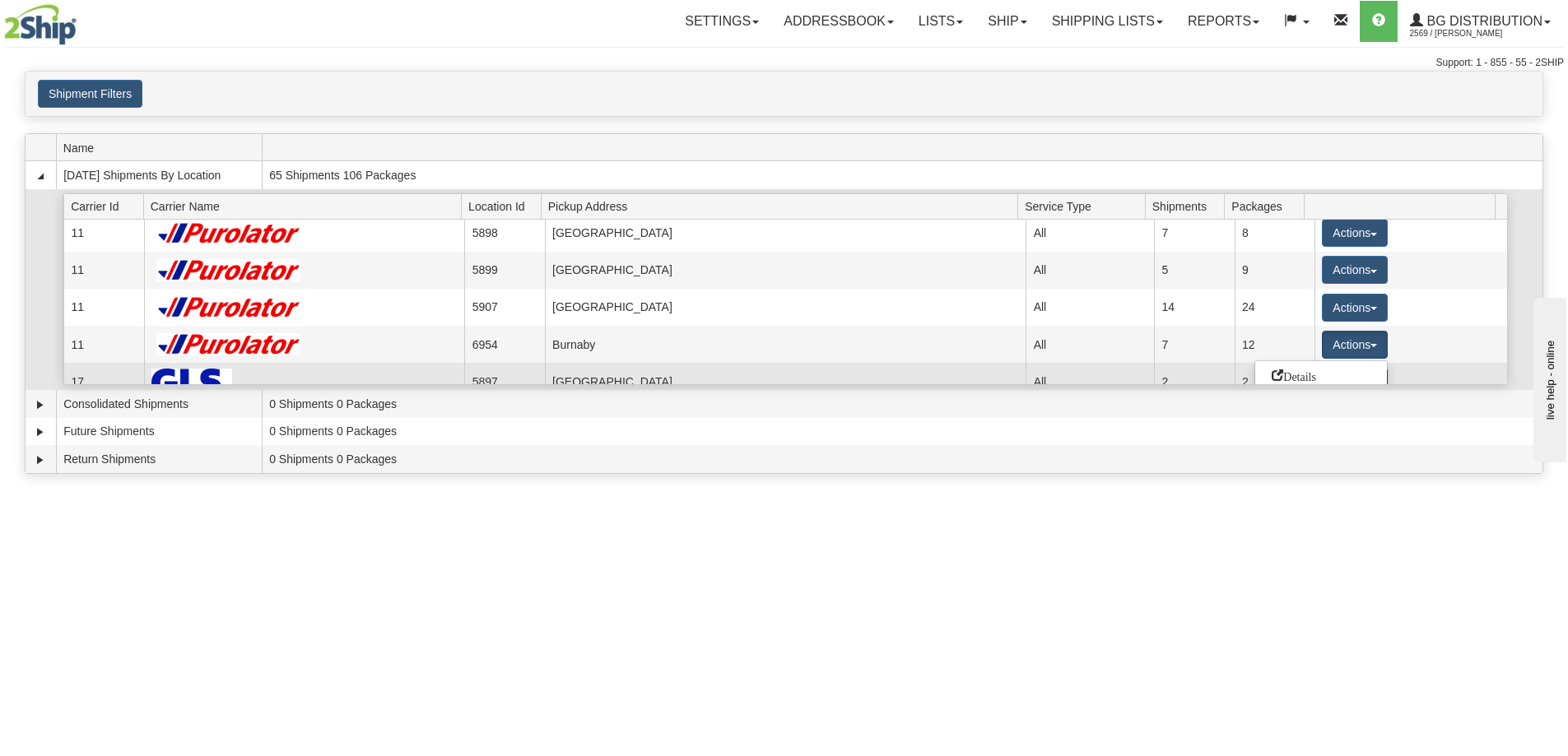
click at [1311, 378] on span "Details" at bounding box center [1293, 375] width 44 height 11
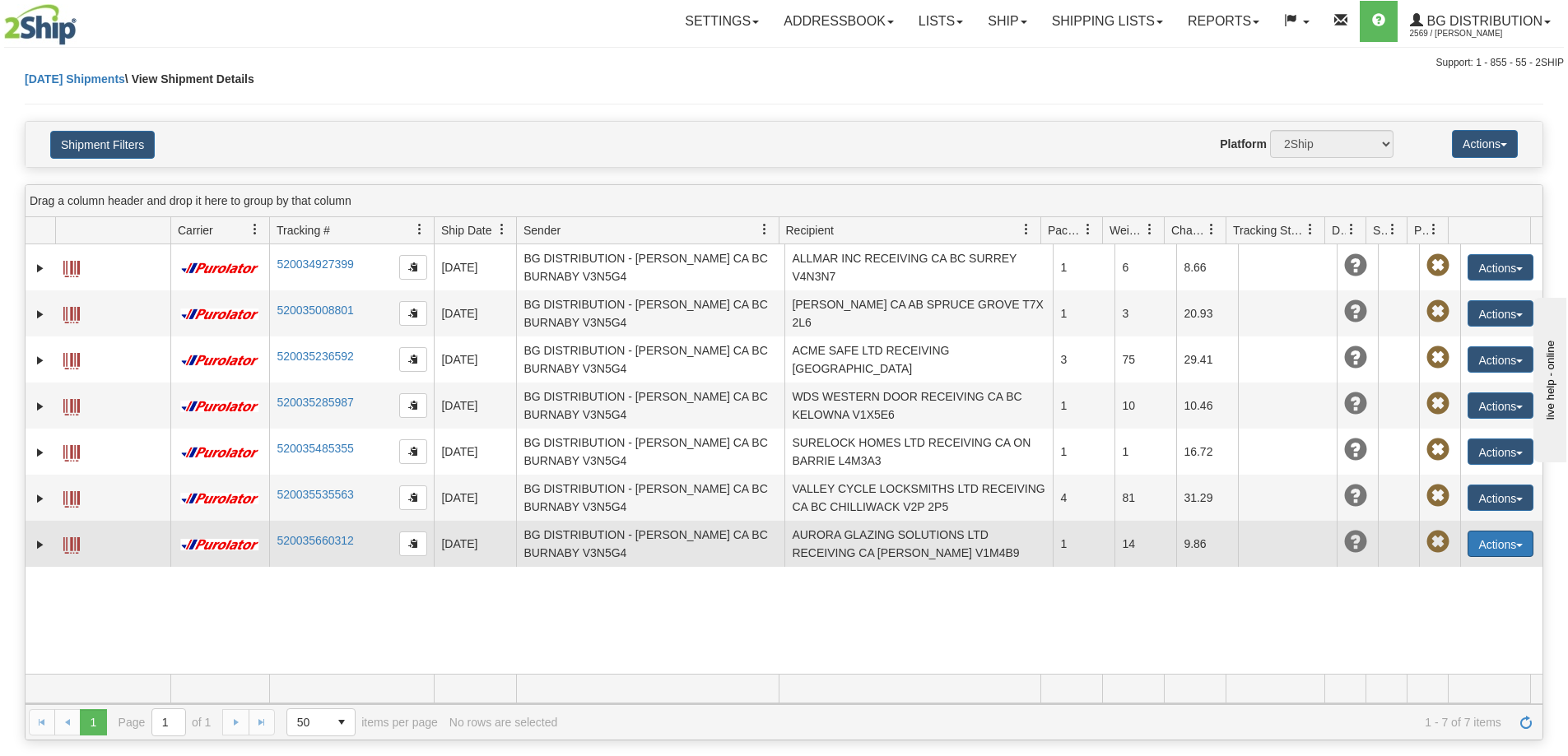
click at [1508, 541] on button "Actions" at bounding box center [1500, 544] width 66 height 26
click at [1437, 574] on link "Edit" at bounding box center [1466, 574] width 132 height 22
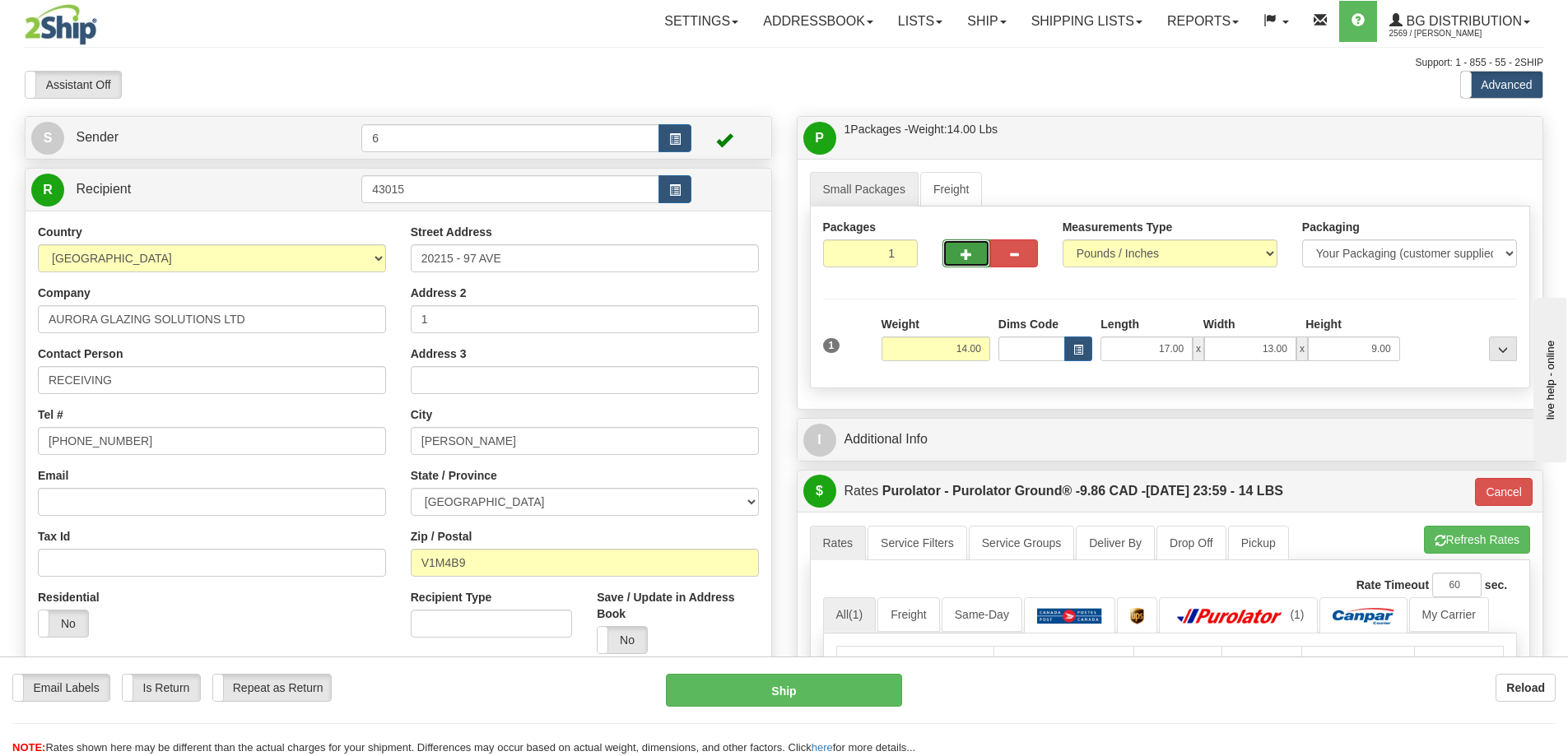
click at [951, 256] on button "button" at bounding box center [966, 254] width 48 height 28
radio input "true"
type input "2"
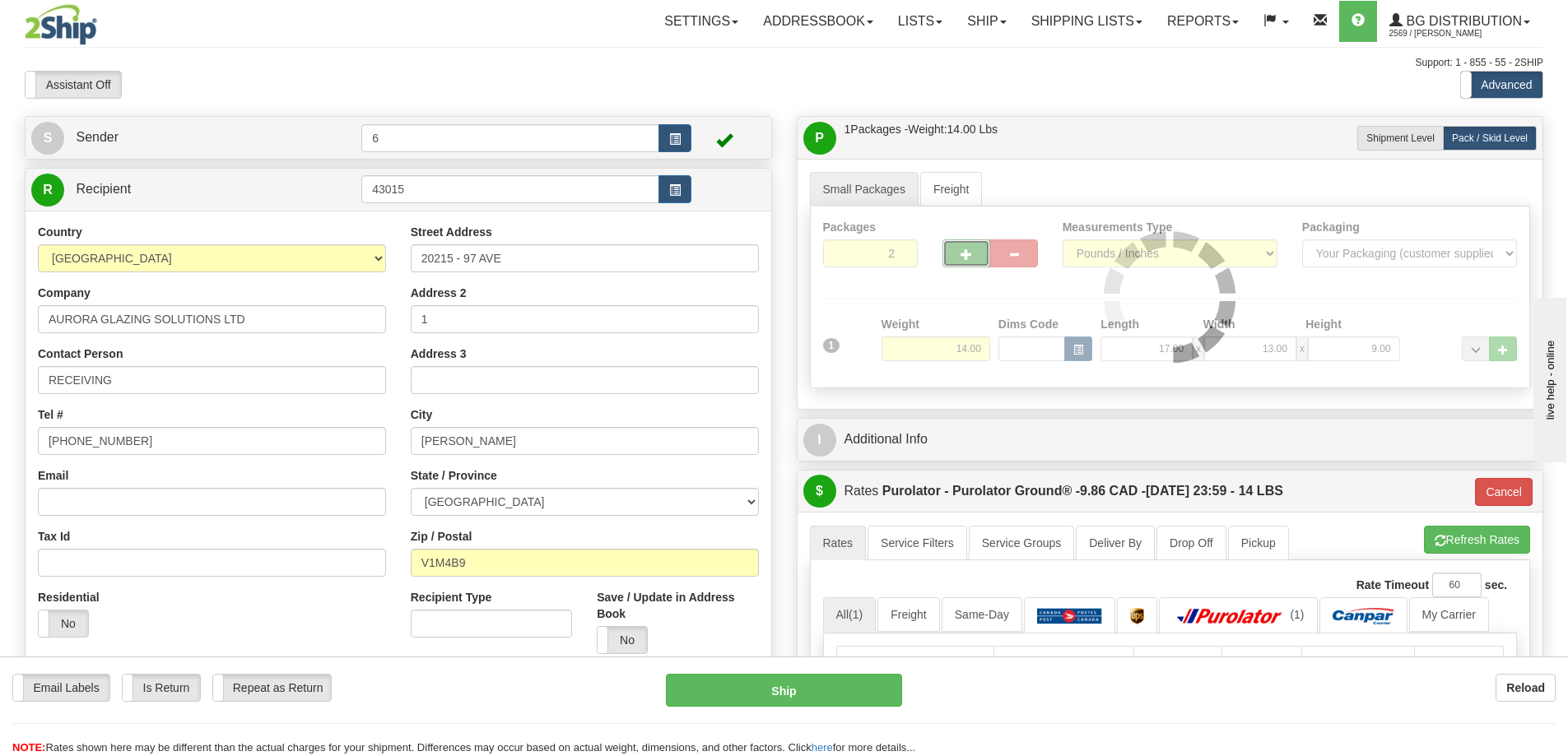
type input "260"
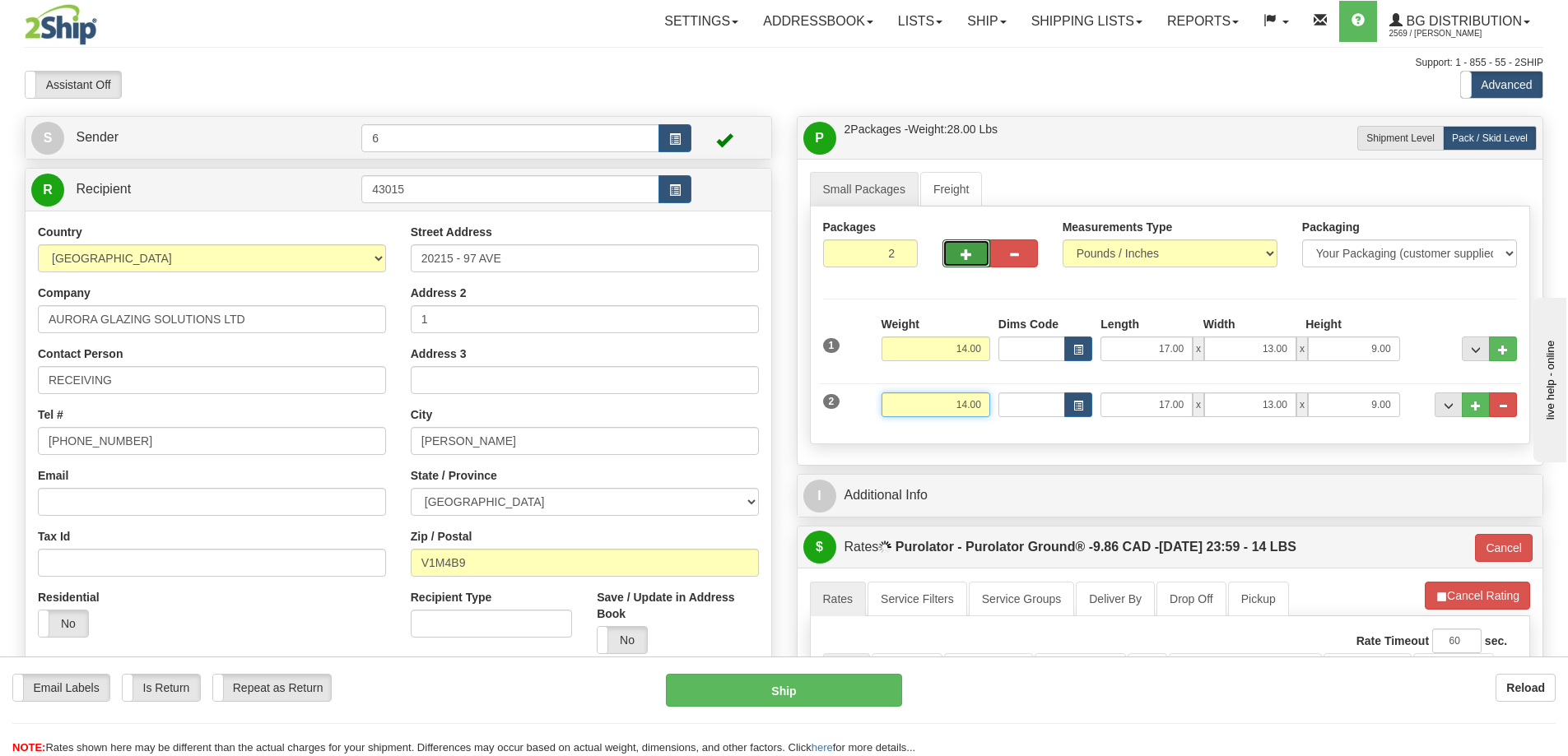
click at [962, 405] on input "14.00" at bounding box center [935, 404] width 109 height 24
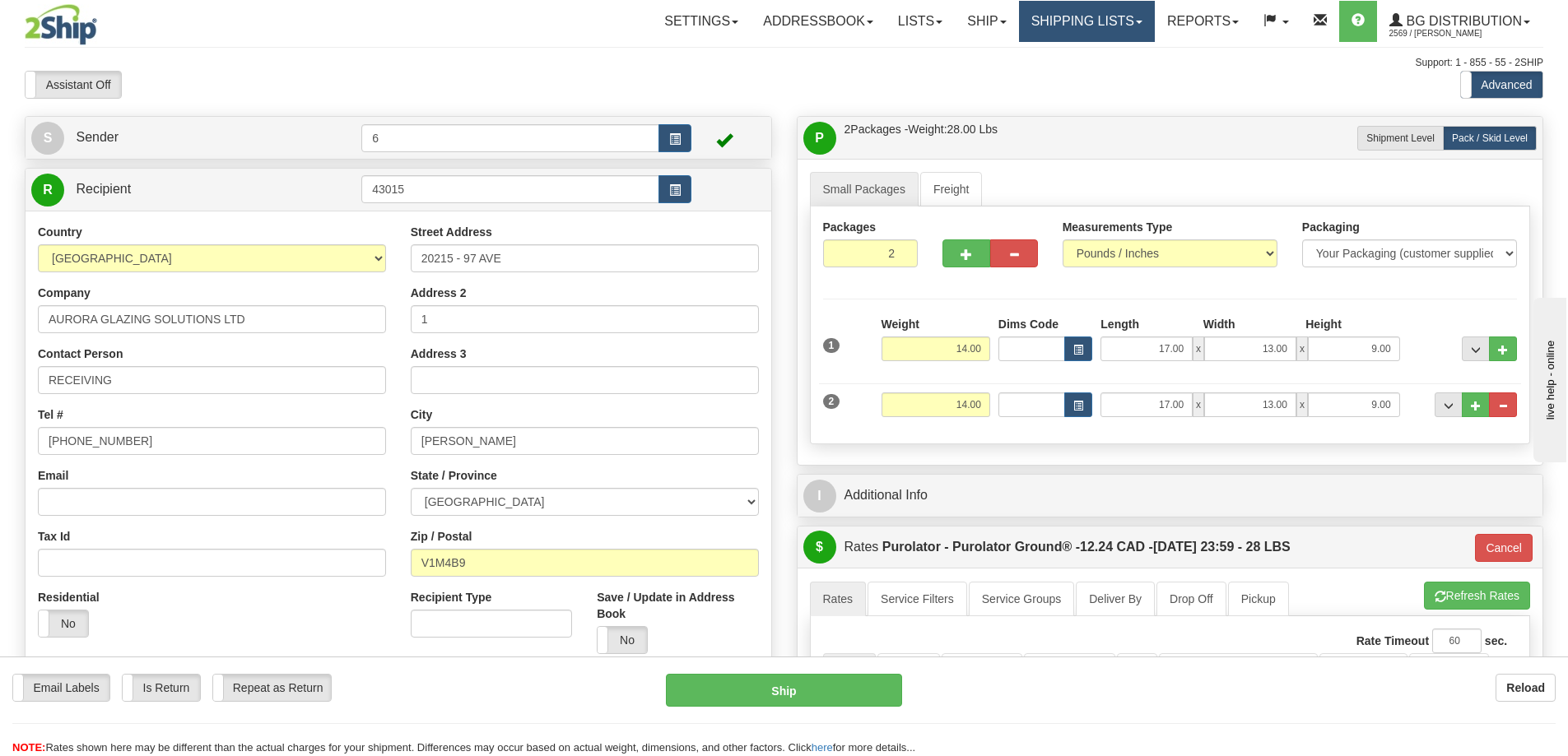
click at [1088, 22] on link "Shipping lists" at bounding box center [1086, 22] width 136 height 41
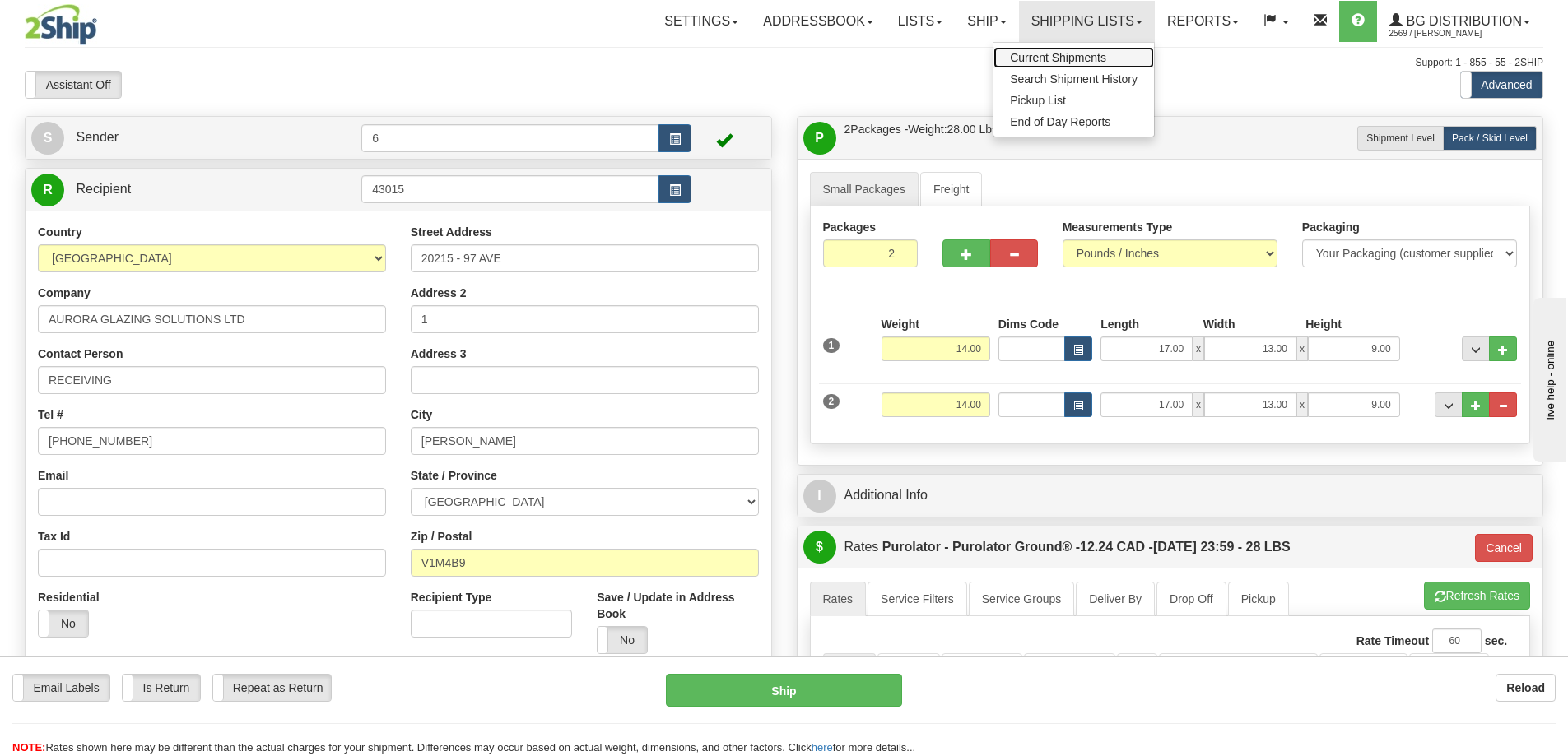
click at [1079, 58] on span "Current Shipments" at bounding box center [1058, 58] width 96 height 13
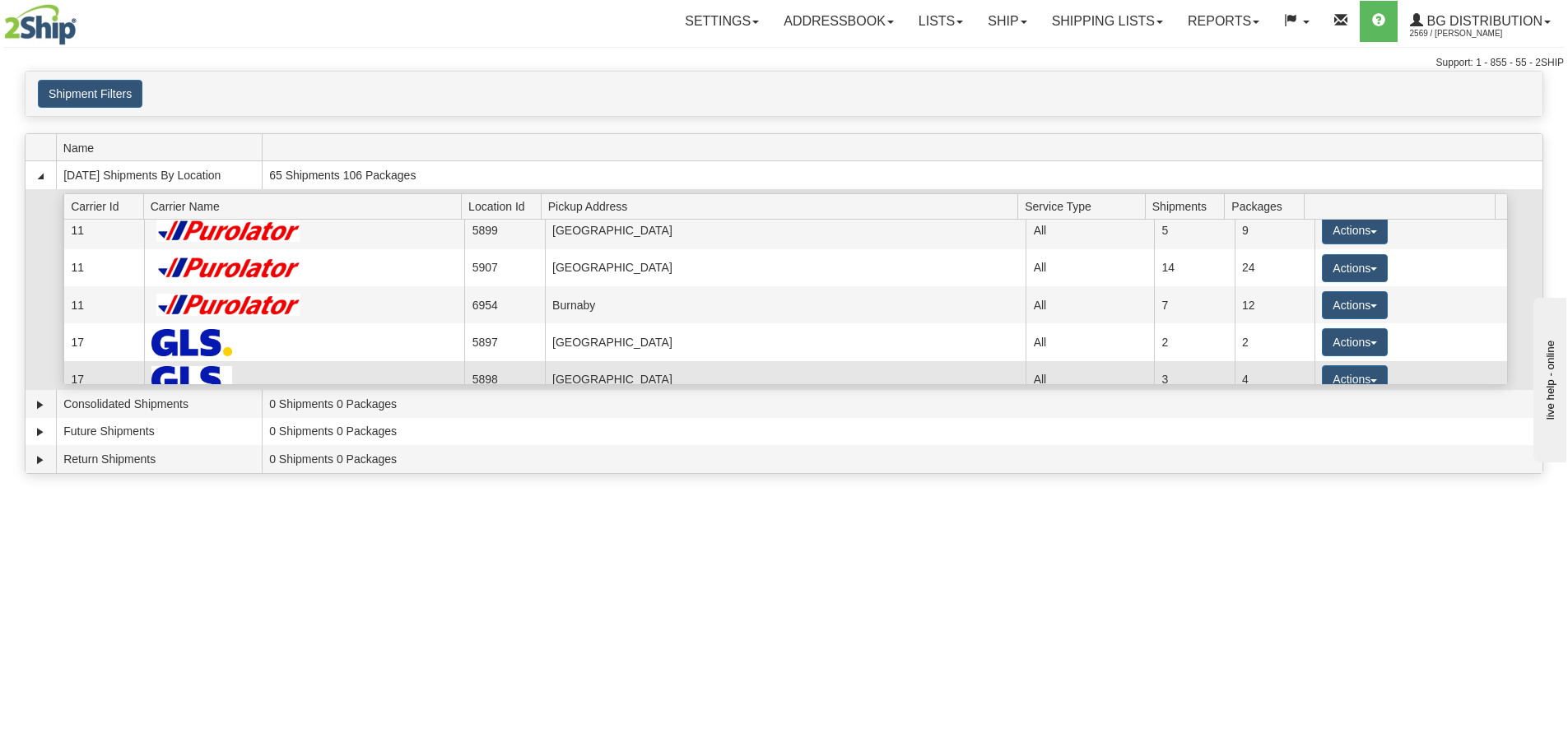
scroll to position [80, 0]
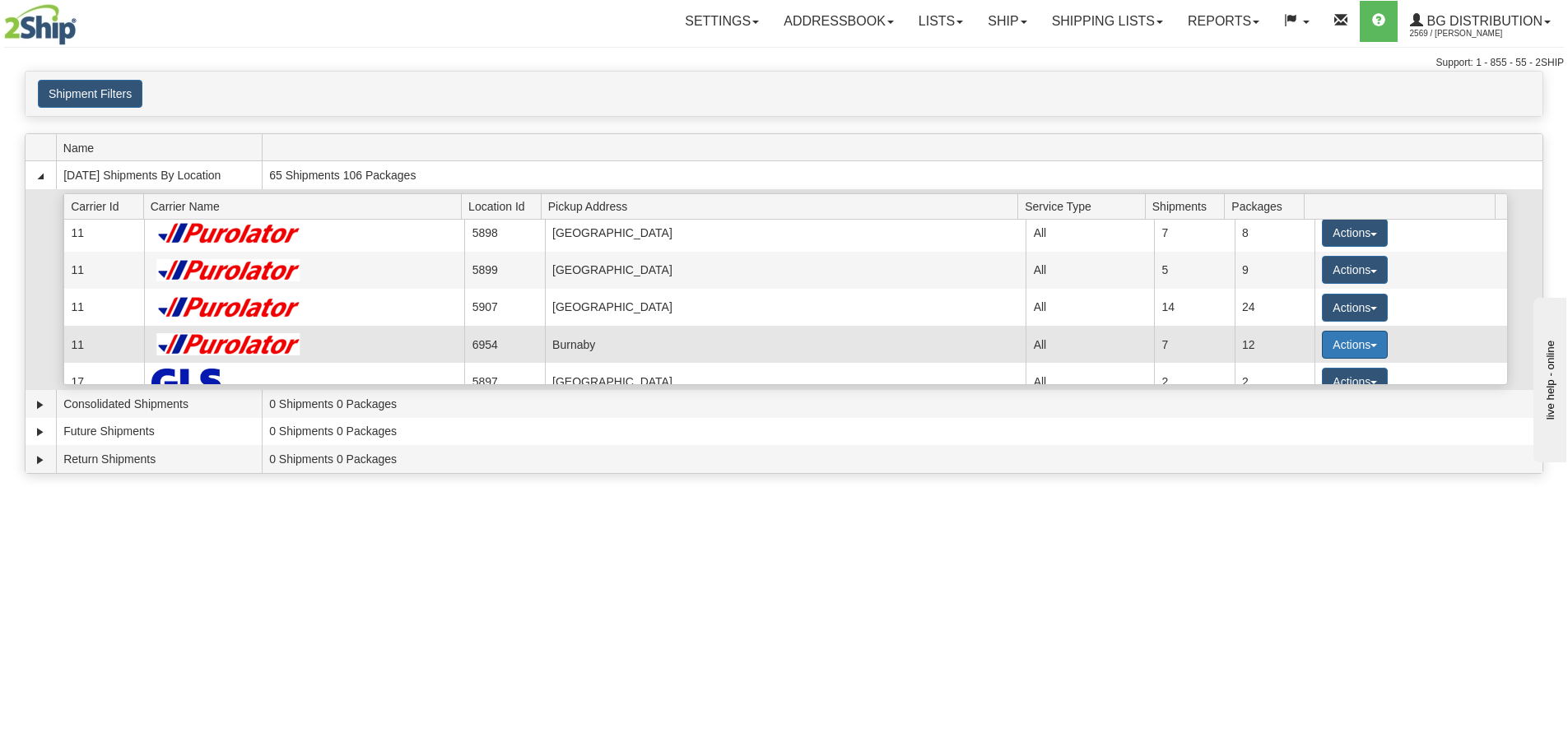
click at [1326, 349] on button "Actions" at bounding box center [1355, 344] width 66 height 28
click at [1316, 373] on span "Details" at bounding box center [1293, 375] width 44 height 11
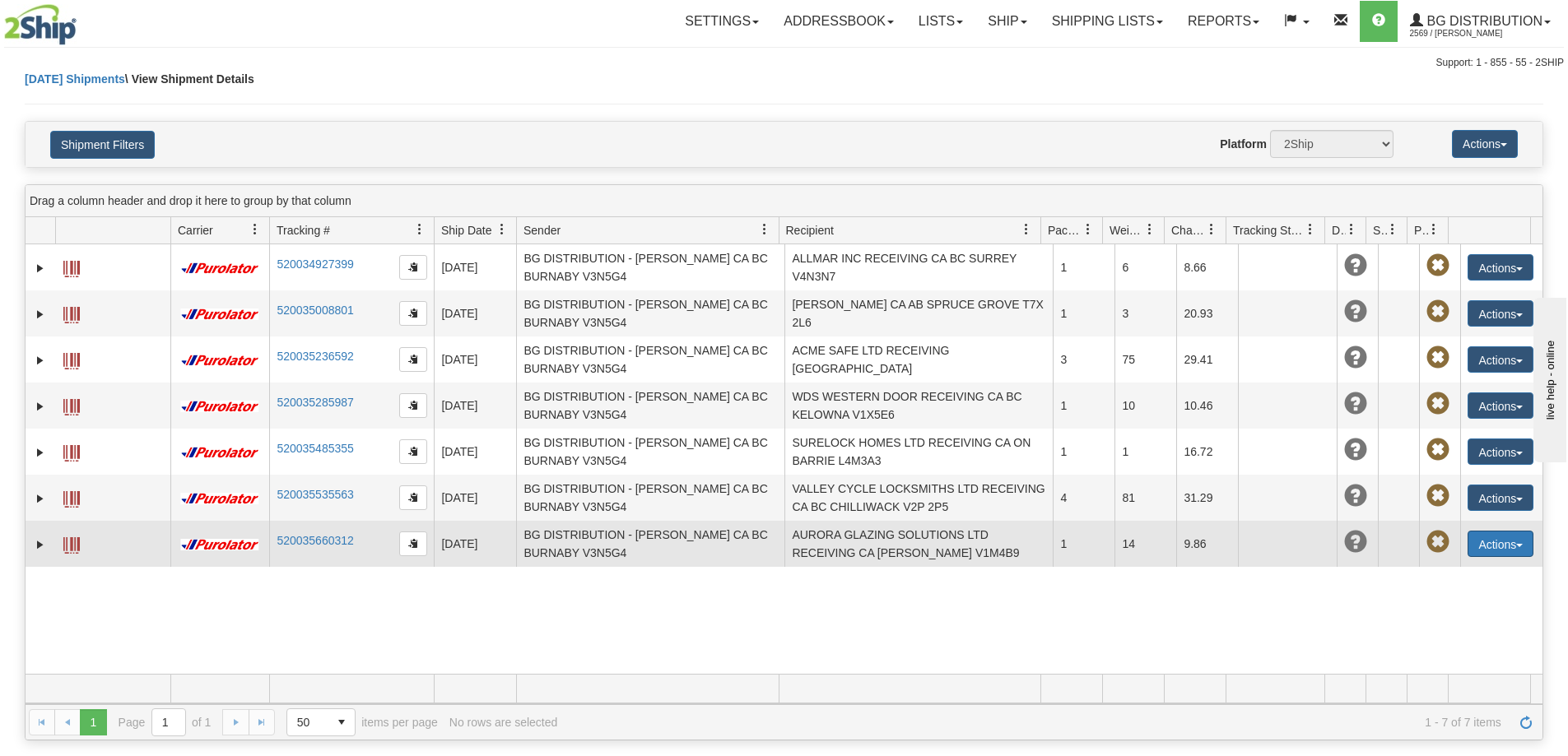
click at [1494, 544] on button "Actions" at bounding box center [1500, 544] width 66 height 26
click at [1472, 636] on link "Delete" at bounding box center [1466, 638] width 132 height 22
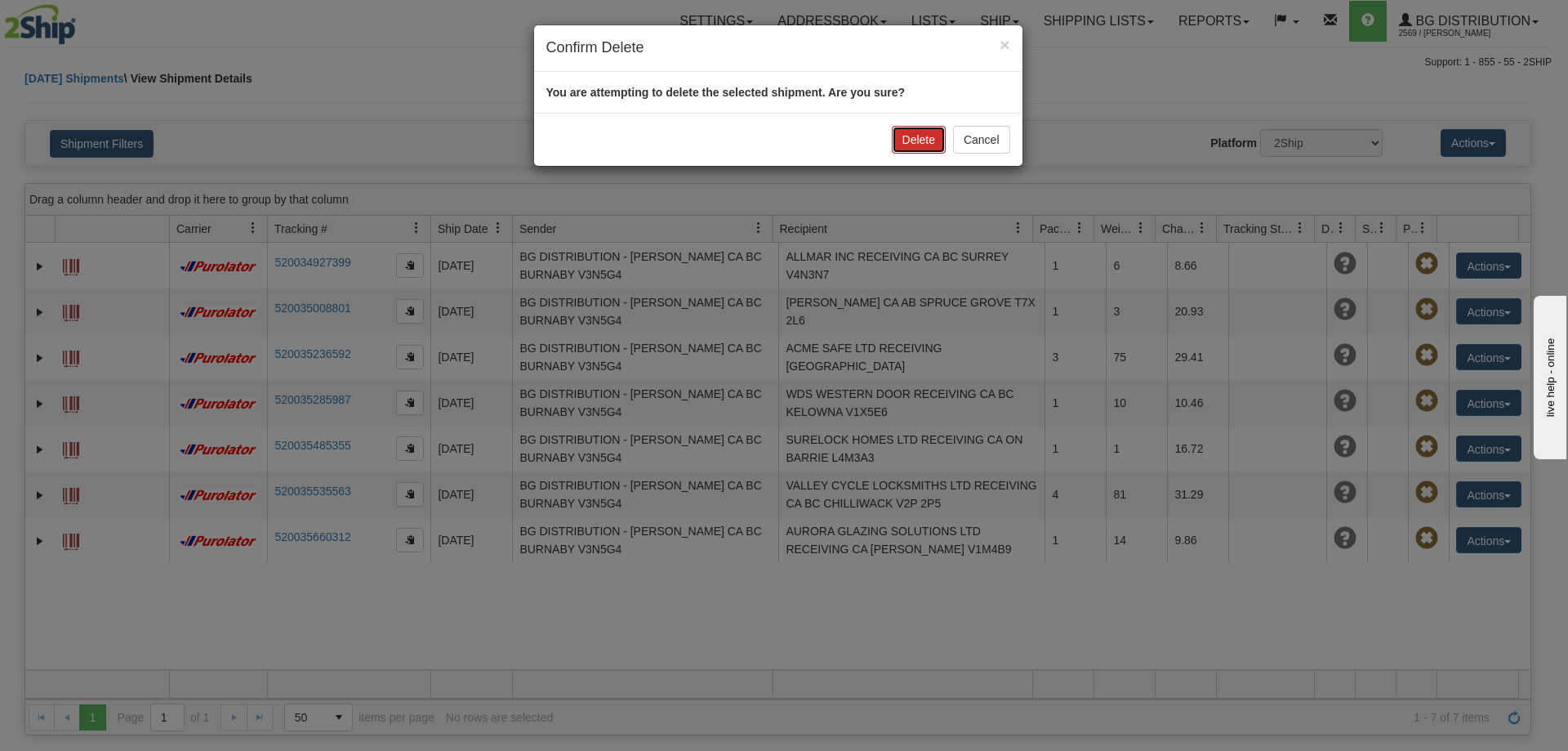
click at [915, 138] on button "Delete" at bounding box center [919, 139] width 54 height 28
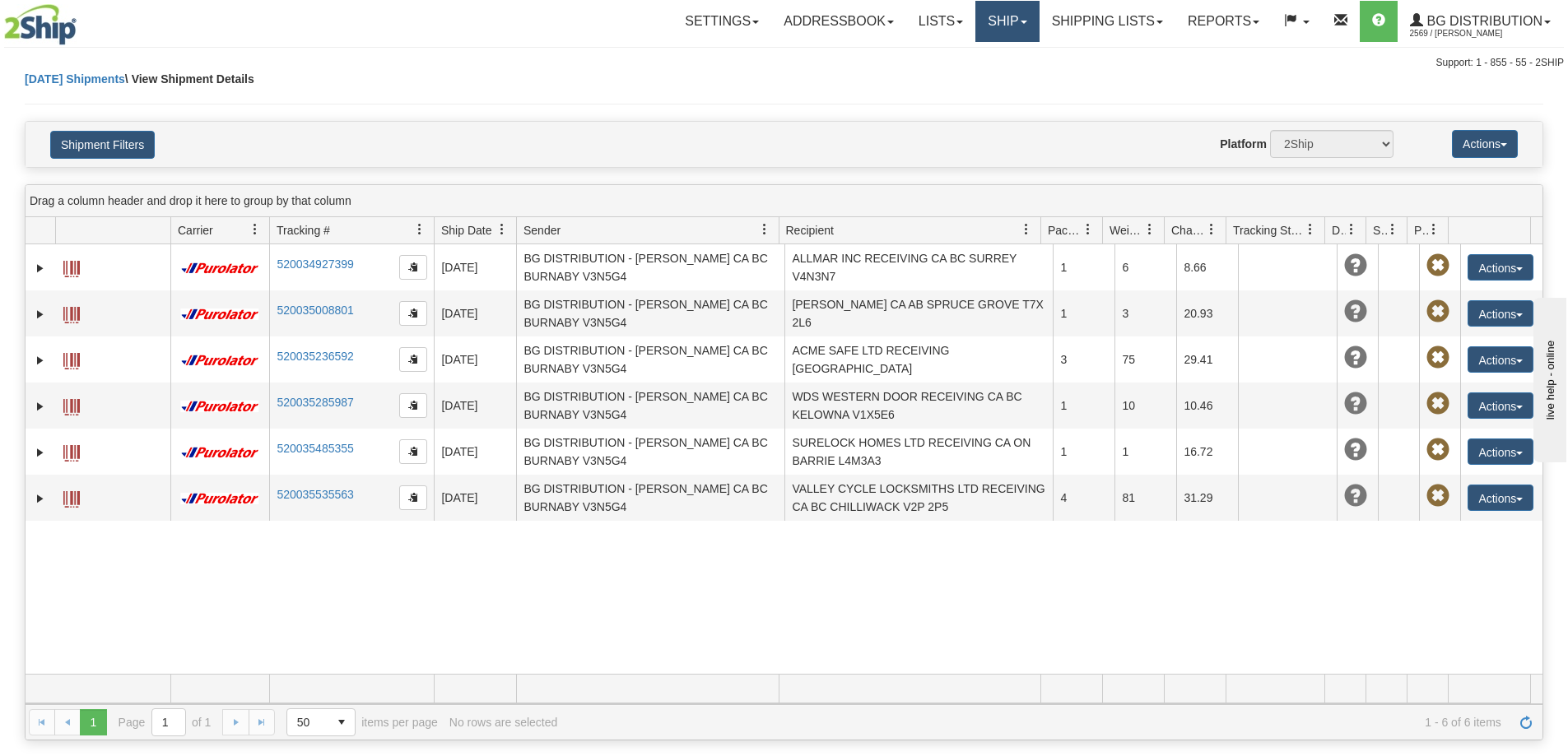
click at [1016, 31] on link "Ship" at bounding box center [1007, 22] width 64 height 41
click at [997, 55] on link "Ship Screen" at bounding box center [974, 57] width 130 height 22
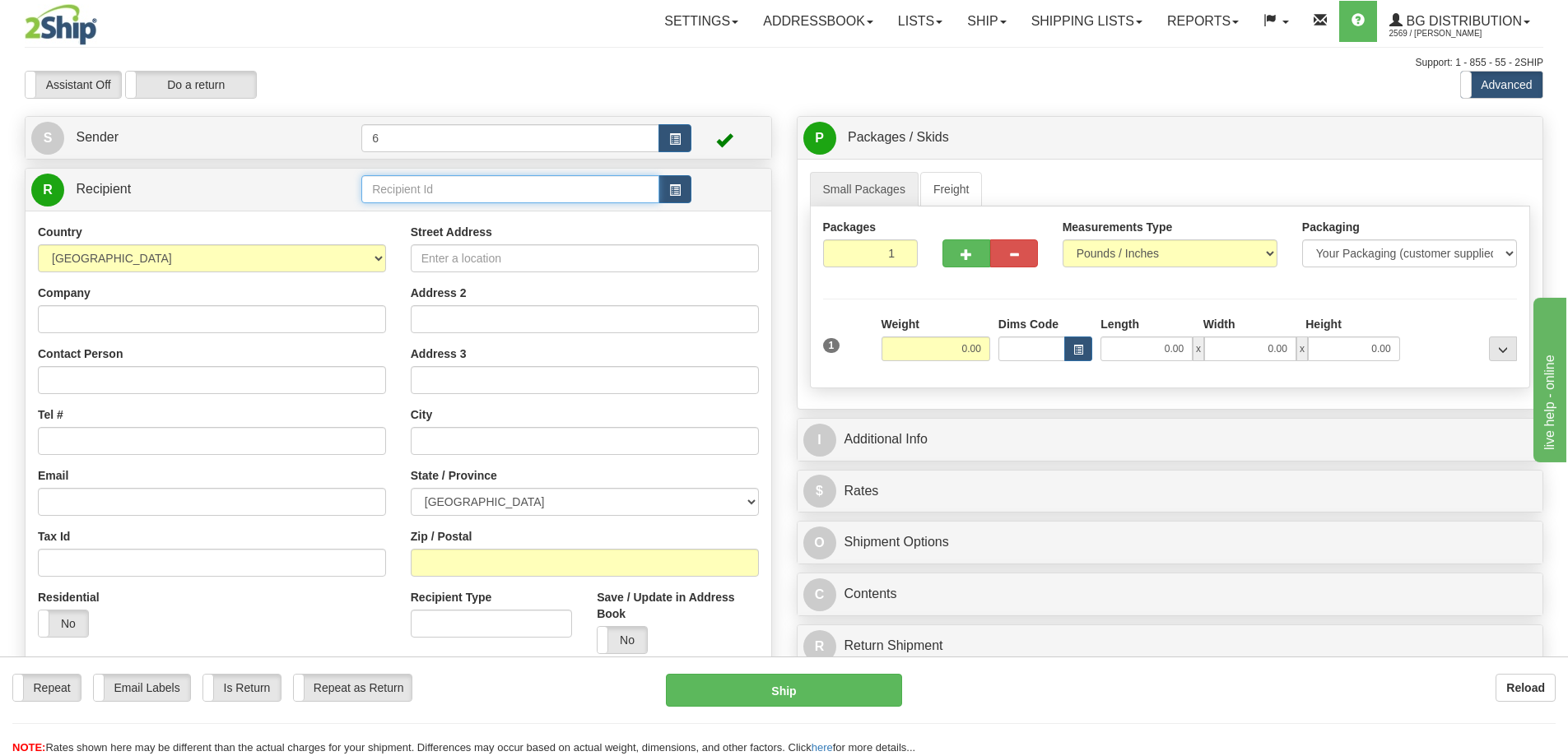
click at [431, 189] on input "text" at bounding box center [510, 189] width 298 height 28
type input "43015"
click button "Delete" at bounding box center [0, 0] width 0 height 0
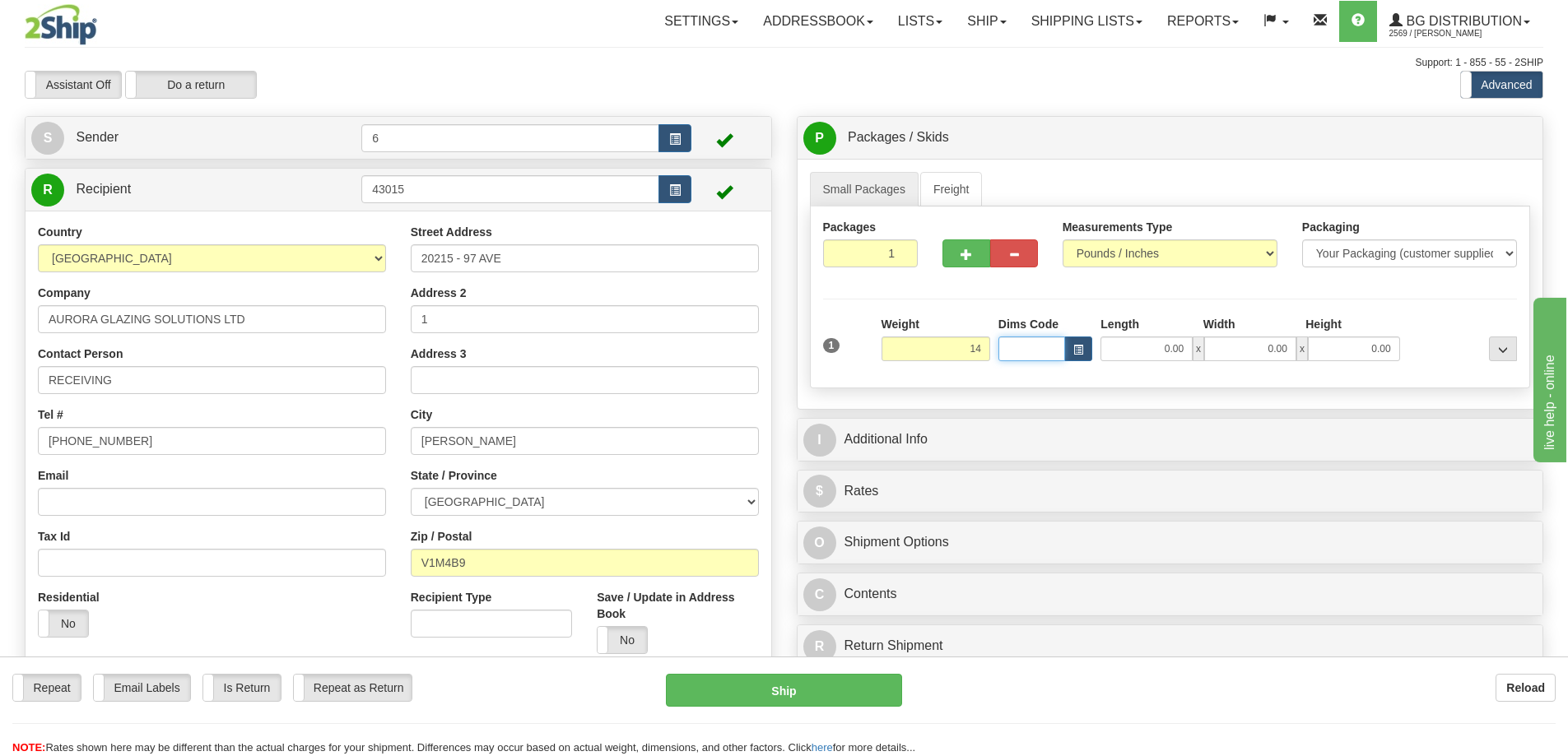
type input "14.00"
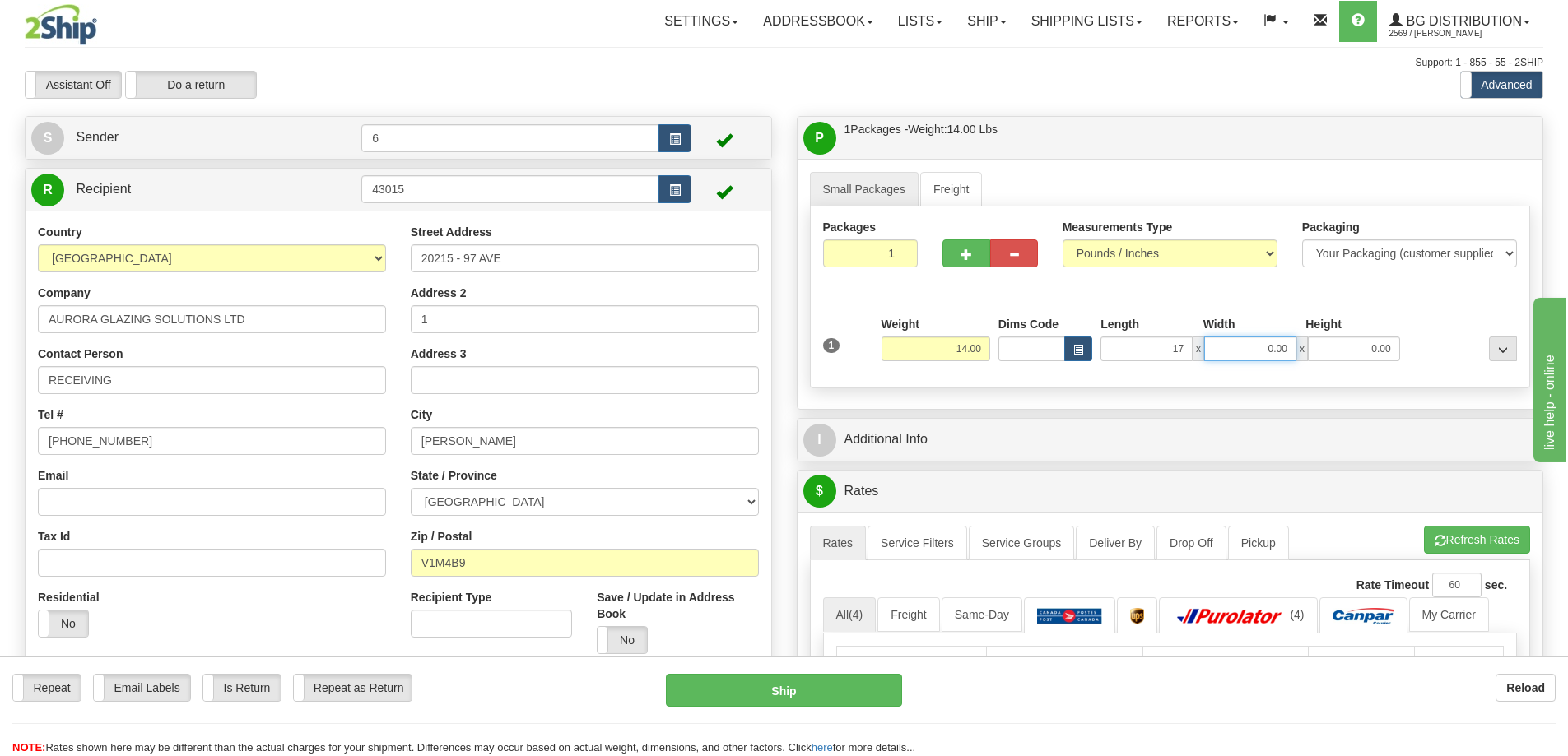
type input "17.00"
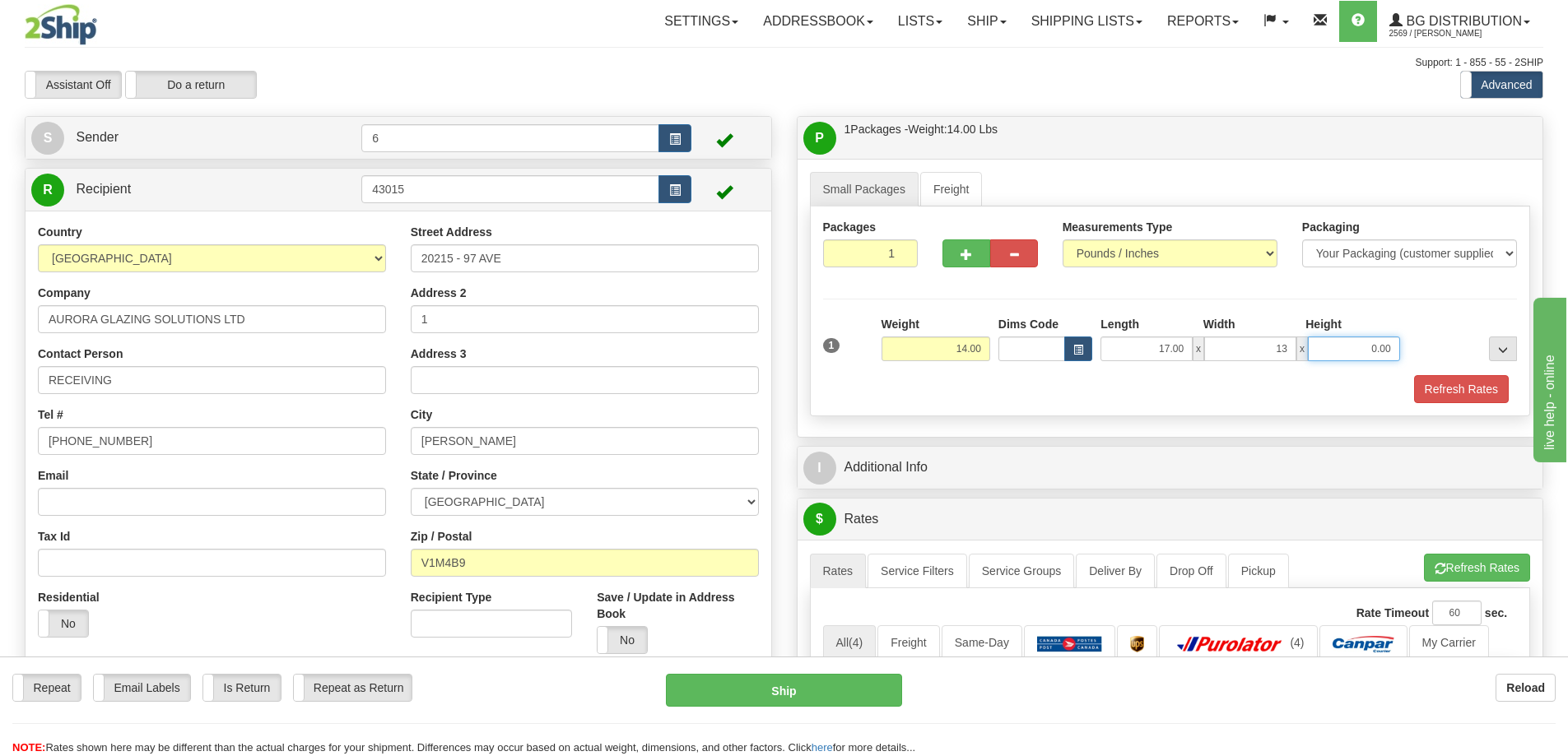
type input "13.00"
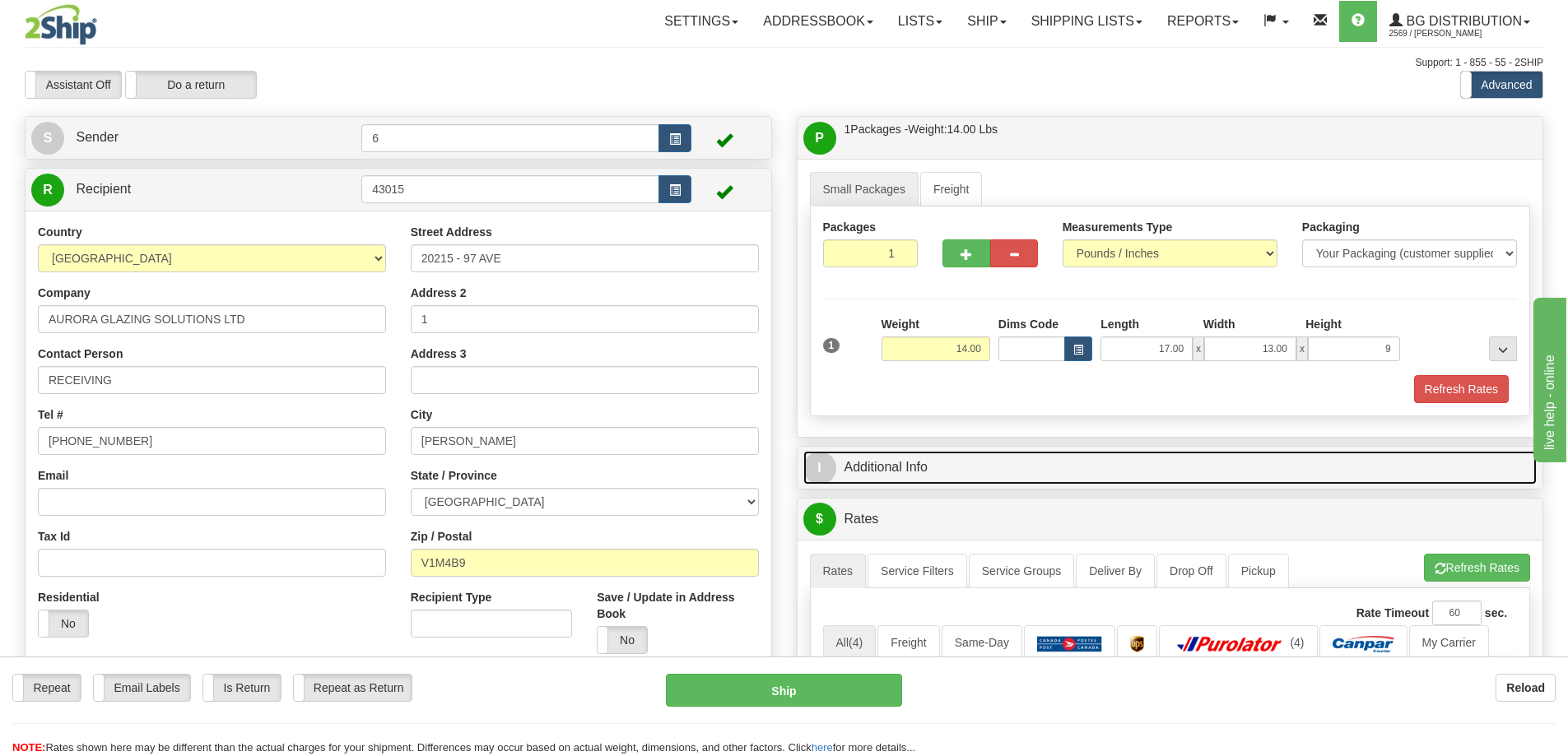
type input "9.00"
click at [978, 468] on link "I Additional Info" at bounding box center [1170, 468] width 734 height 34
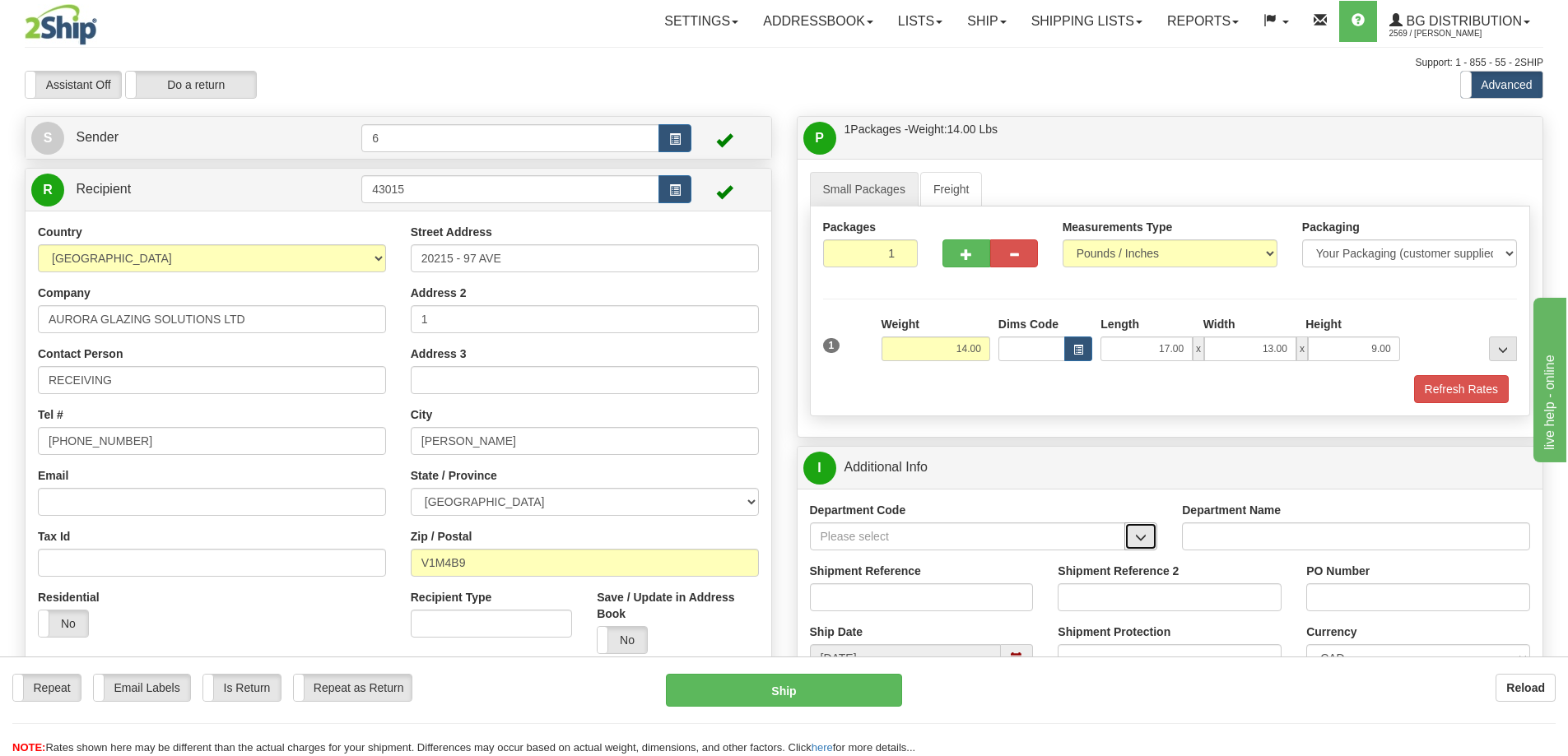
click at [1143, 542] on span "button" at bounding box center [1140, 537] width 11 height 10
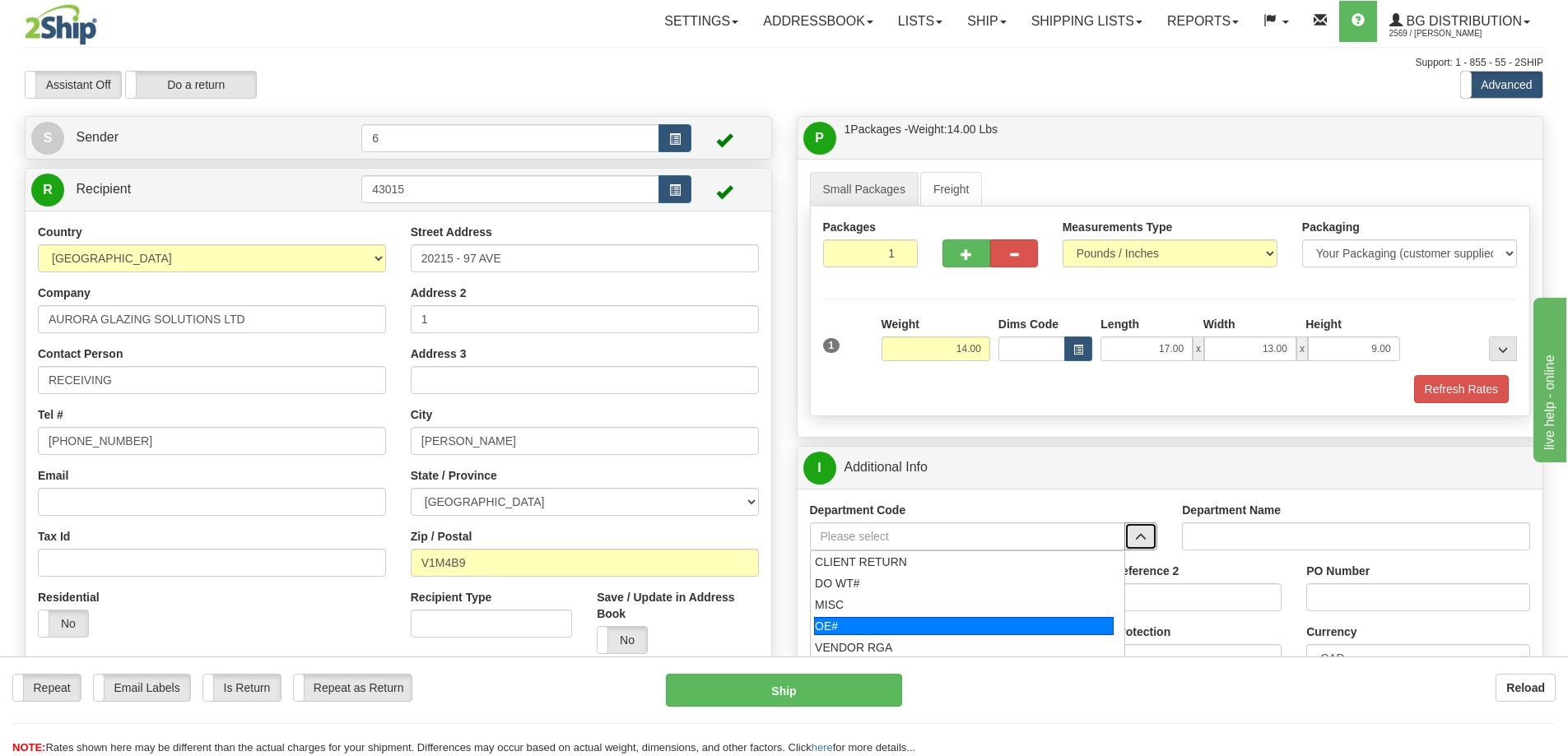
click at [897, 622] on div "OE#" at bounding box center [963, 625] width 300 height 18
type input "OE#"
type input "ORDERS"
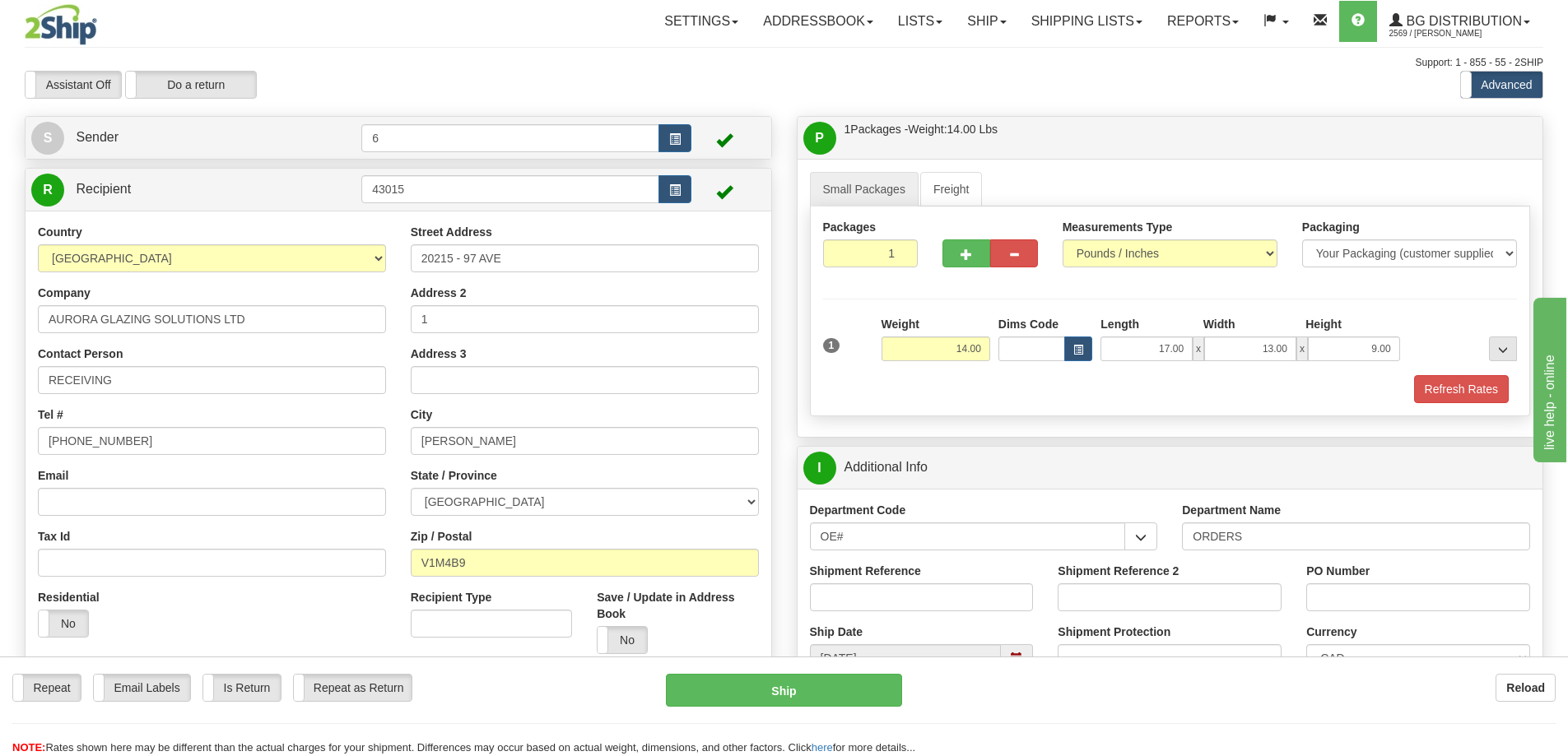
scroll to position [82, 0]
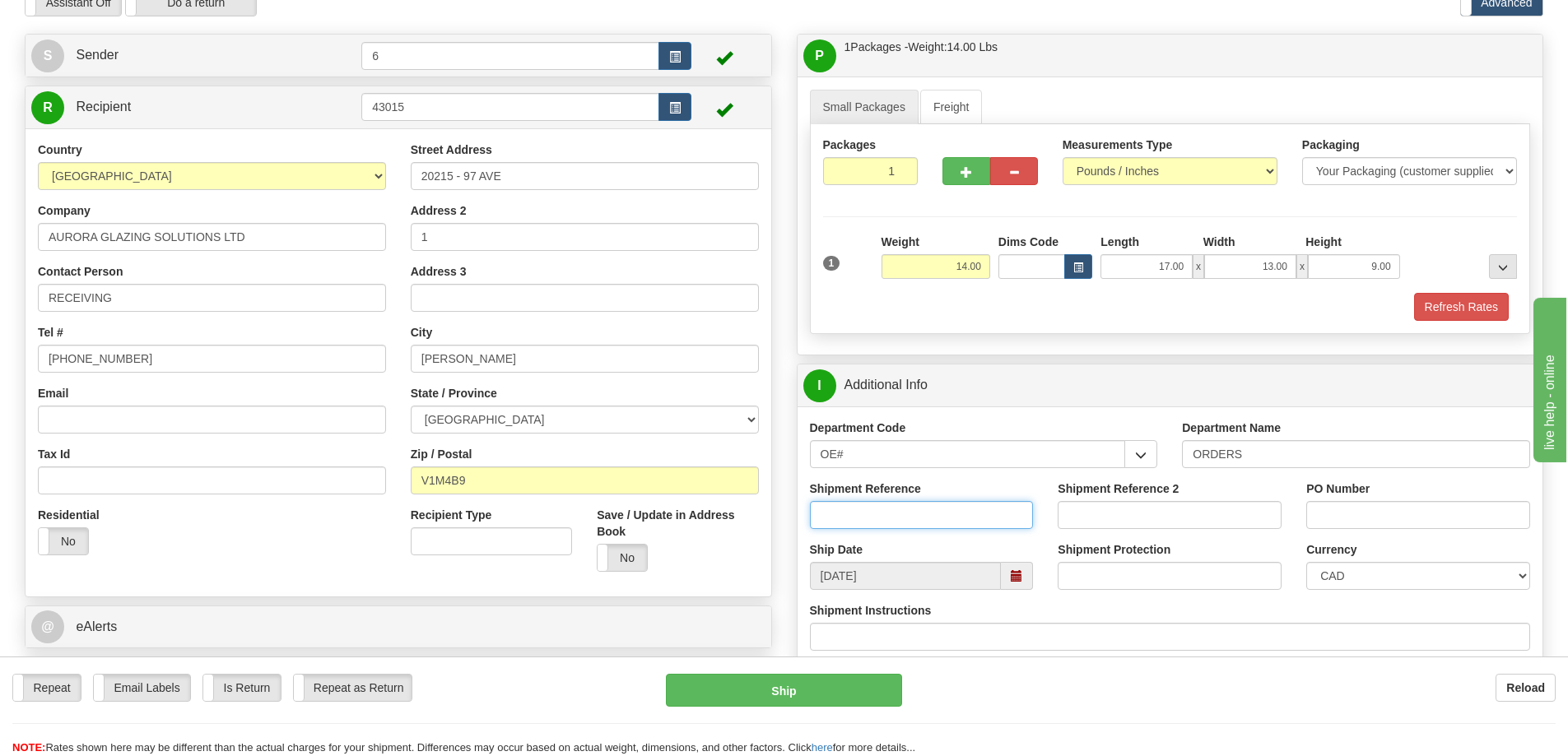
click at [907, 514] on input "Shipment Reference" at bounding box center [921, 515] width 224 height 28
click at [970, 178] on span "button" at bounding box center [966, 171] width 11 height 10
radio input "true"
type input "2"
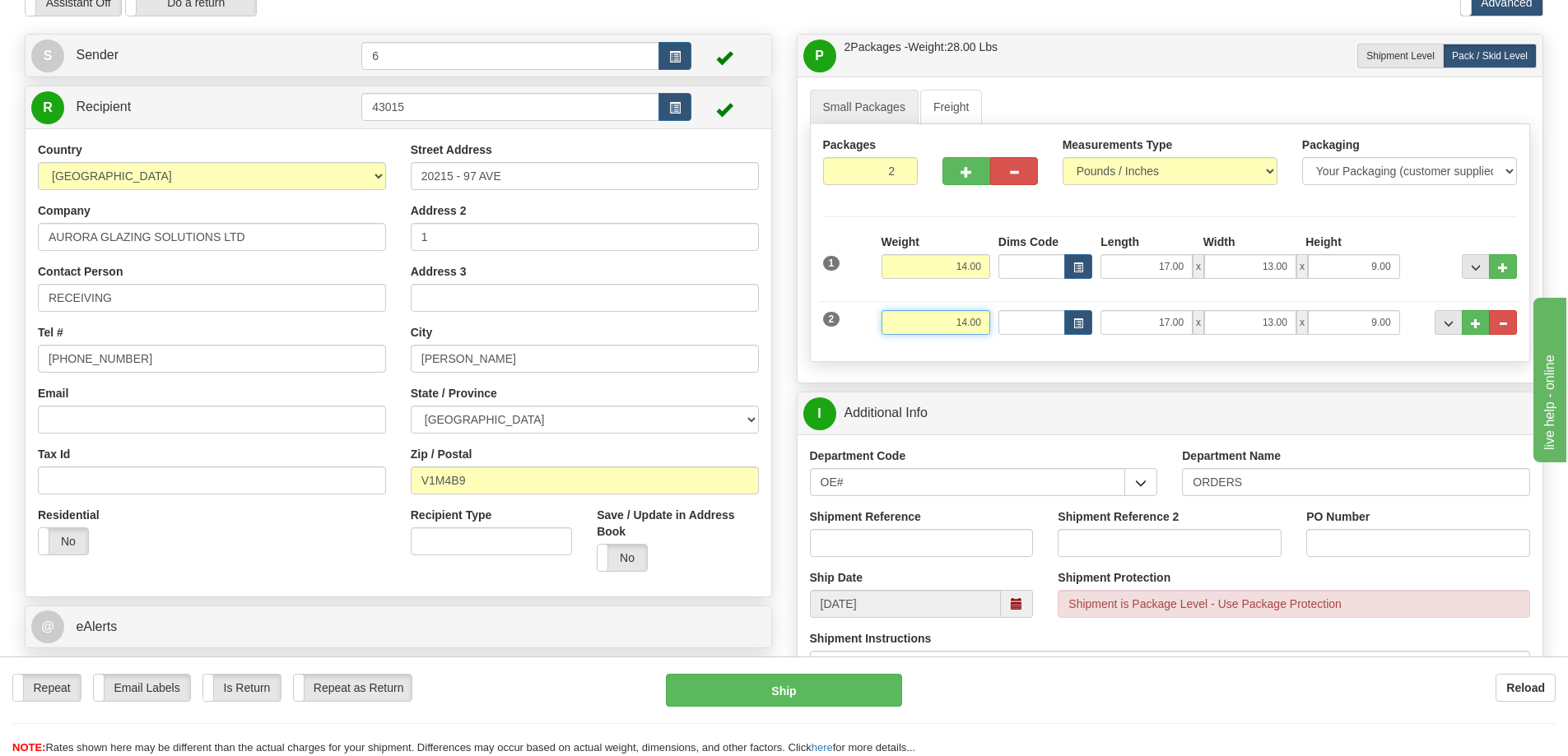
click at [957, 323] on input "14.00" at bounding box center [935, 322] width 109 height 24
type input "4.00"
type input "27.00"
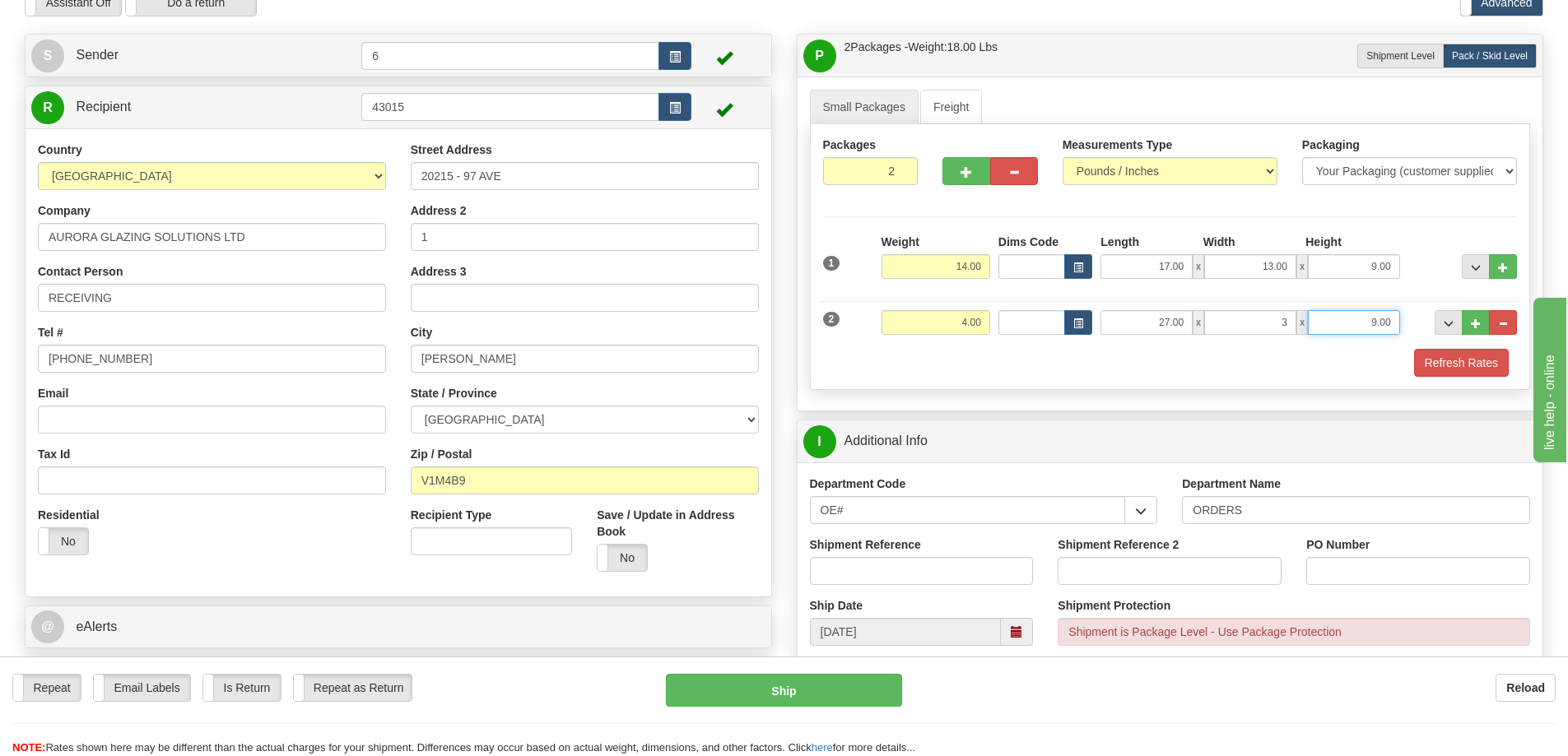
type input "3.00"
type input "2.00"
click at [960, 574] on input "Shipment Reference" at bounding box center [921, 571] width 224 height 28
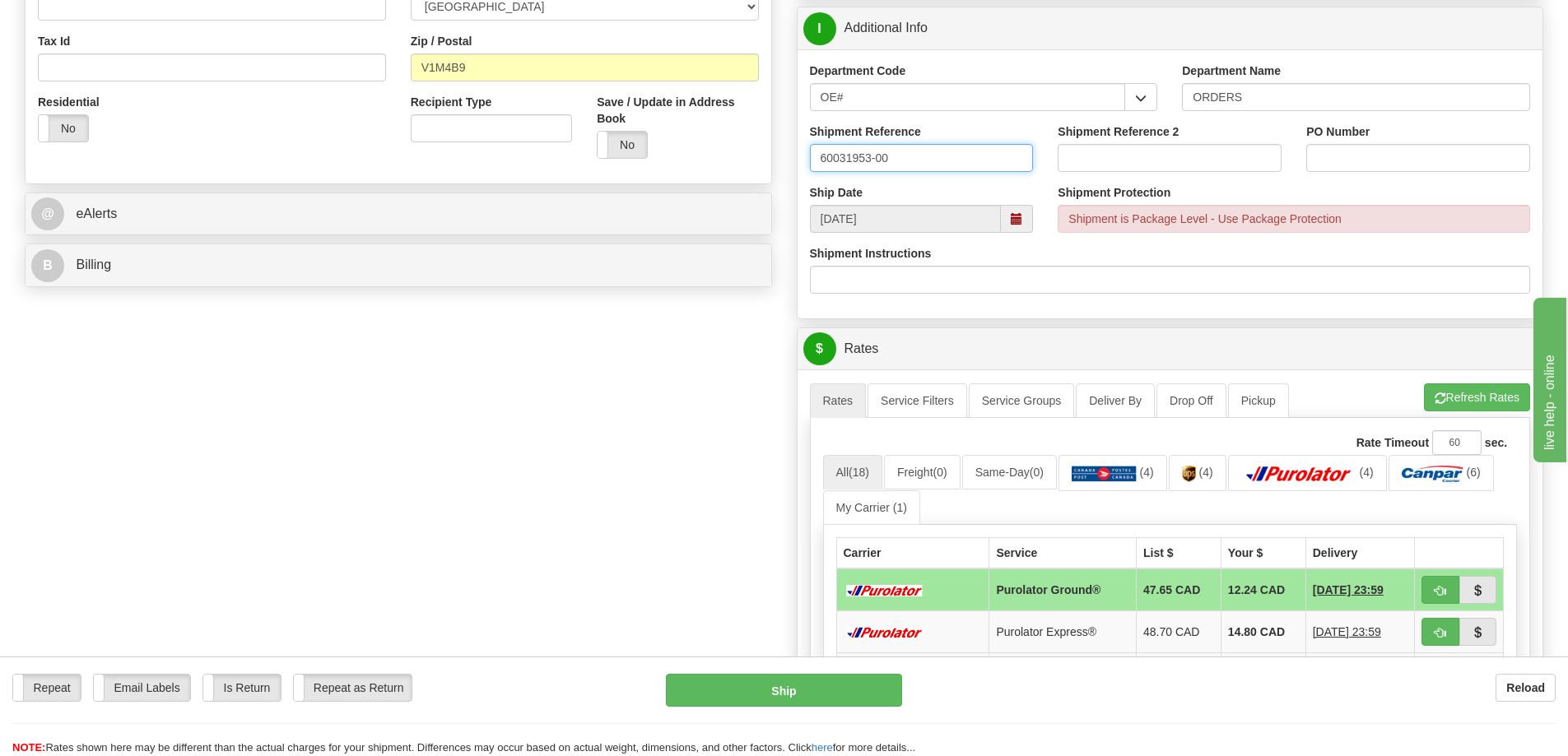
scroll to position [493, 0]
type input "60031953-00"
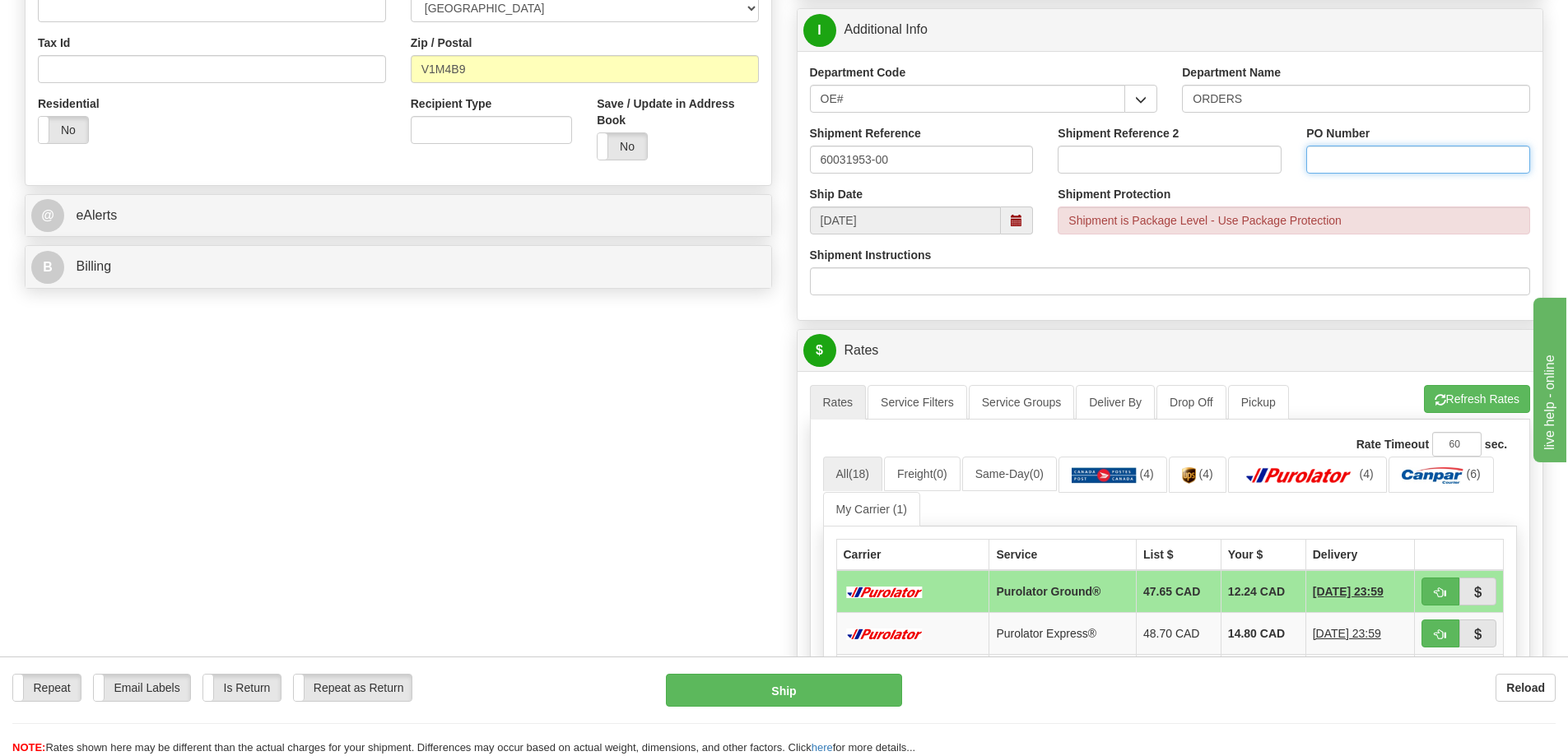
click at [1419, 160] on input "PO Number" at bounding box center [1417, 160] width 224 height 28
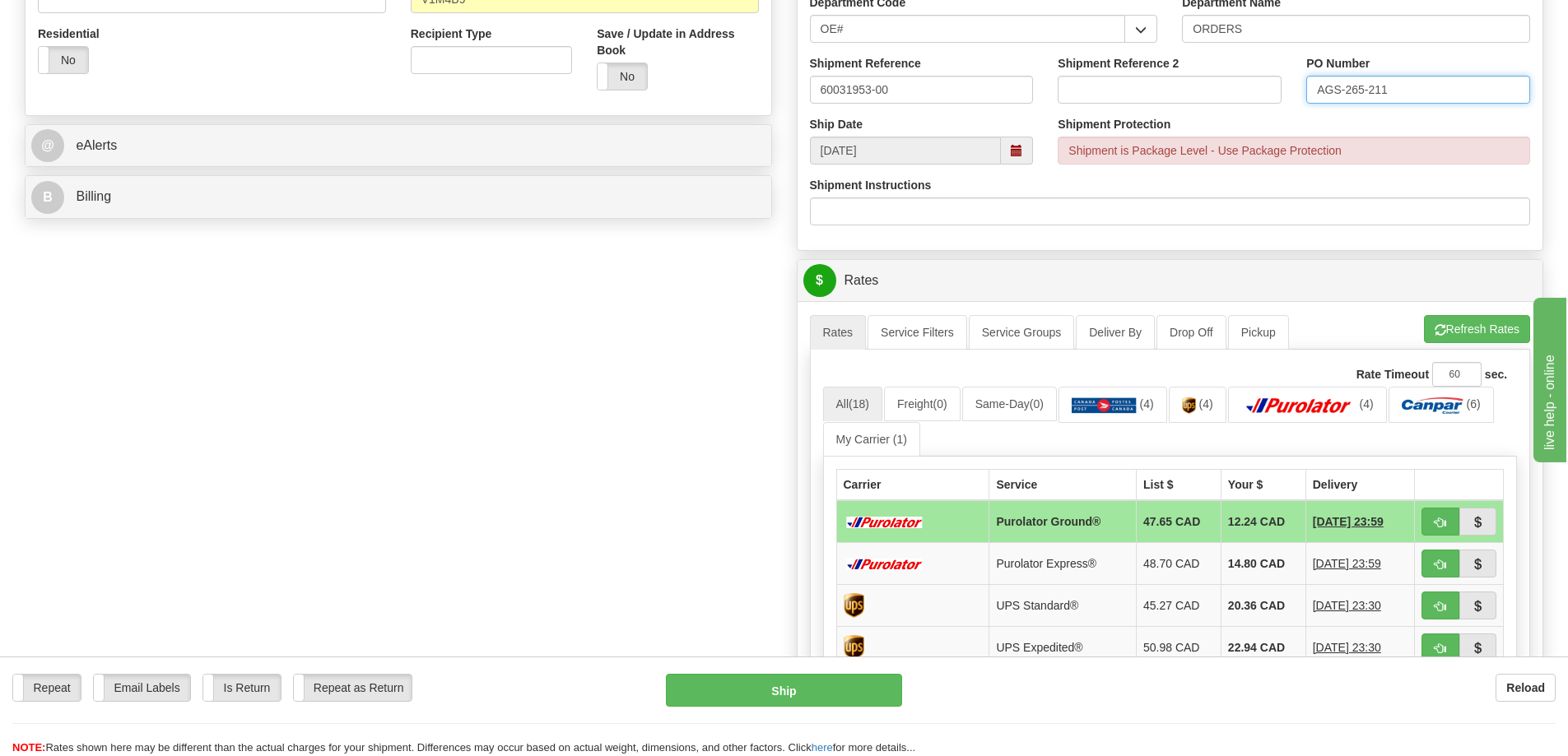
scroll to position [658, 0]
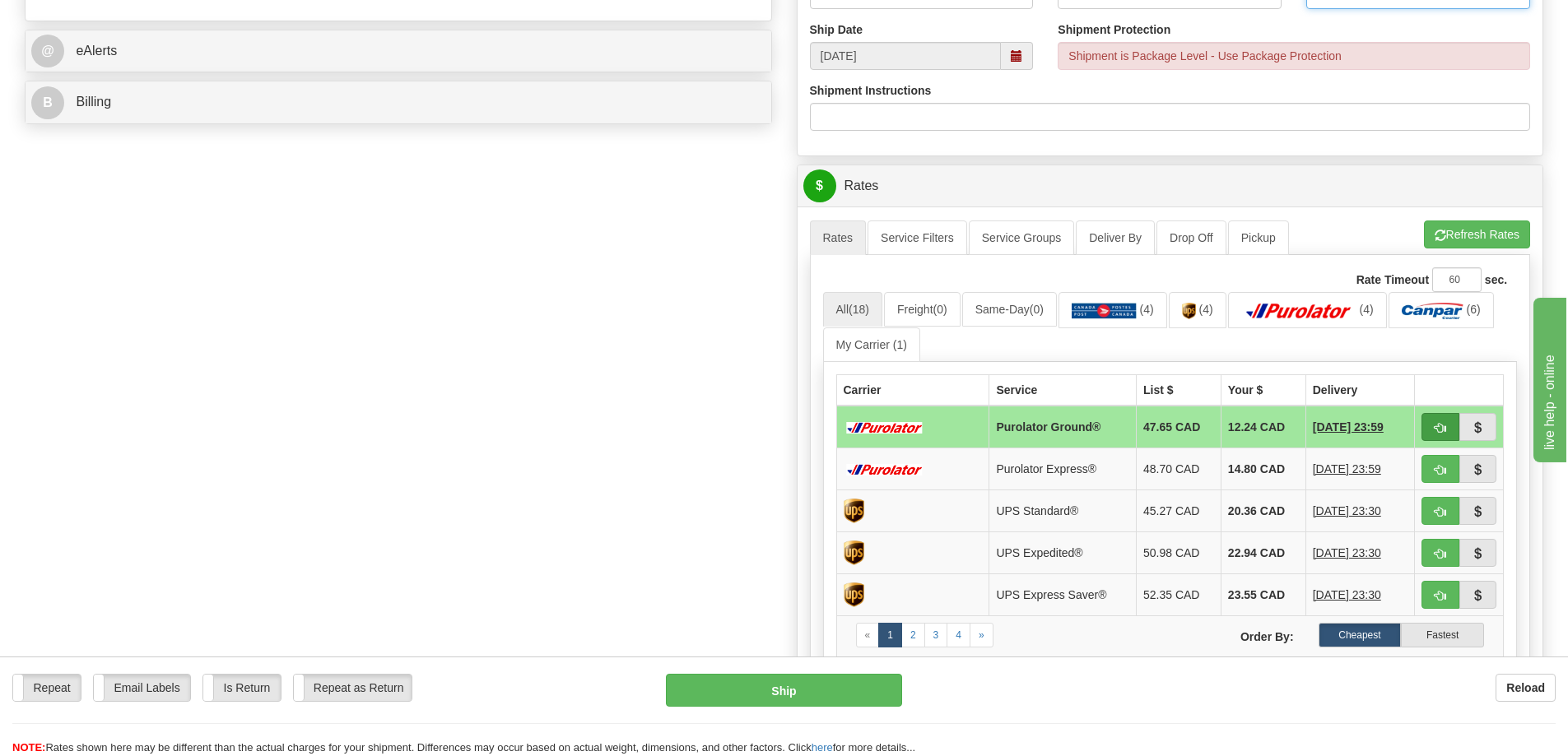
type input "AGS-265-211"
click at [1438, 433] on span "button" at bounding box center [1440, 428] width 11 height 10
type input "260"
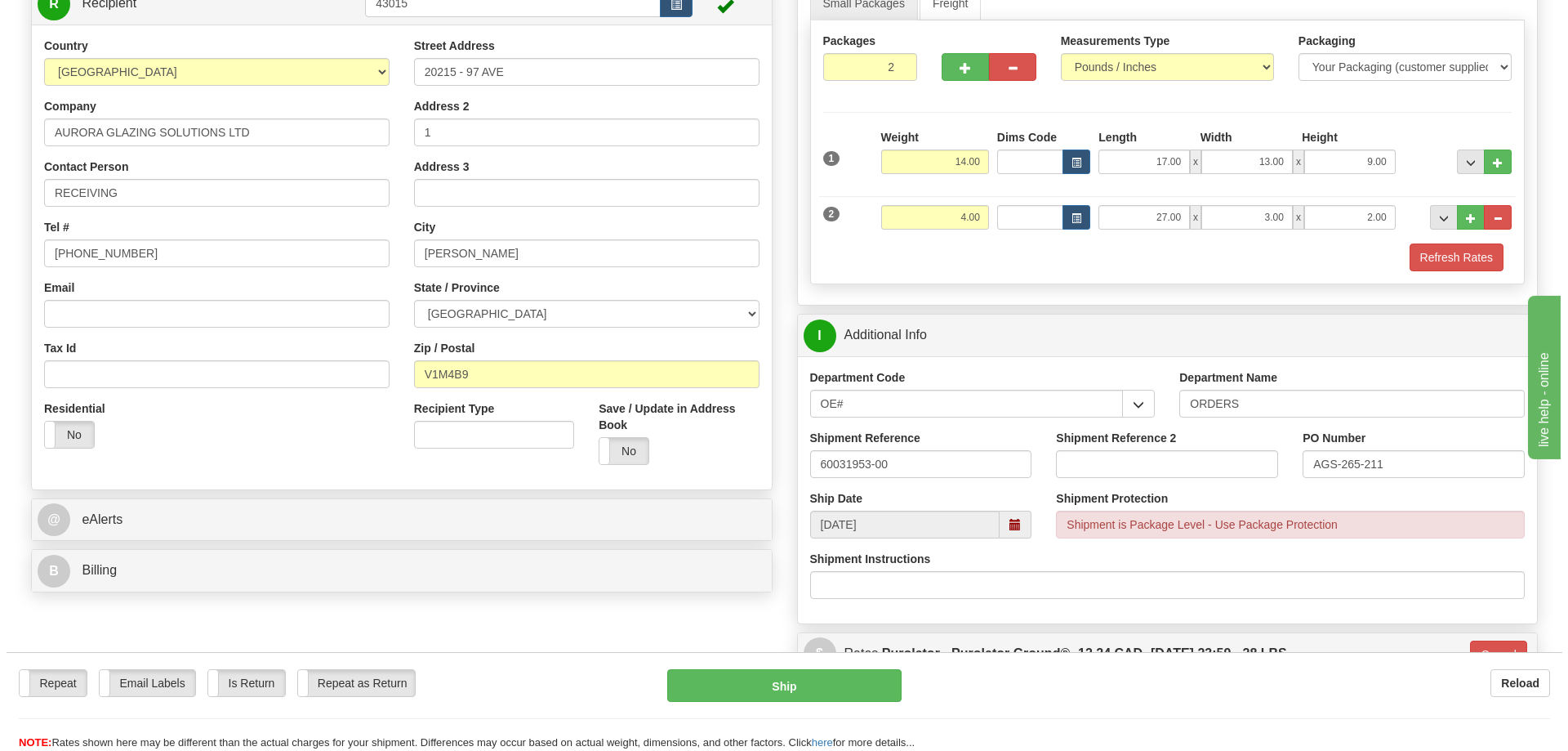
scroll to position [409, 0]
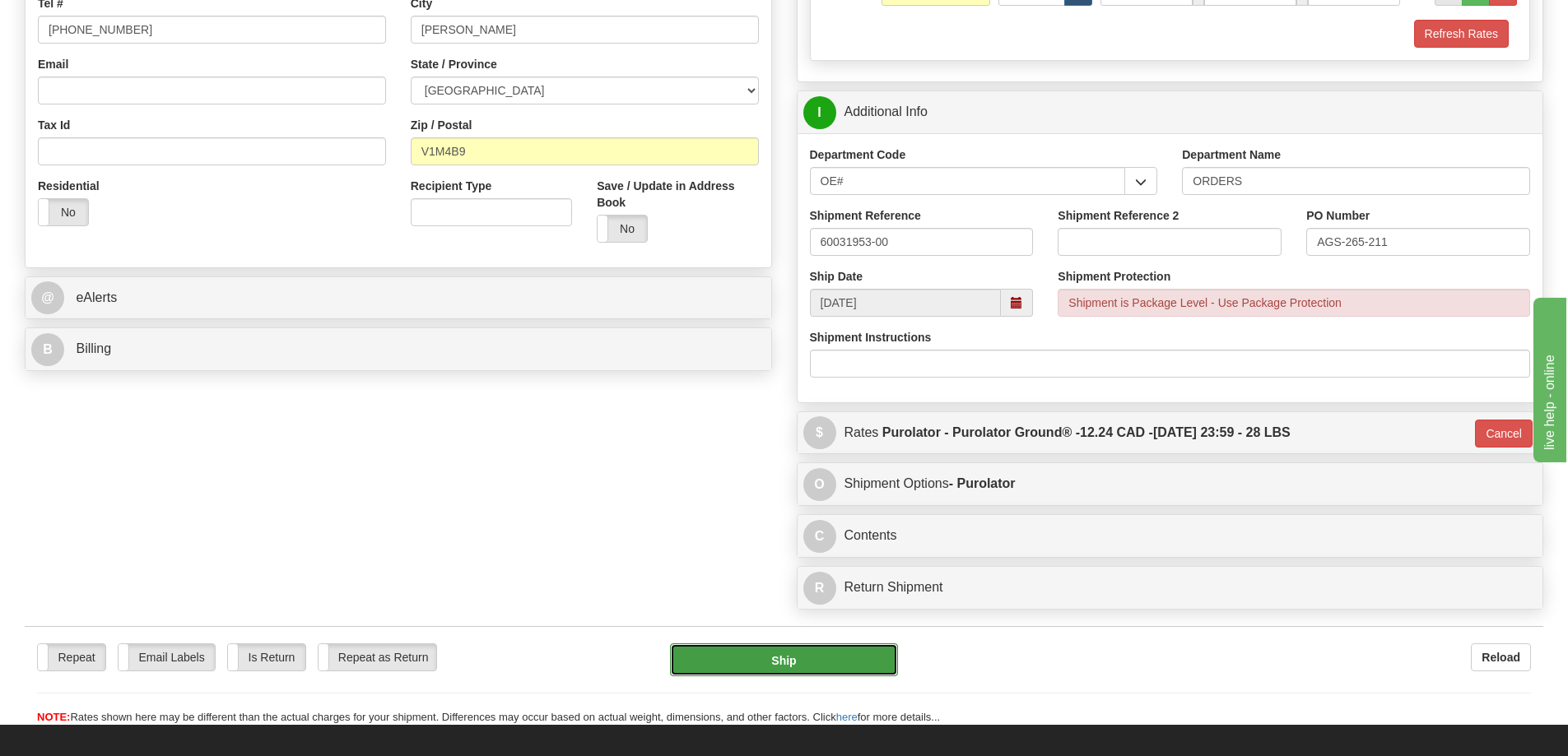
click at [815, 662] on button "Ship" at bounding box center [784, 659] width 228 height 33
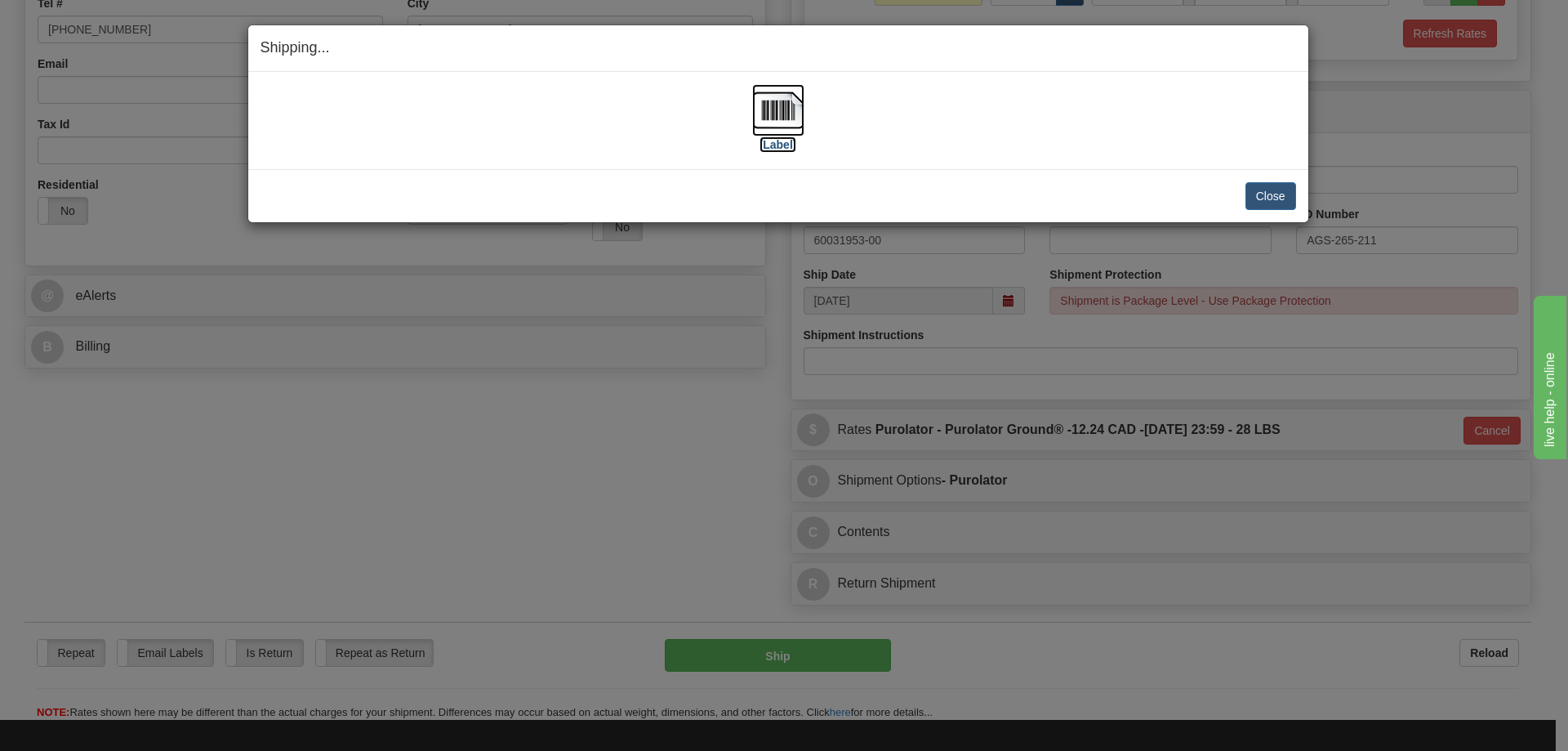
click at [786, 119] on img at bounding box center [778, 111] width 52 height 52
click at [1273, 196] on button "Close" at bounding box center [1271, 196] width 51 height 28
